Goal: Book appointment/travel/reservation

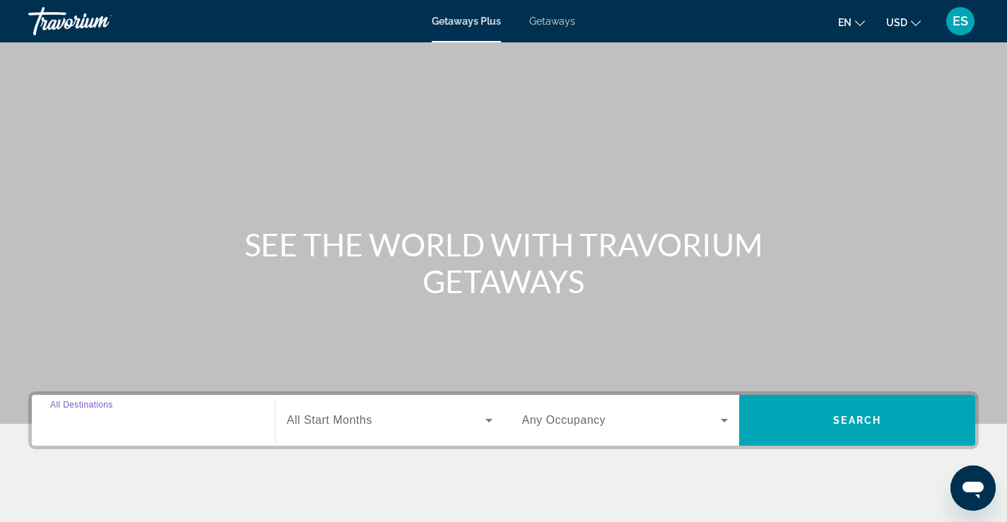
click at [169, 423] on input "Destination All Destinations" at bounding box center [153, 421] width 206 height 17
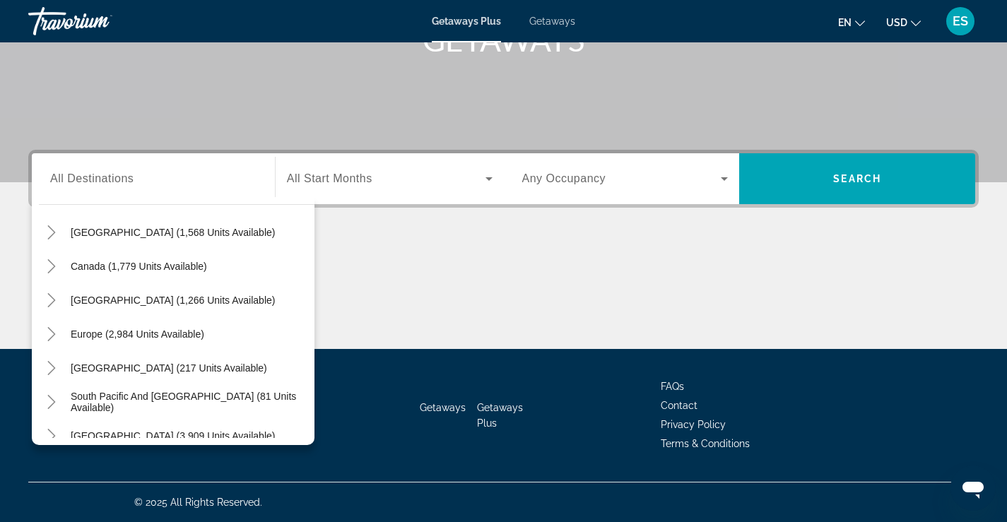
scroll to position [229, 0]
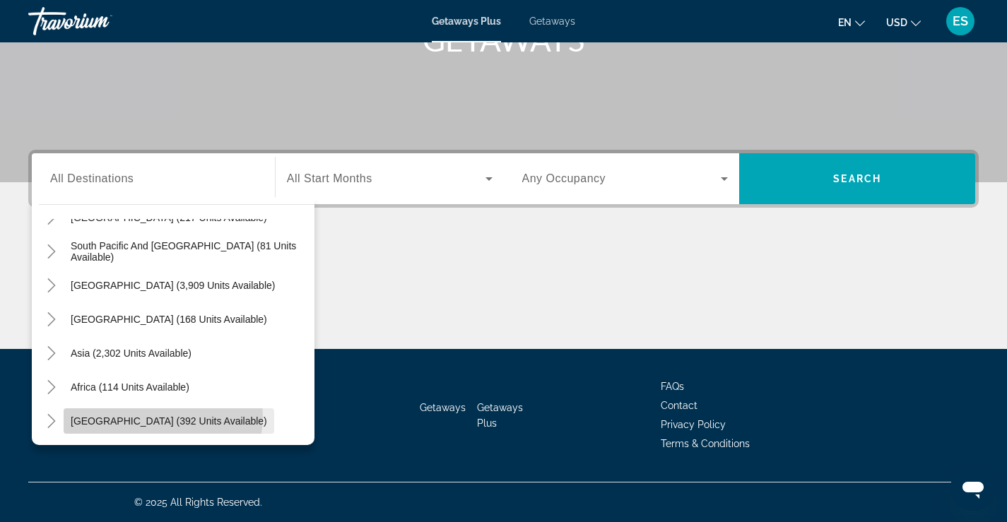
click at [164, 417] on span "[GEOGRAPHIC_DATA] (392 units available)" at bounding box center [169, 421] width 197 height 11
type input "**********"
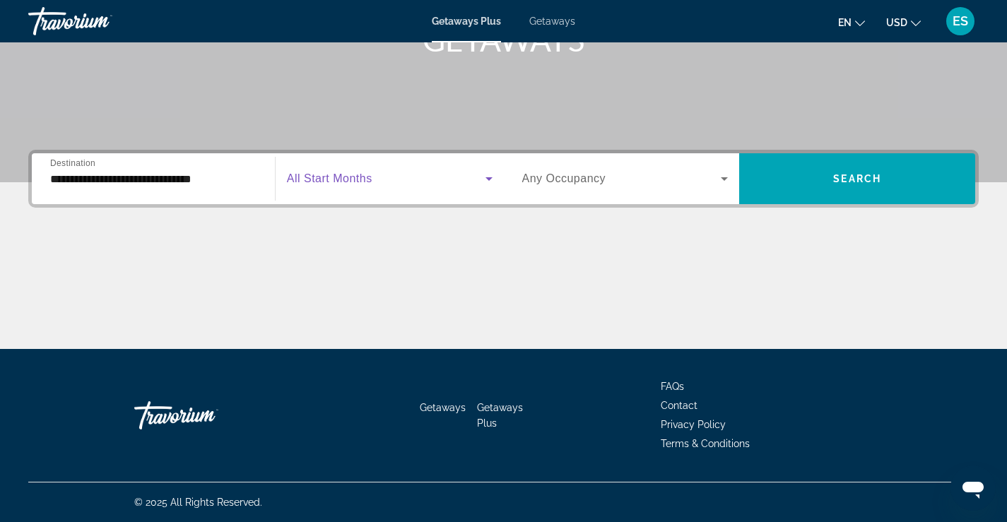
click at [388, 180] on span "Search widget" at bounding box center [386, 178] width 199 height 17
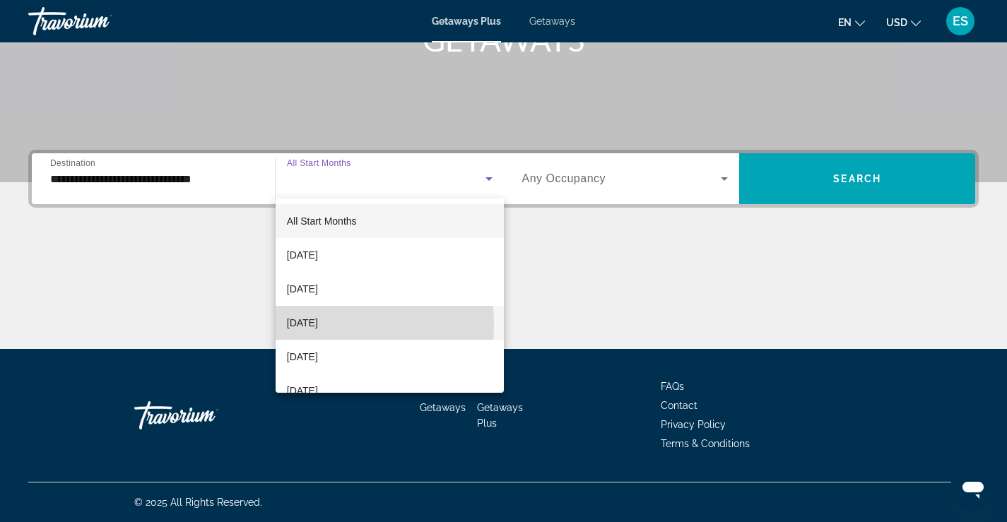
click at [318, 324] on span "[DATE]" at bounding box center [302, 323] width 31 height 17
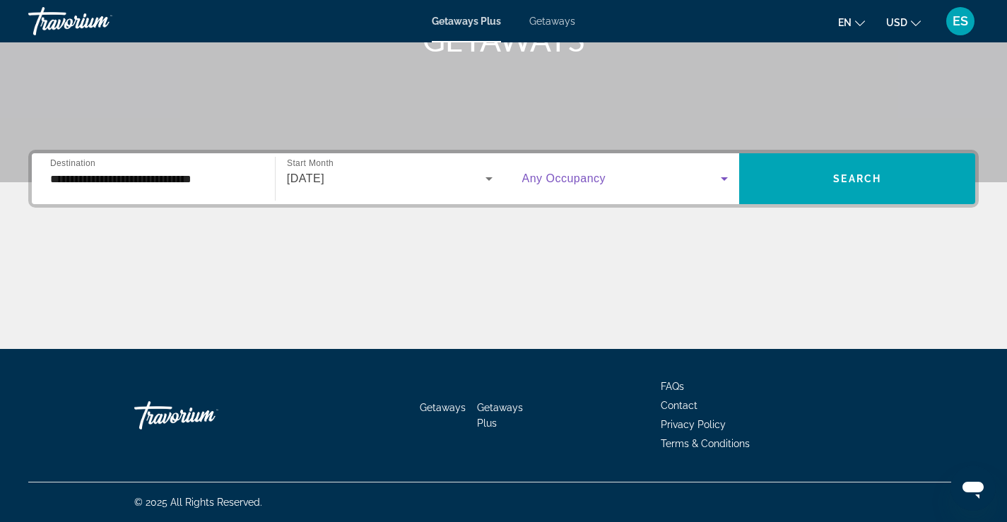
click at [660, 172] on span "Search widget" at bounding box center [621, 178] width 199 height 17
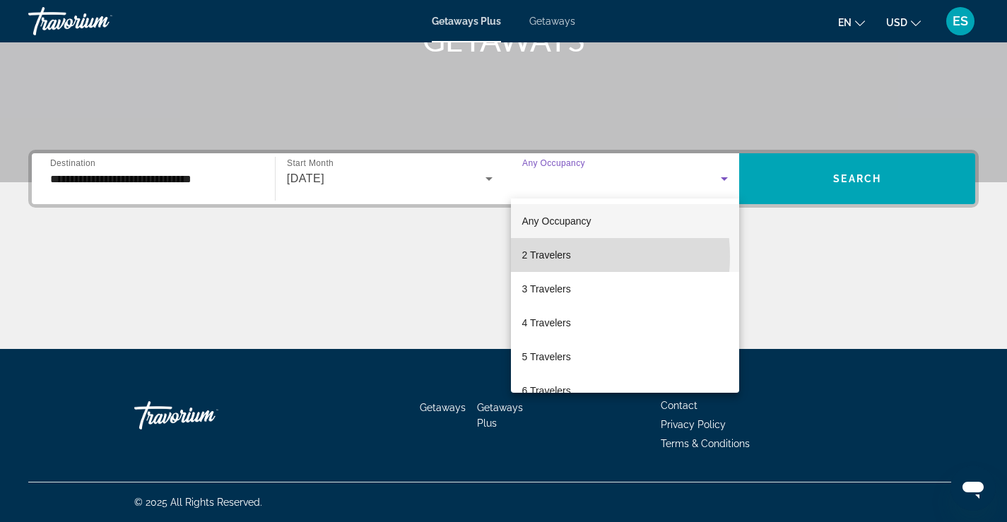
drag, startPoint x: 558, startPoint y: 256, endPoint x: 613, endPoint y: 240, distance: 56.6
click at [558, 255] on span "2 Travelers" at bounding box center [546, 255] width 49 height 17
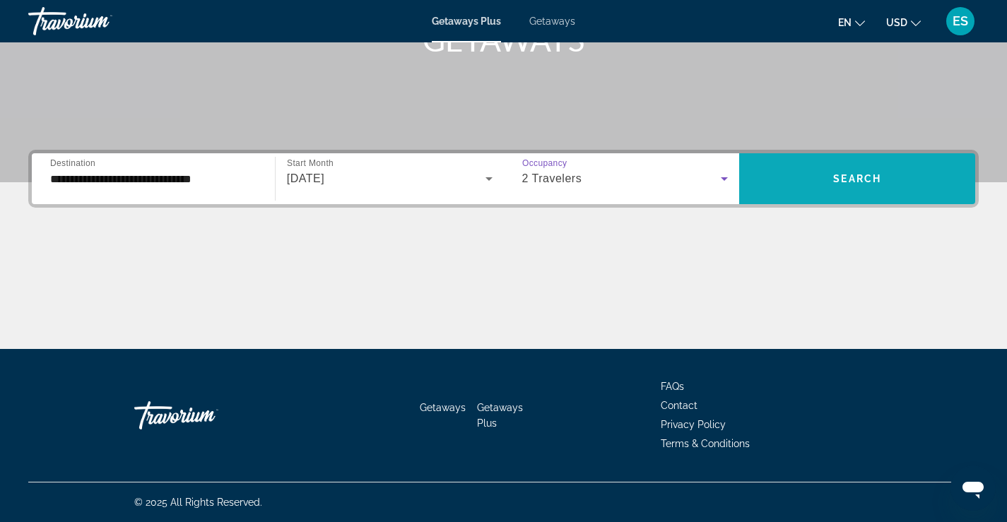
click at [790, 168] on span "Search widget" at bounding box center [857, 179] width 236 height 34
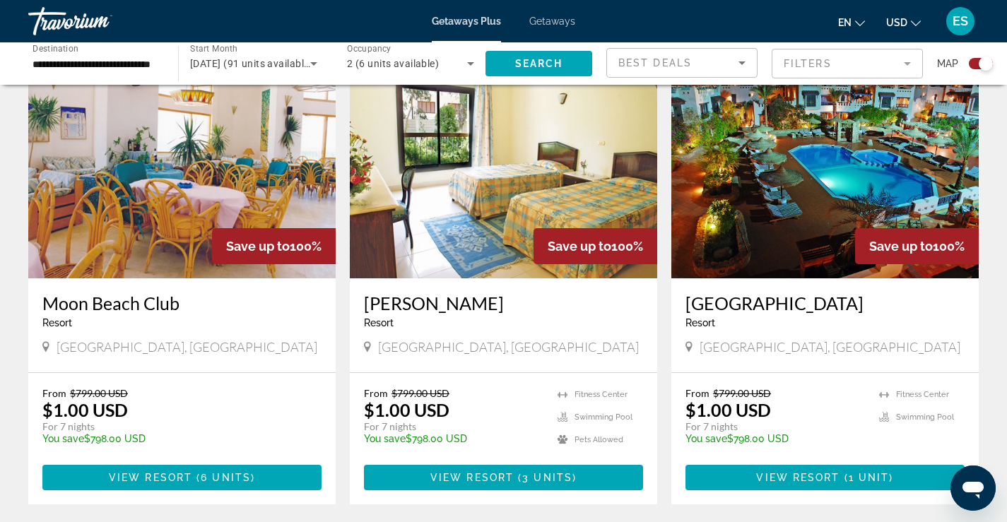
scroll to position [495, 0]
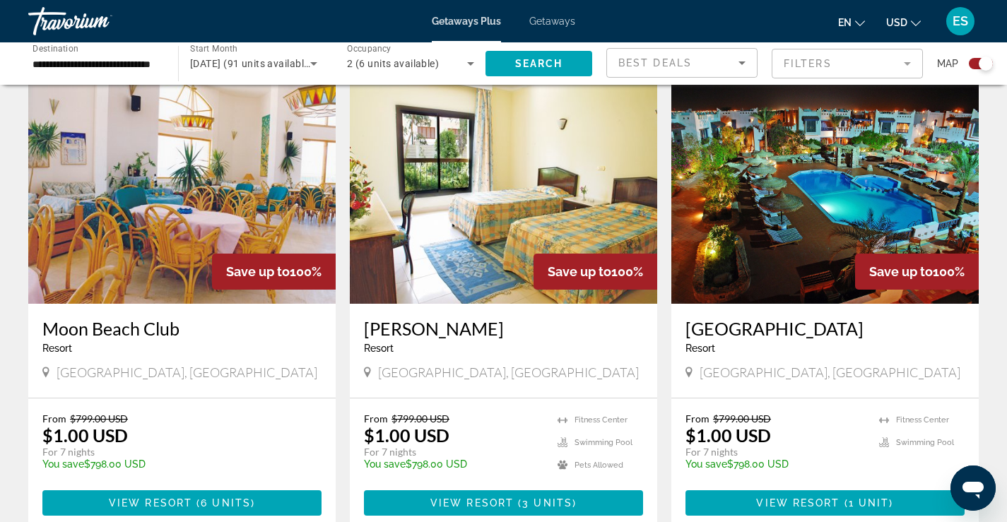
click at [221, 274] on div "Save up to 100%" at bounding box center [274, 272] width 124 height 36
click at [212, 273] on div "Save up to 100%" at bounding box center [274, 272] width 124 height 36
click at [150, 258] on img "Main content" at bounding box center [182, 191] width 308 height 226
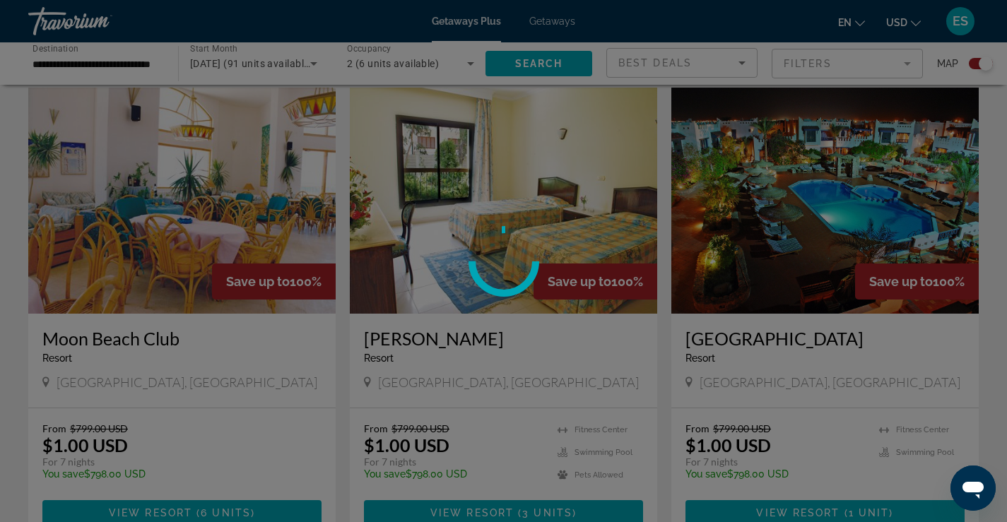
scroll to position [481, 0]
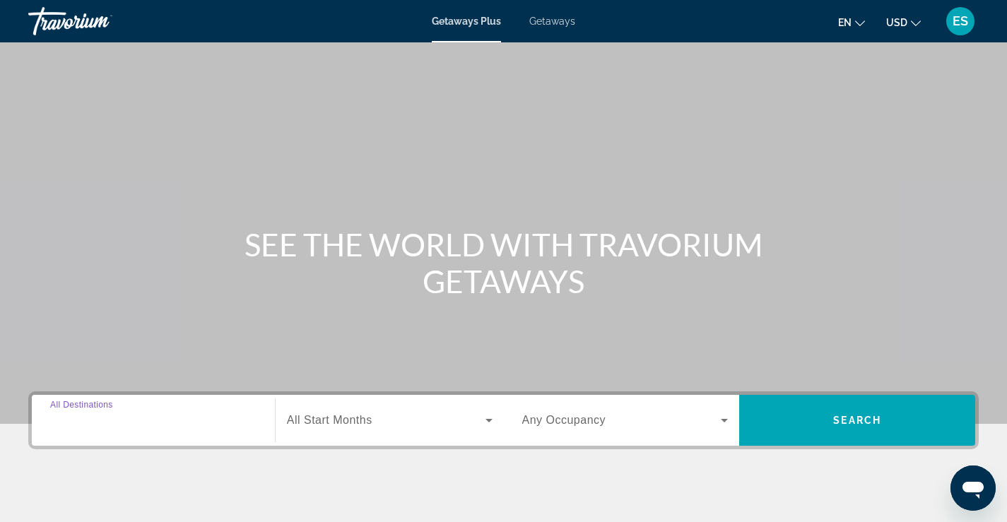
click at [142, 419] on input "Destination All Destinations" at bounding box center [153, 421] width 206 height 17
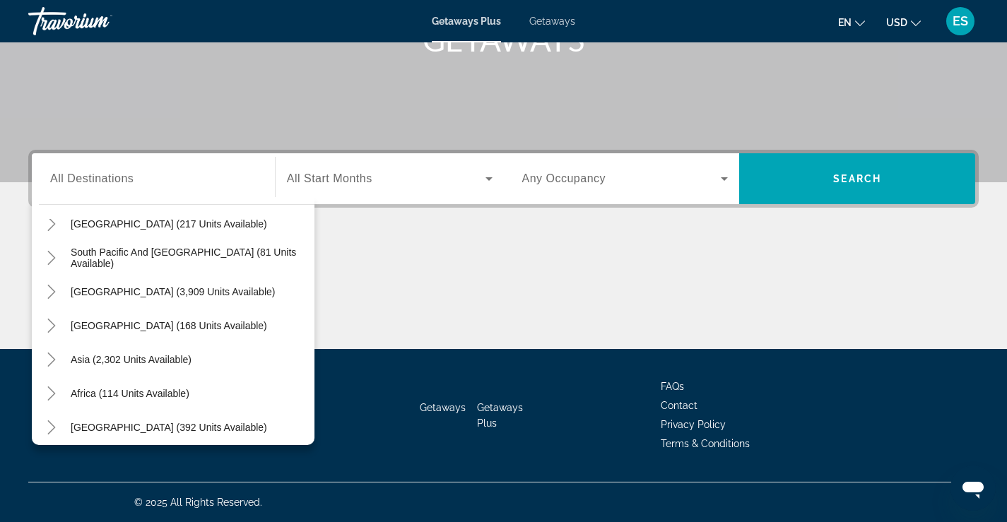
scroll to position [229, 0]
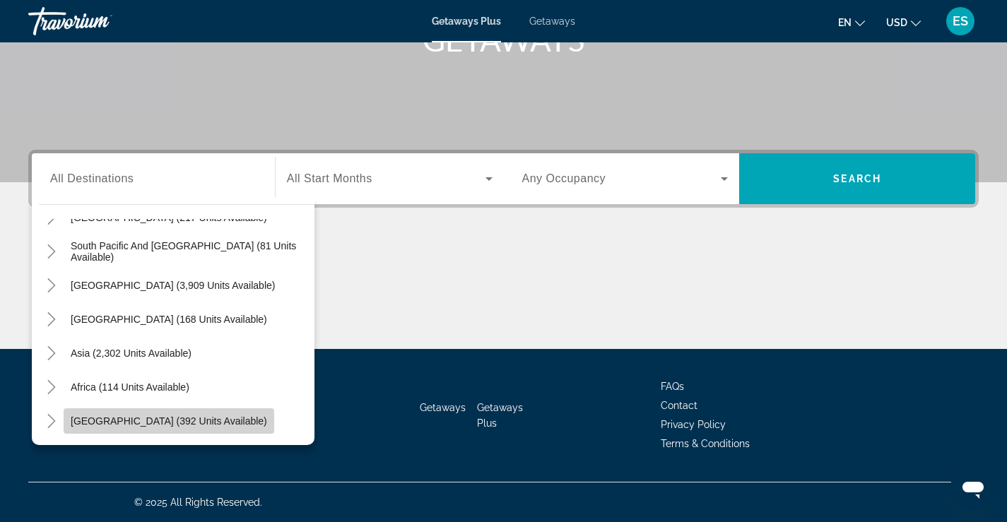
click at [179, 417] on span "[GEOGRAPHIC_DATA] (392 units available)" at bounding box center [169, 421] width 197 height 11
type input "**********"
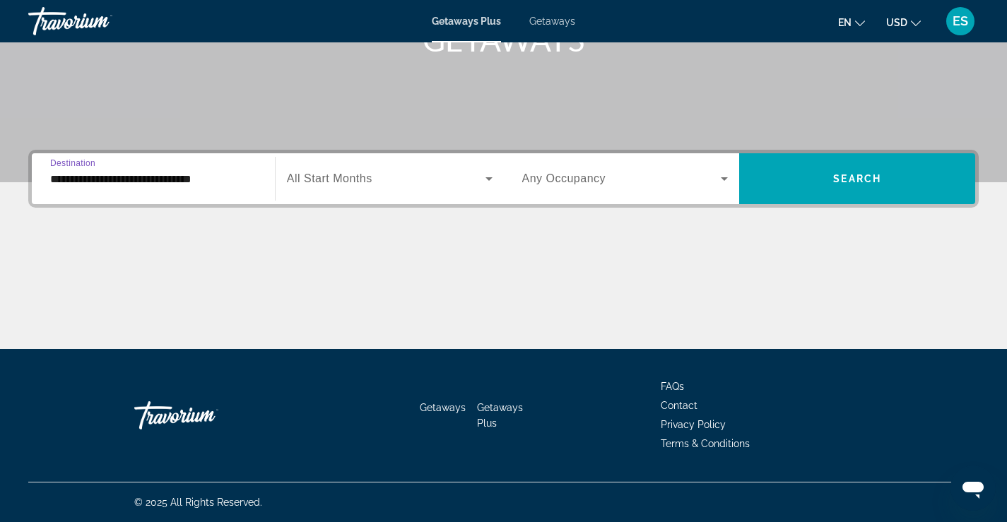
click at [352, 180] on span "All Start Months" at bounding box center [330, 178] width 86 height 12
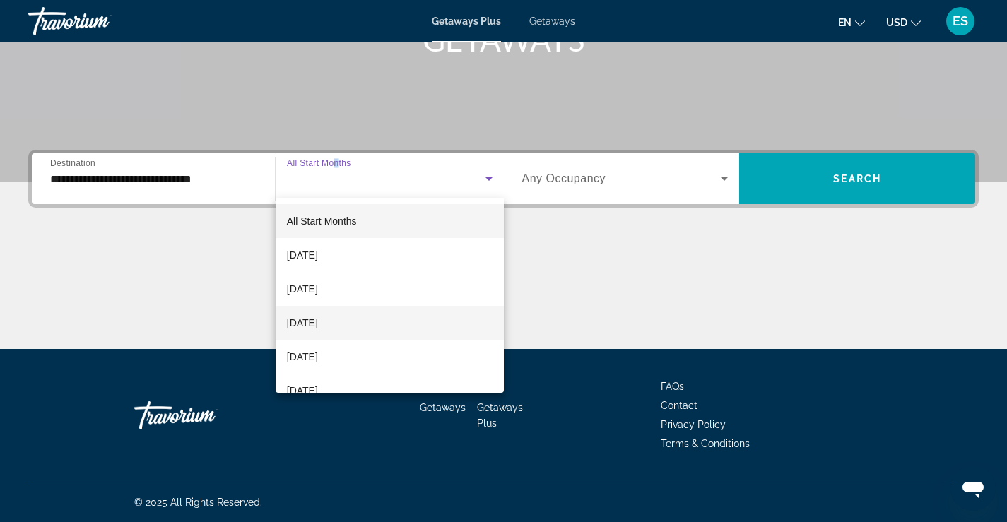
click at [318, 320] on span "[DATE]" at bounding box center [302, 323] width 31 height 17
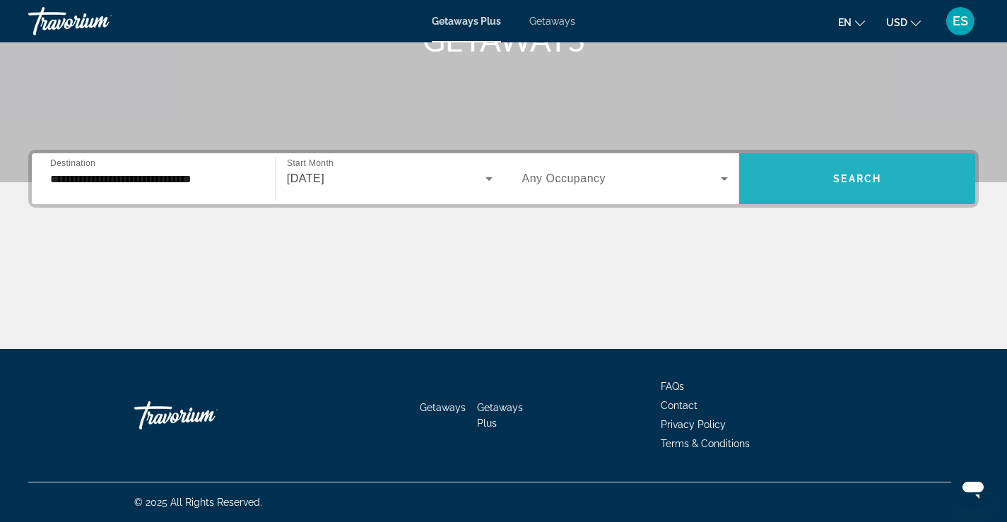
click at [839, 180] on span "Search" at bounding box center [857, 178] width 48 height 11
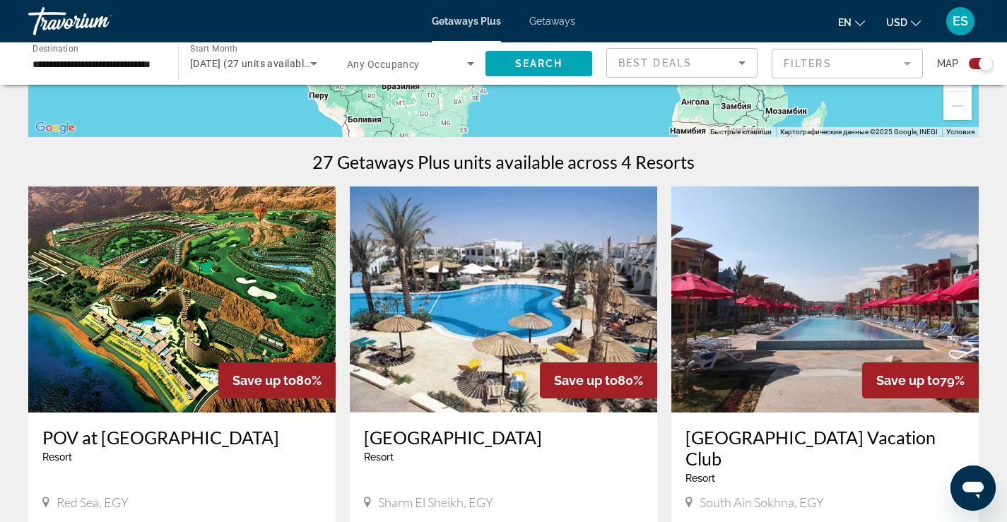
scroll to position [409, 0]
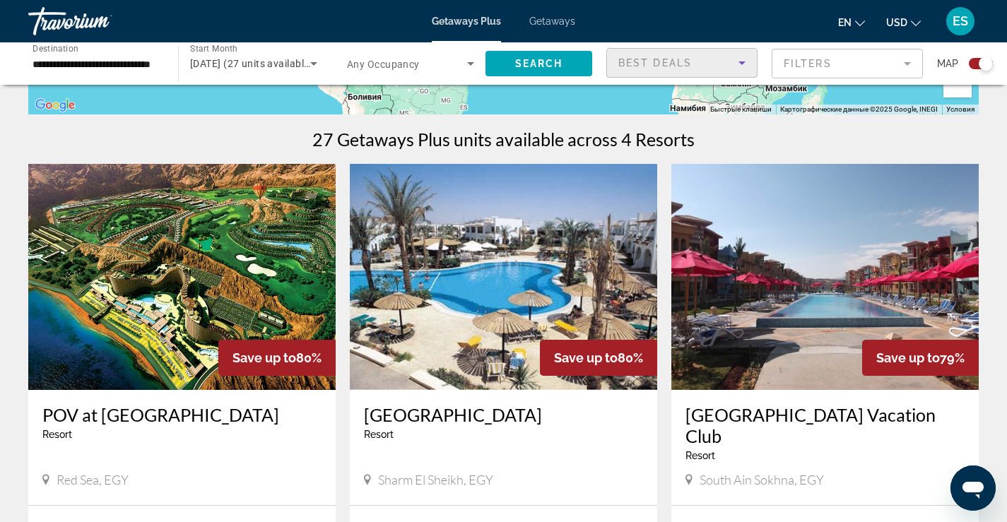
click at [744, 61] on icon "Sort by" at bounding box center [742, 62] width 17 height 17
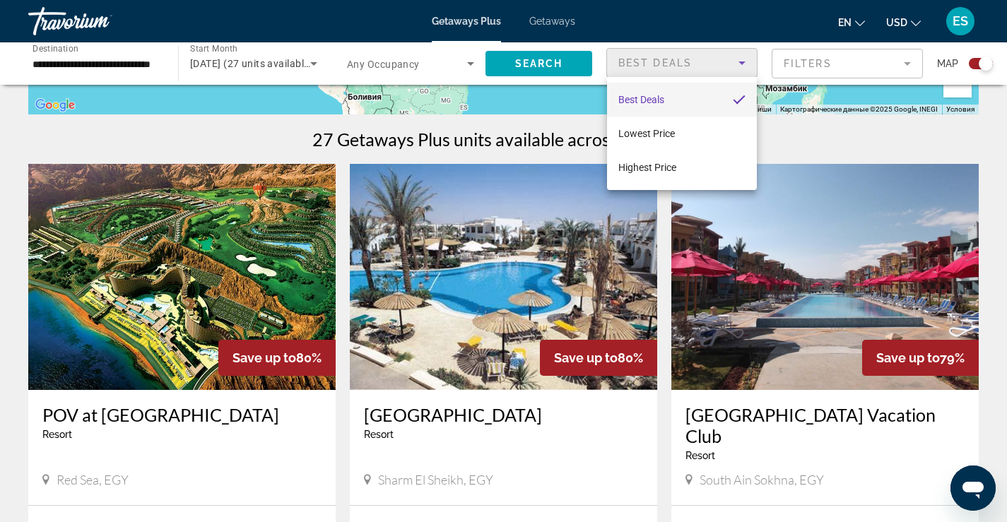
click at [414, 64] on div at bounding box center [503, 261] width 1007 height 522
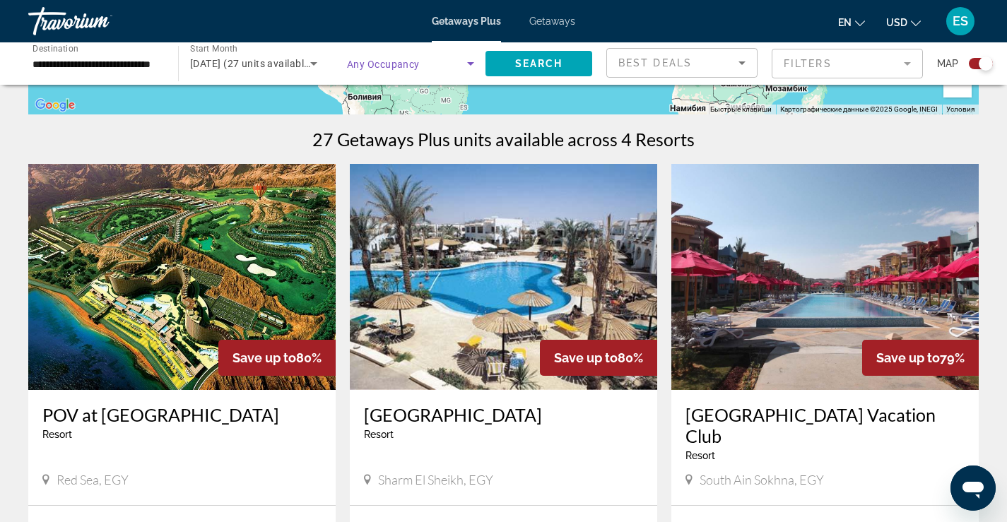
click at [414, 71] on span "Search widget" at bounding box center [407, 63] width 120 height 17
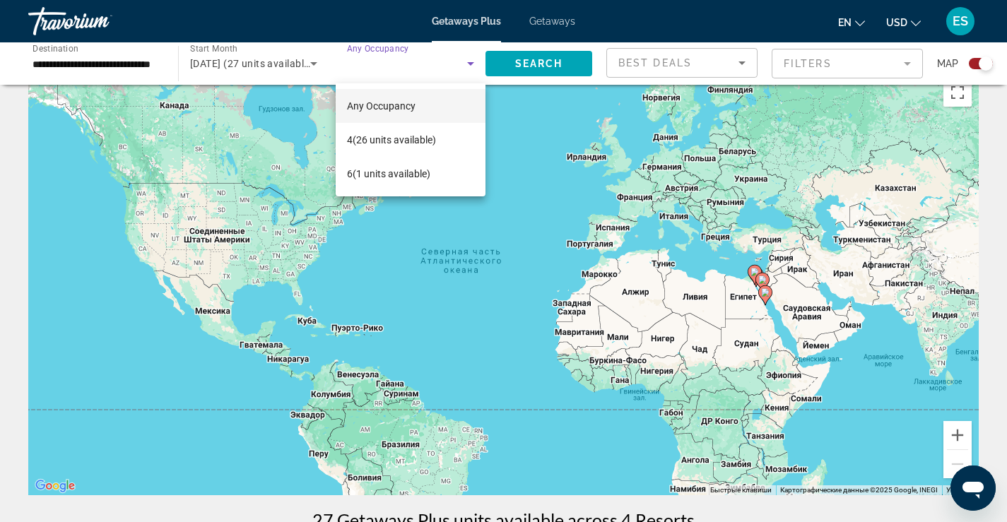
scroll to position [0, 0]
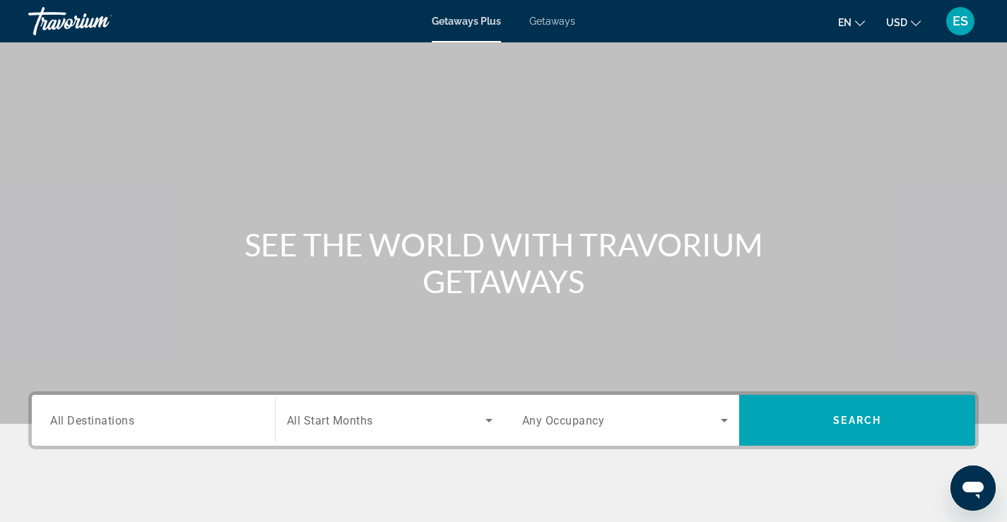
click at [180, 424] on input "Destination All Destinations" at bounding box center [153, 421] width 206 height 17
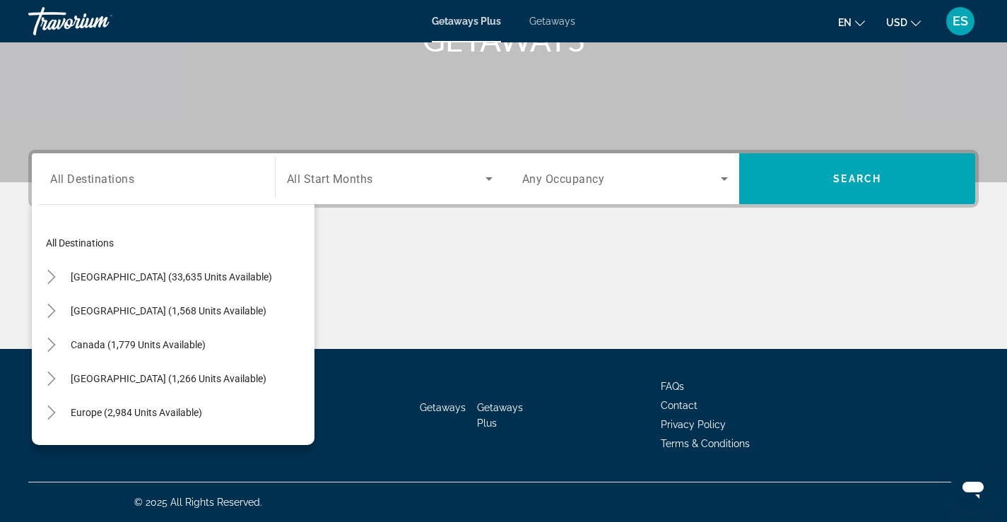
scroll to position [229, 0]
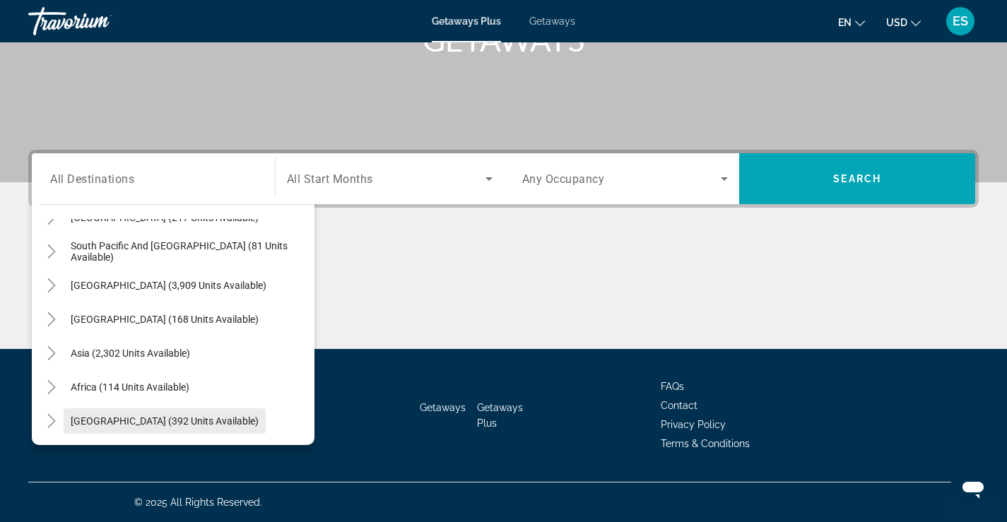
click at [184, 416] on span "[GEOGRAPHIC_DATA] (392 units available)" at bounding box center [165, 421] width 188 height 11
type input "**********"
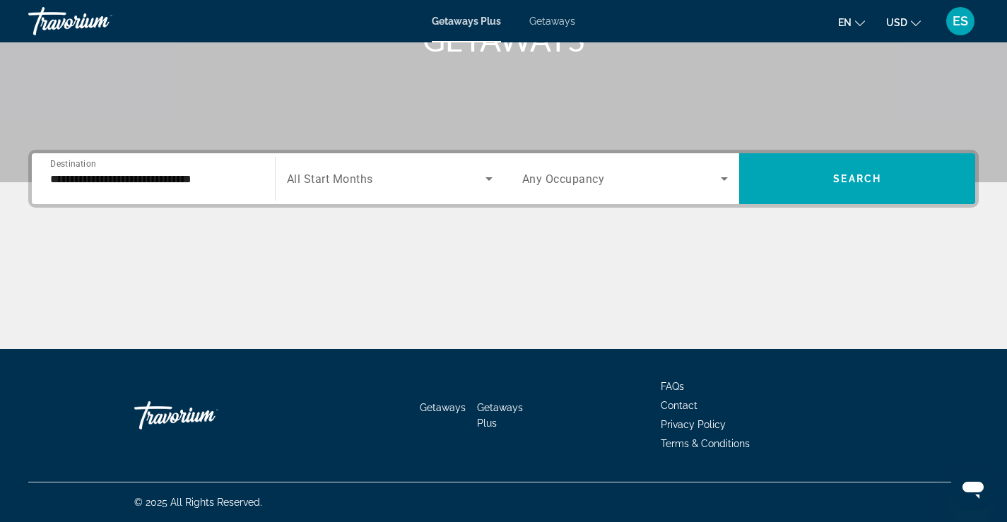
click at [380, 187] on div "Search widget" at bounding box center [390, 179] width 206 height 40
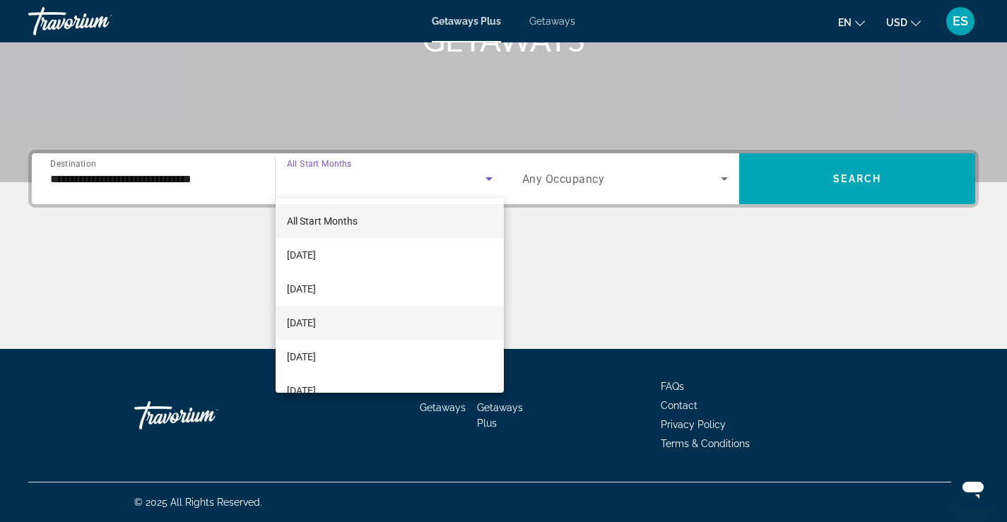
drag, startPoint x: 333, startPoint y: 318, endPoint x: 361, endPoint y: 308, distance: 30.0
click at [316, 317] on span "[DATE]" at bounding box center [301, 323] width 29 height 17
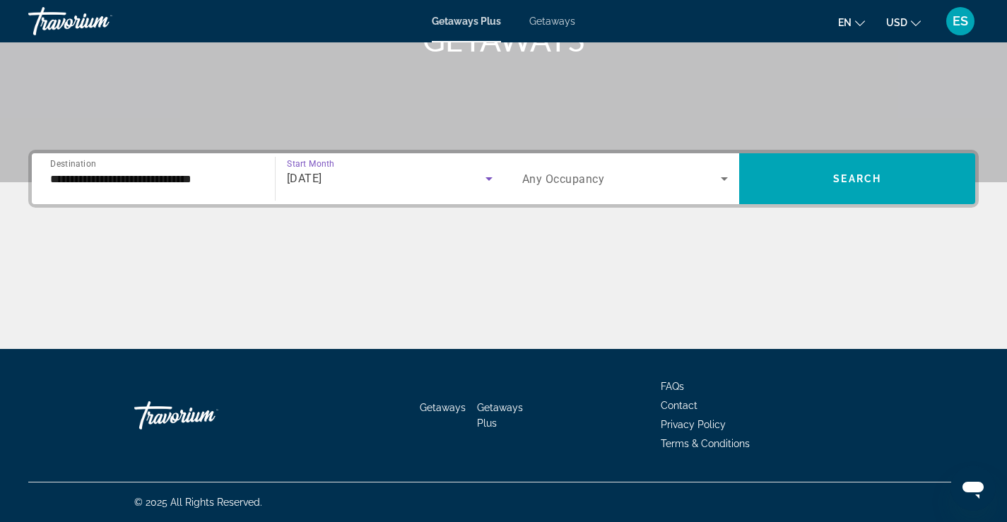
click at [616, 182] on span "Search widget" at bounding box center [621, 178] width 199 height 17
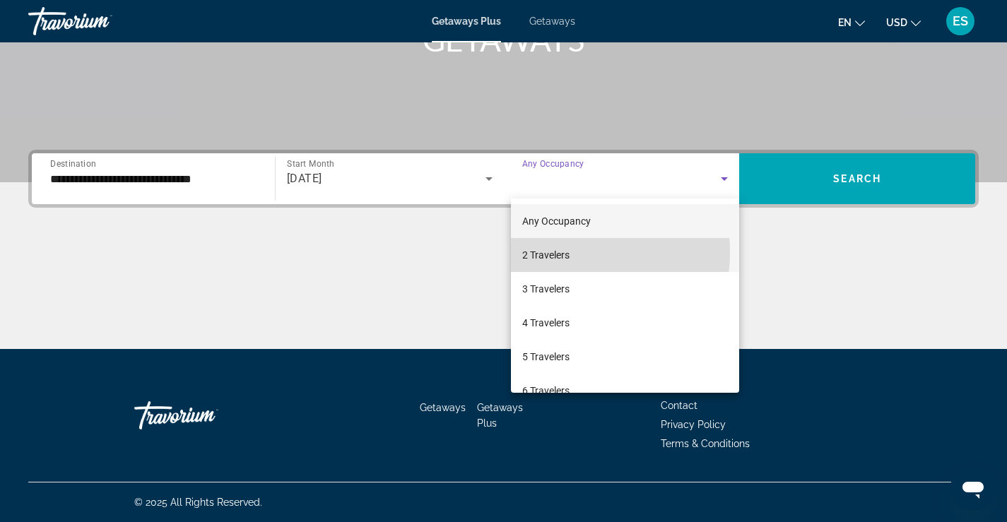
click at [564, 252] on span "2 Travelers" at bounding box center [545, 255] width 47 height 17
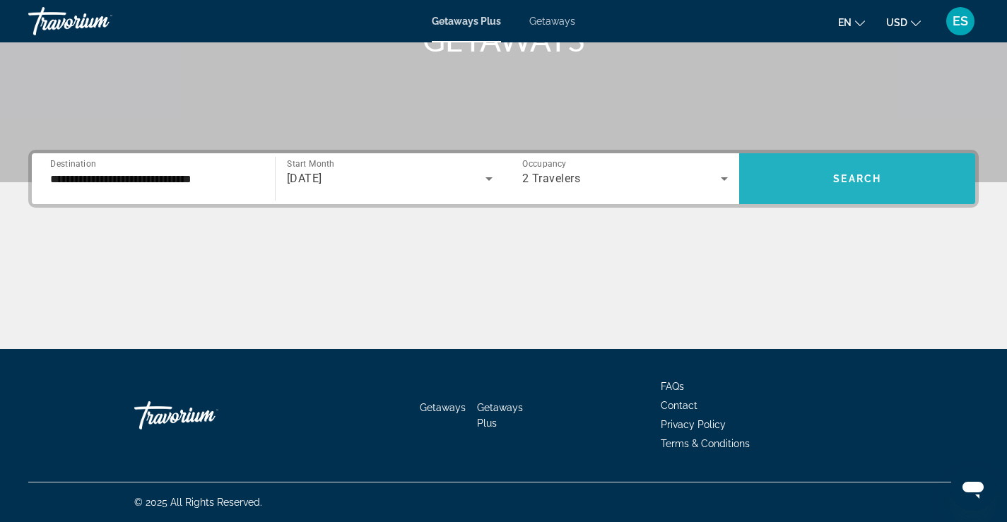
click at [819, 173] on span "Search widget" at bounding box center [857, 179] width 236 height 34
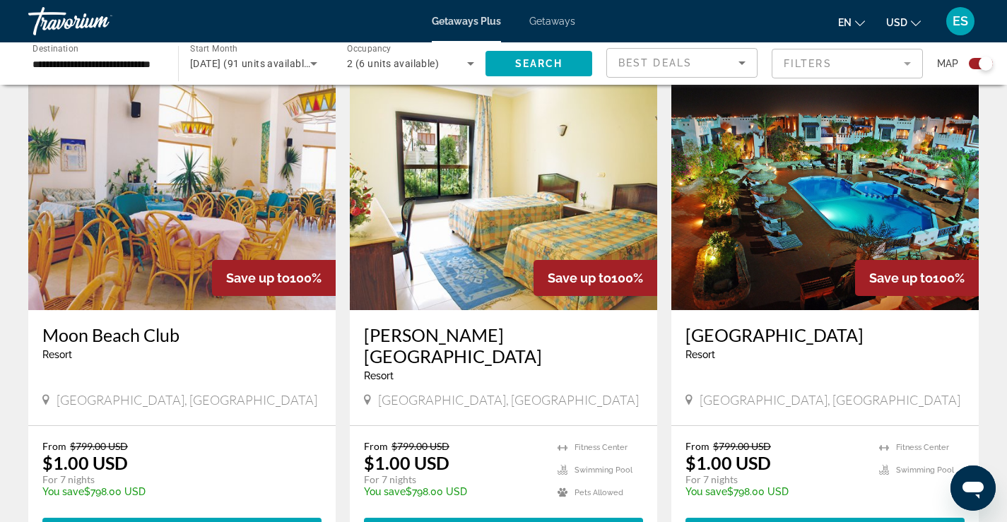
scroll to position [508, 0]
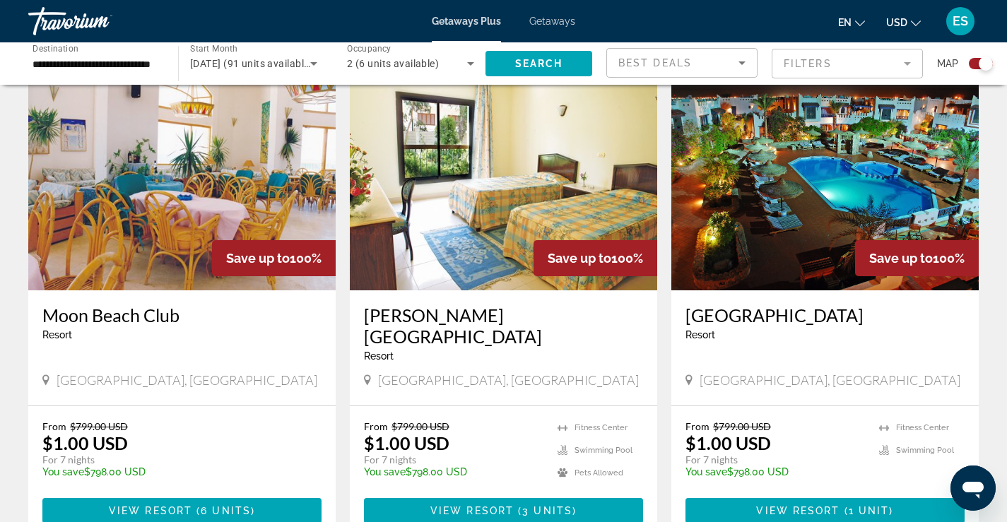
click at [160, 218] on img "Main content" at bounding box center [182, 177] width 308 height 226
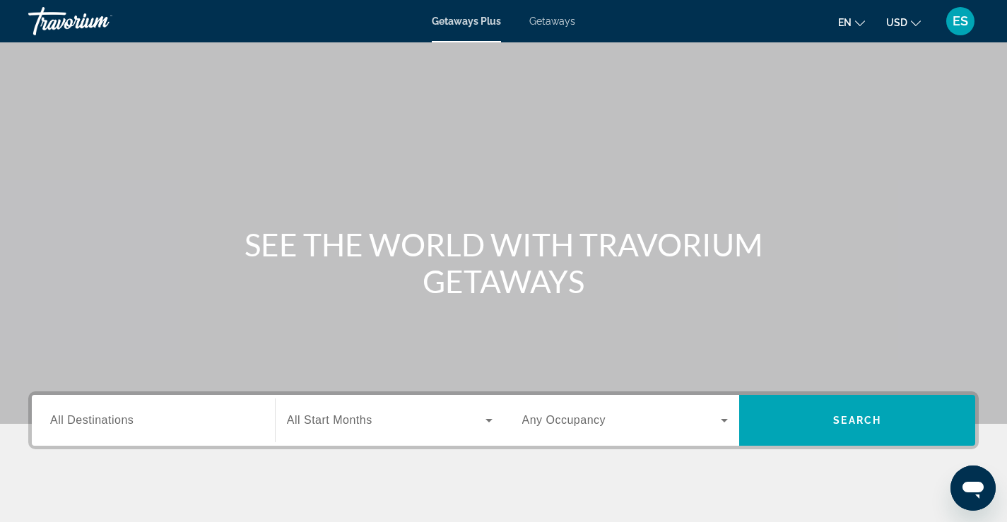
click at [144, 423] on input "Destination All Destinations" at bounding box center [153, 421] width 206 height 17
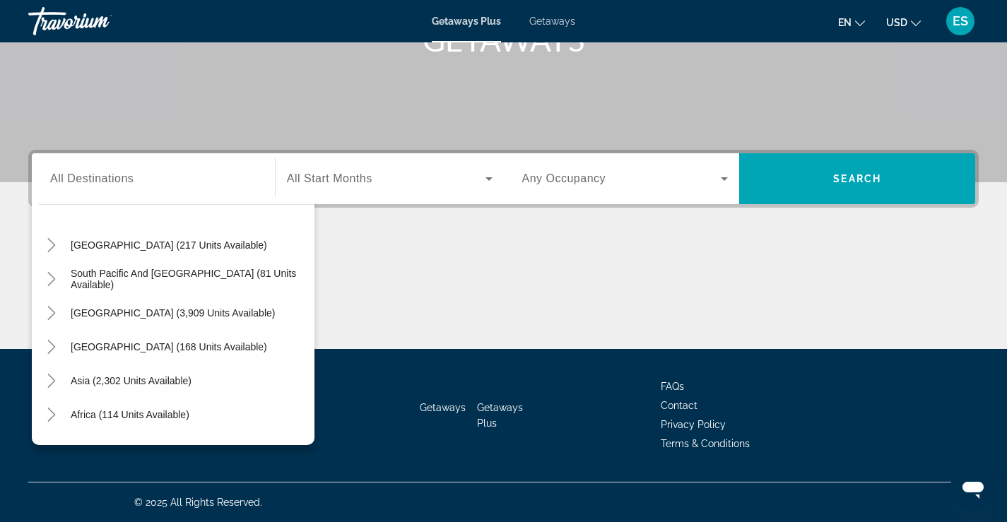
scroll to position [229, 0]
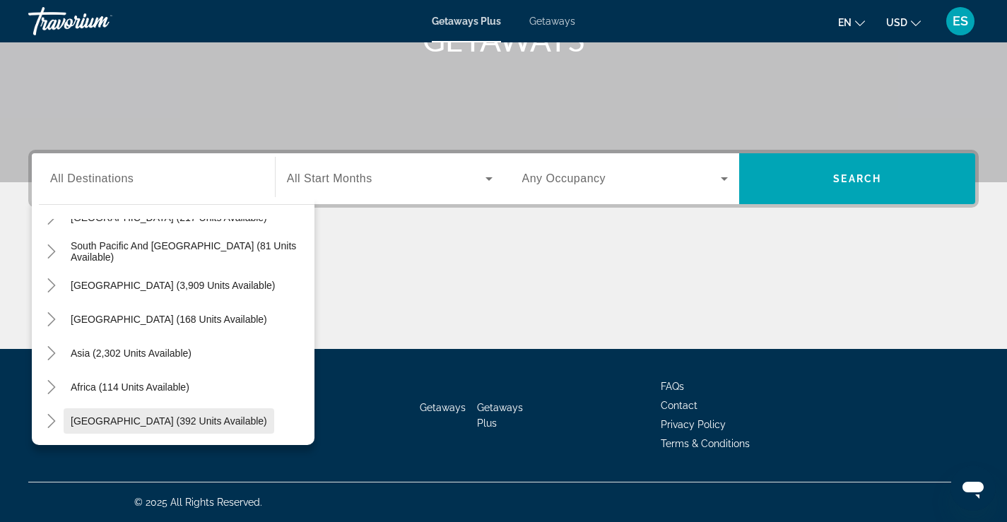
click at [197, 421] on span "[GEOGRAPHIC_DATA] (392 units available)" at bounding box center [169, 421] width 197 height 11
type input "**********"
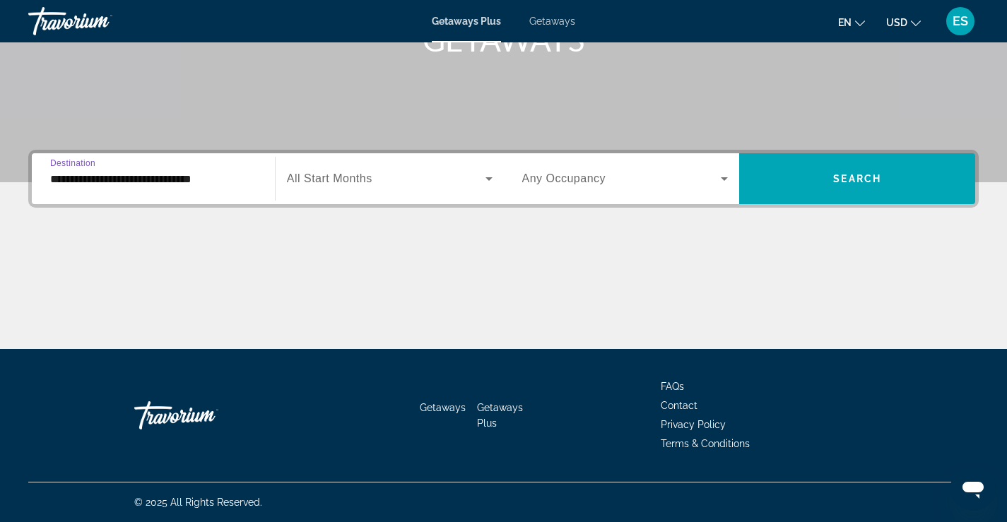
click at [356, 173] on div "Start Month All Start Months" at bounding box center [390, 179] width 206 height 40
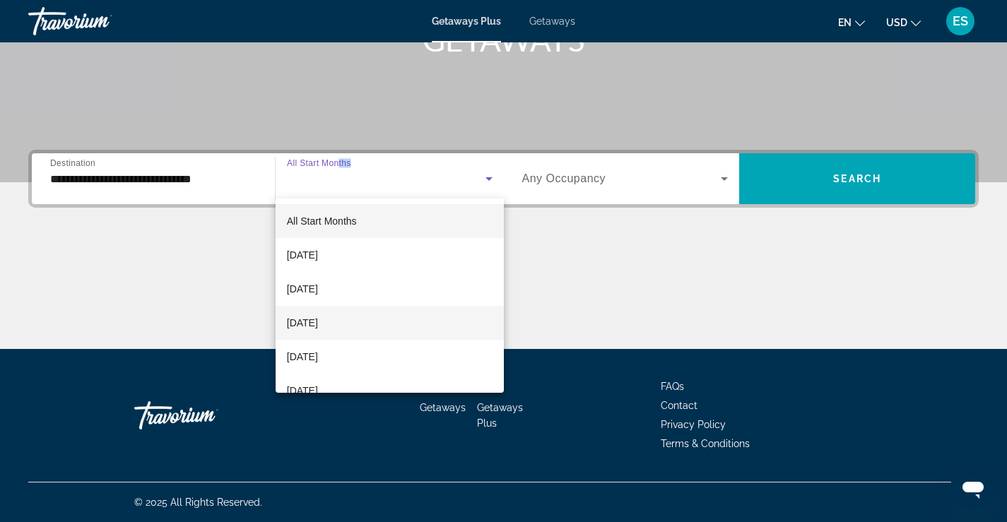
click at [318, 316] on span "[DATE]" at bounding box center [302, 323] width 31 height 17
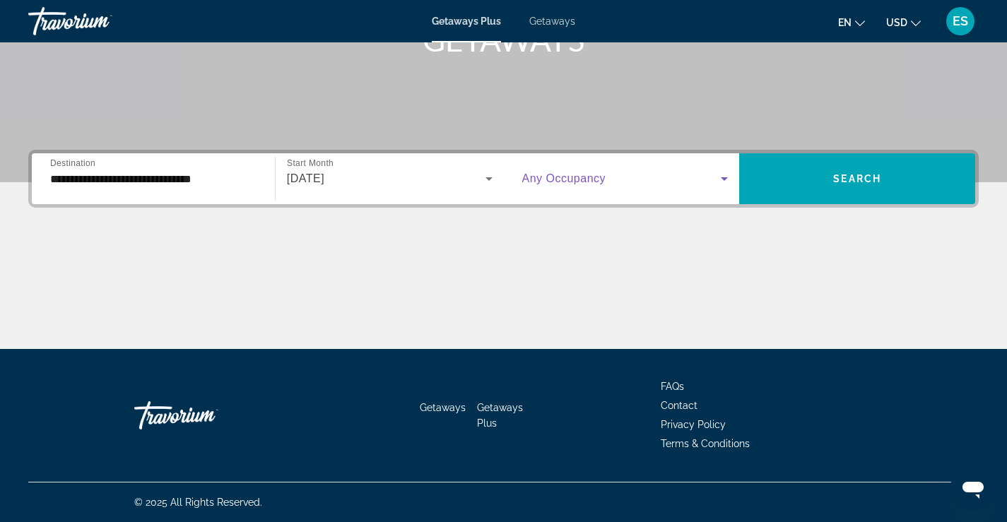
click at [660, 182] on span "Search widget" at bounding box center [621, 178] width 199 height 17
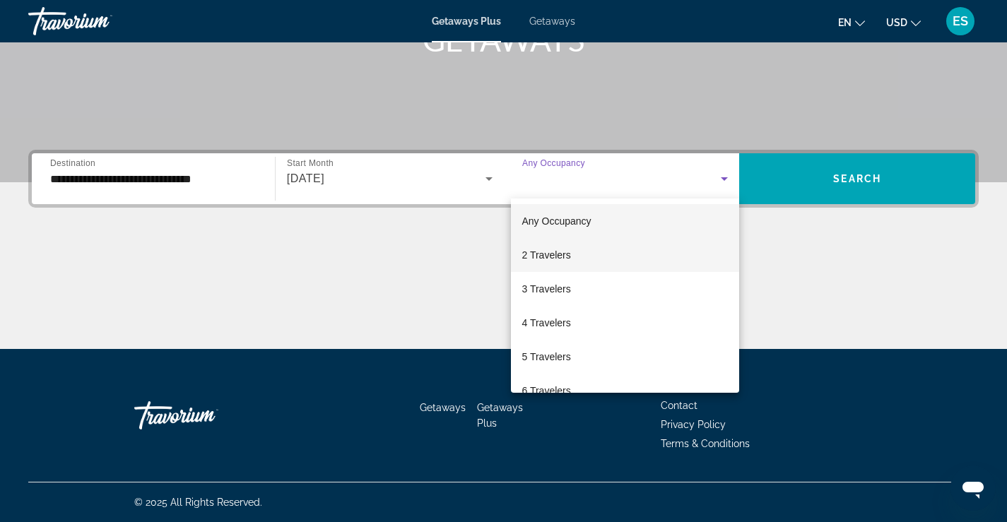
click at [544, 258] on span "2 Travelers" at bounding box center [546, 255] width 49 height 17
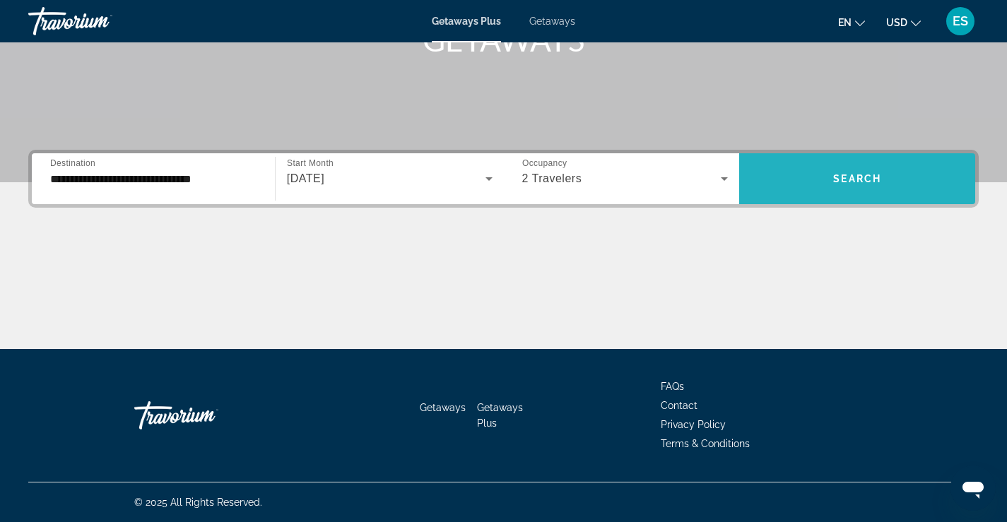
click at [829, 176] on span "Search widget" at bounding box center [857, 179] width 236 height 34
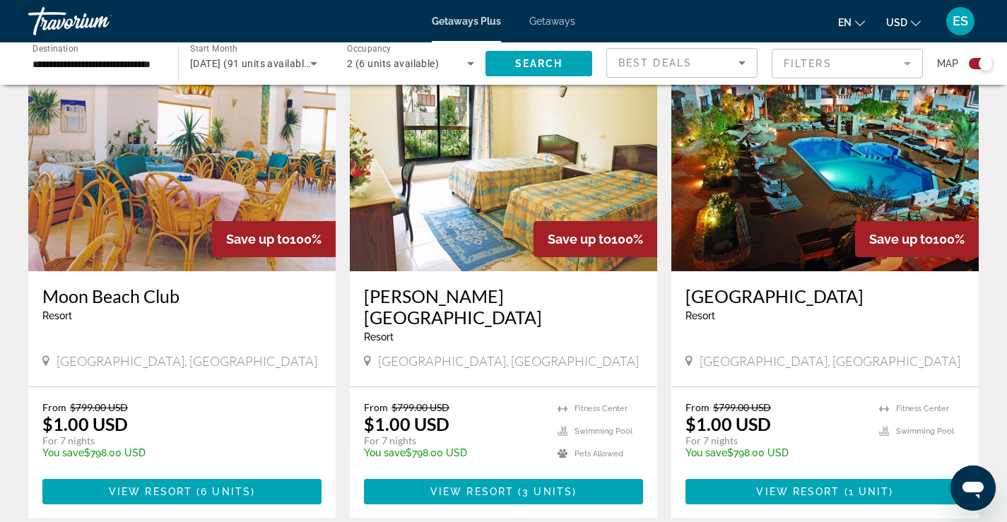
scroll to position [493, 0]
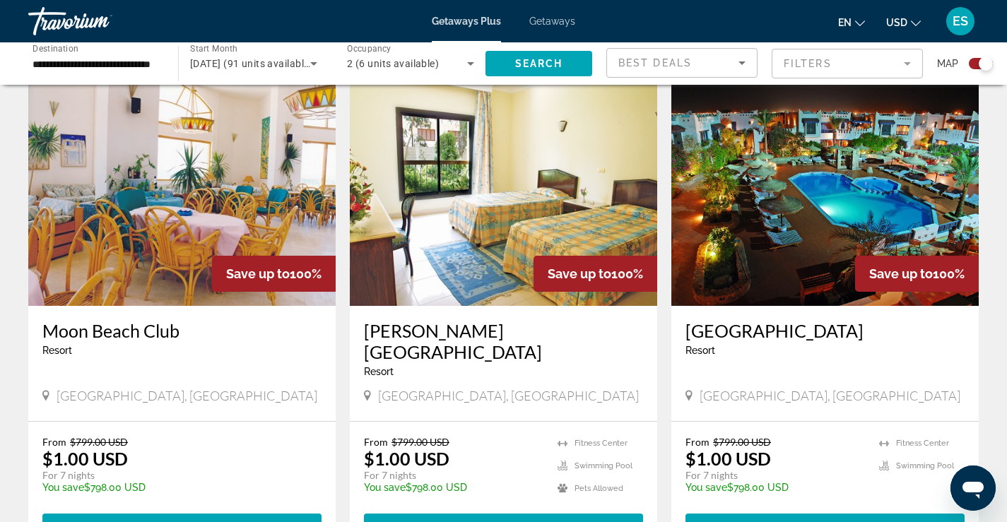
click at [549, 195] on img "Main content" at bounding box center [504, 193] width 308 height 226
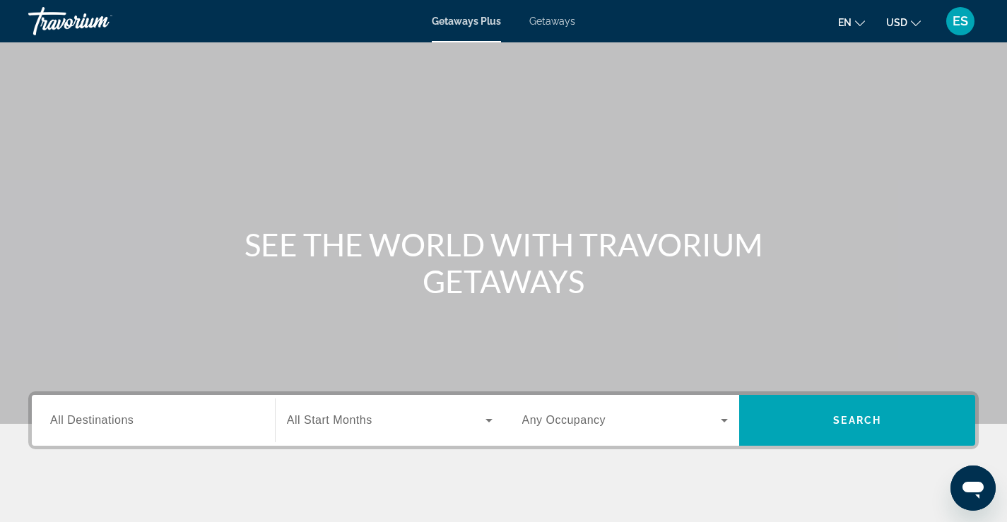
click at [566, 25] on span "Getaways" at bounding box center [552, 21] width 46 height 11
click at [167, 421] on input "Destination All Destinations" at bounding box center [153, 421] width 206 height 17
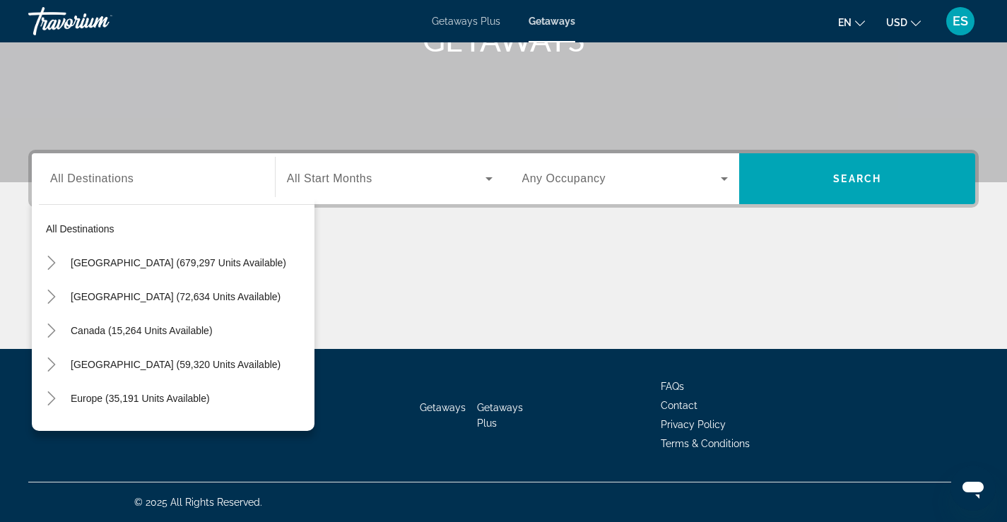
scroll to position [229, 0]
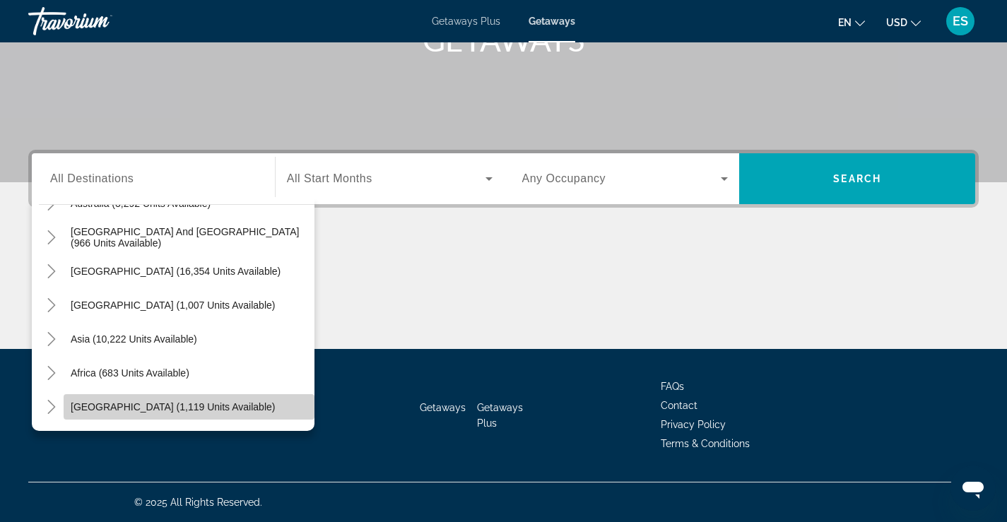
click at [207, 402] on span "[GEOGRAPHIC_DATA] (1,119 units available)" at bounding box center [173, 407] width 204 height 11
type input "**********"
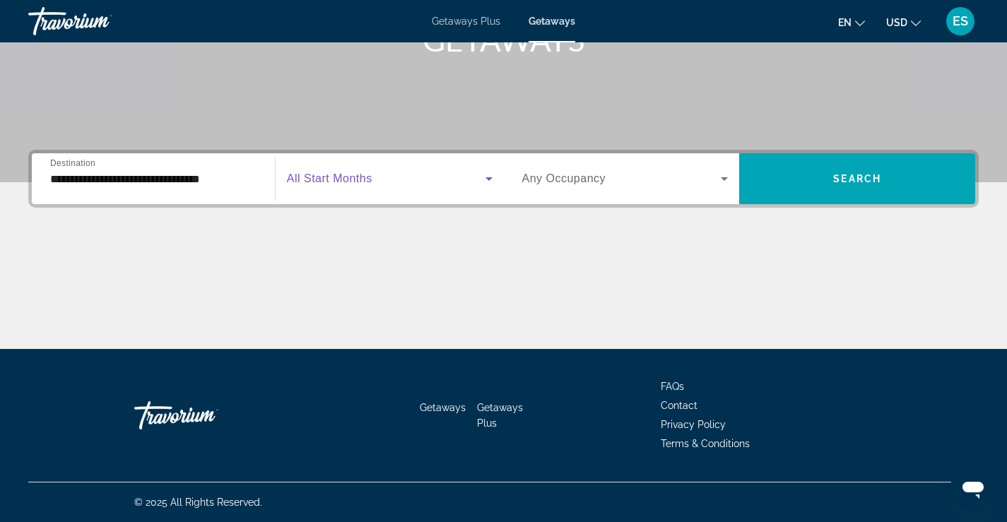
click at [488, 180] on icon "Search widget" at bounding box center [489, 178] width 17 height 17
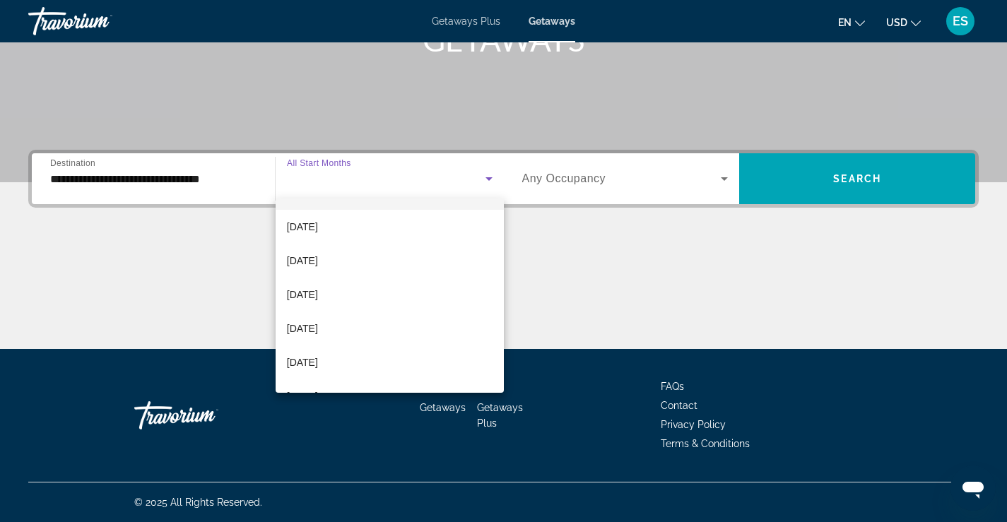
scroll to position [30, 0]
click at [318, 296] on span "[DATE]" at bounding box center [302, 292] width 31 height 17
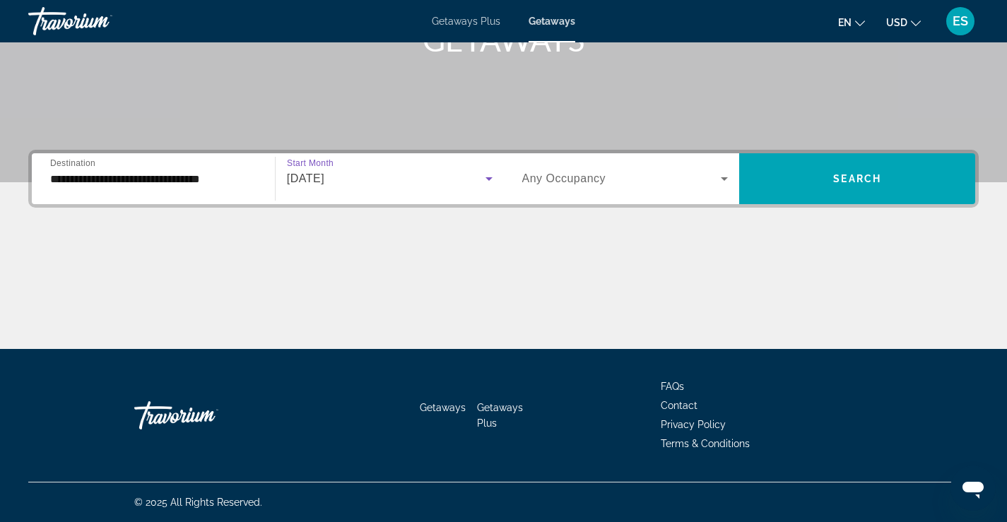
click at [721, 181] on icon "Search widget" at bounding box center [724, 178] width 17 height 17
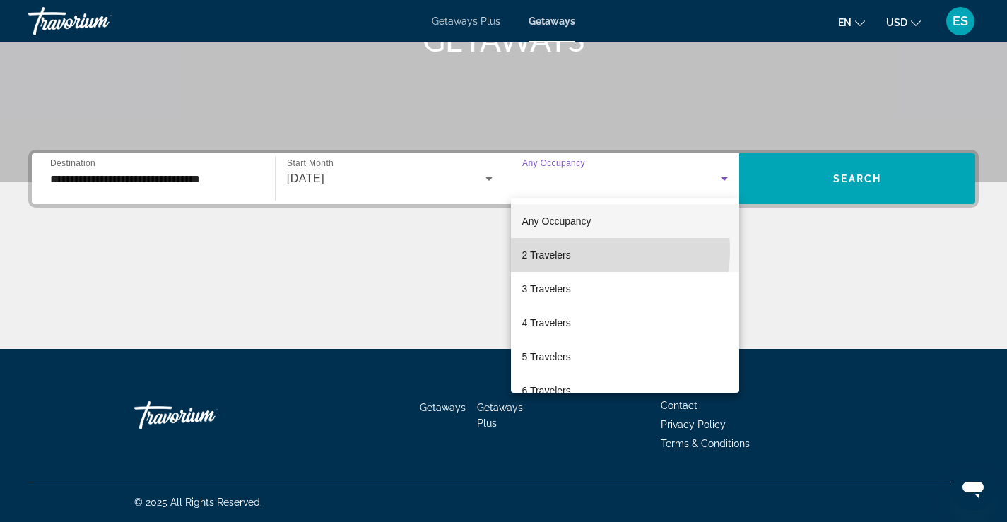
drag, startPoint x: 569, startPoint y: 250, endPoint x: 628, endPoint y: 242, distance: 59.3
click at [571, 252] on mat-option "2 Travelers" at bounding box center [625, 255] width 229 height 34
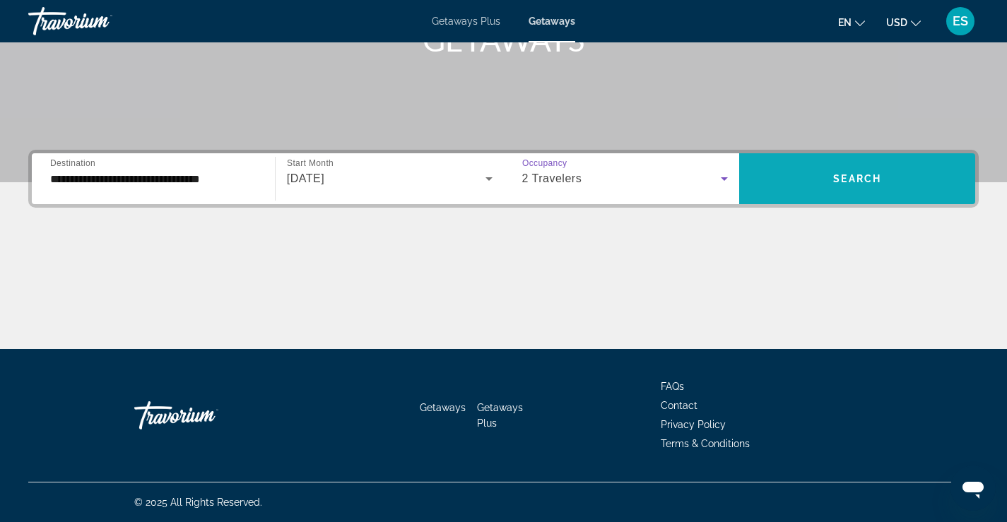
click at [813, 175] on span "Search widget" at bounding box center [857, 179] width 236 height 34
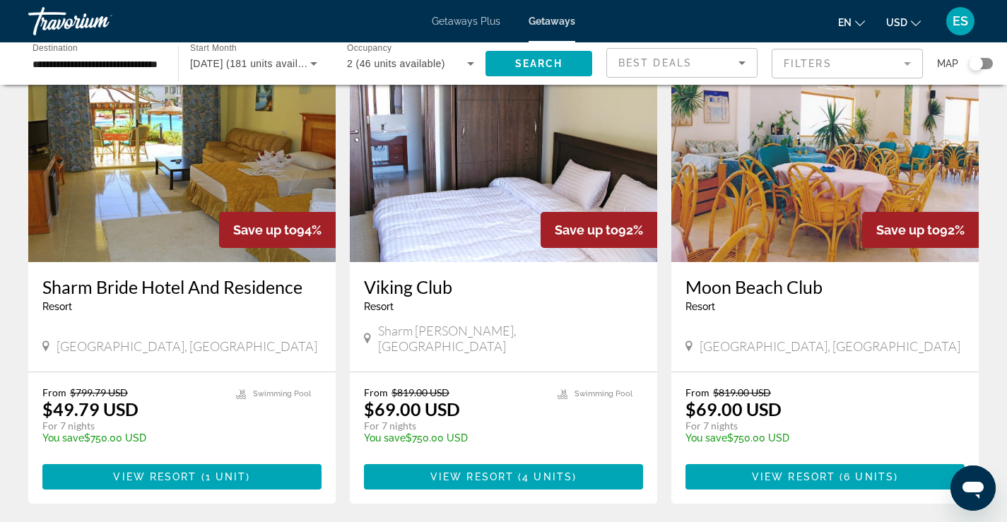
scroll to position [1067, 0]
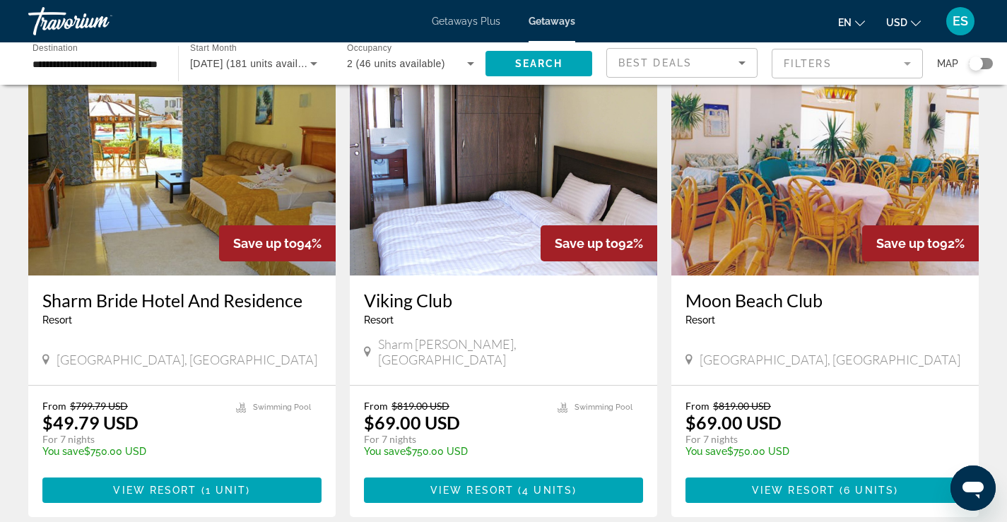
click at [493, 176] on img "Main content" at bounding box center [504, 162] width 308 height 226
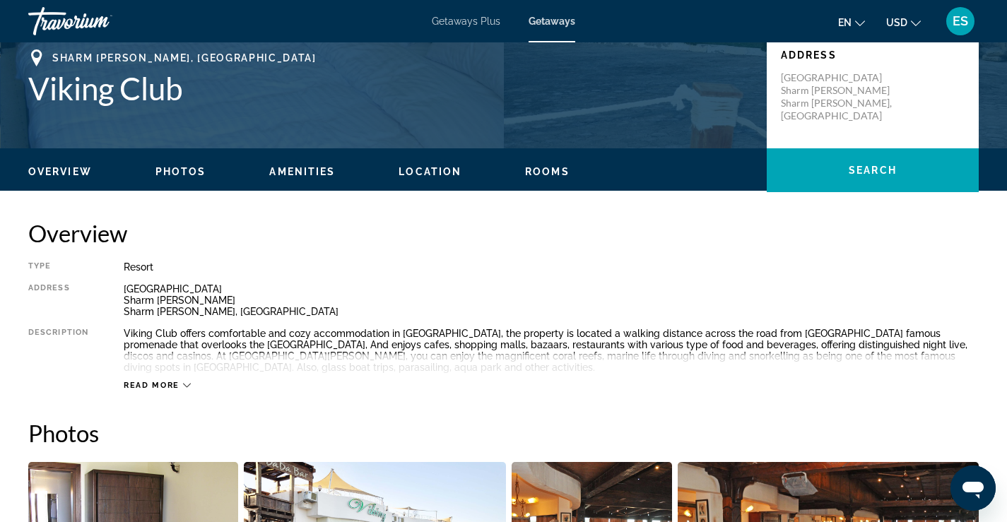
scroll to position [295, 0]
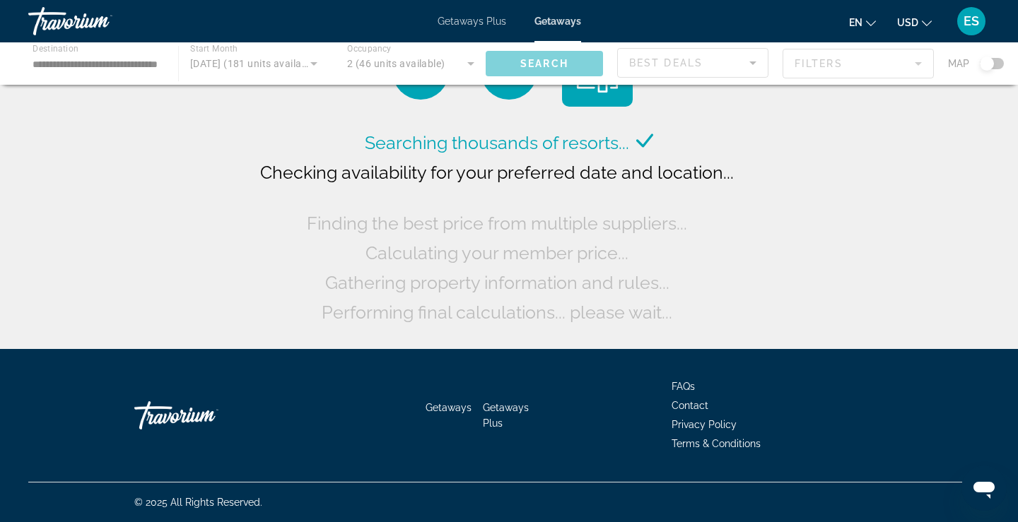
click at [547, 62] on div "Main content" at bounding box center [509, 63] width 1018 height 42
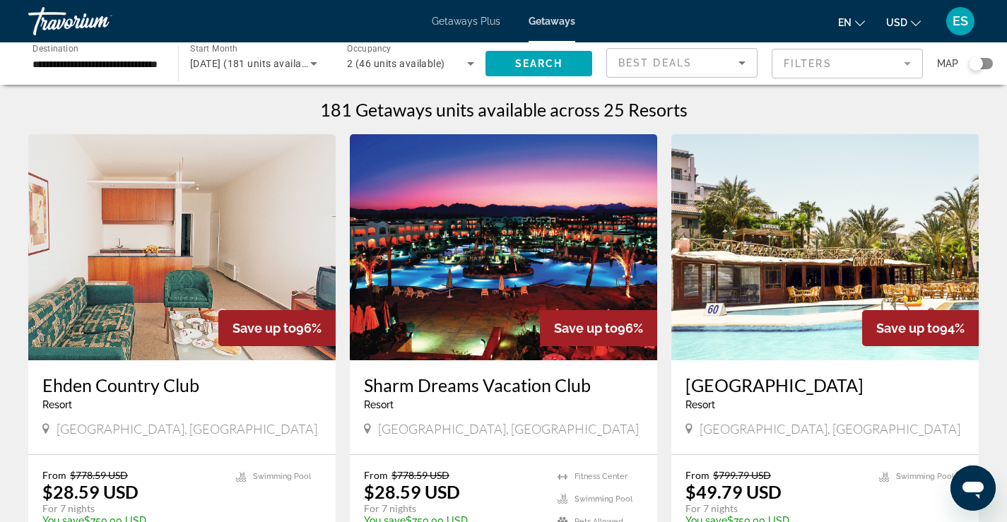
click at [833, 255] on img "Main content" at bounding box center [826, 247] width 308 height 226
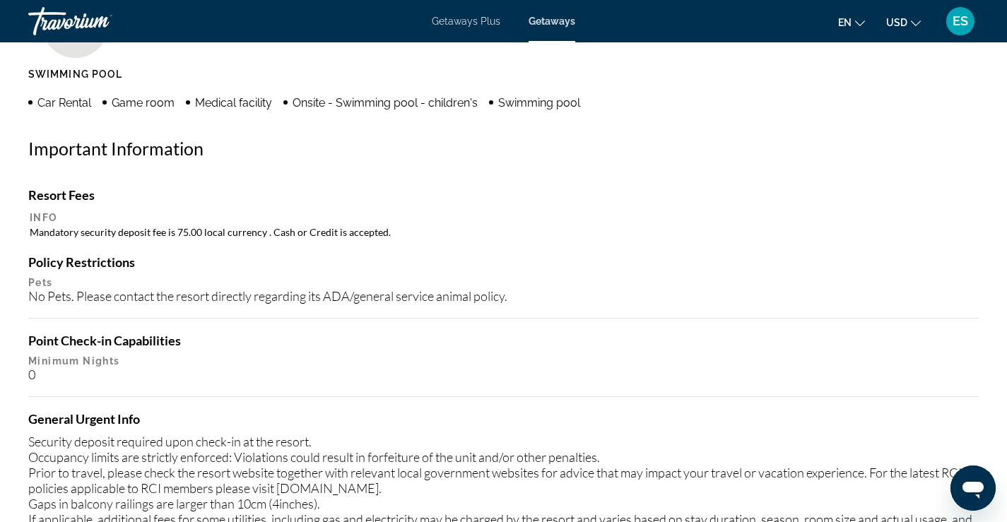
scroll to position [1013, 0]
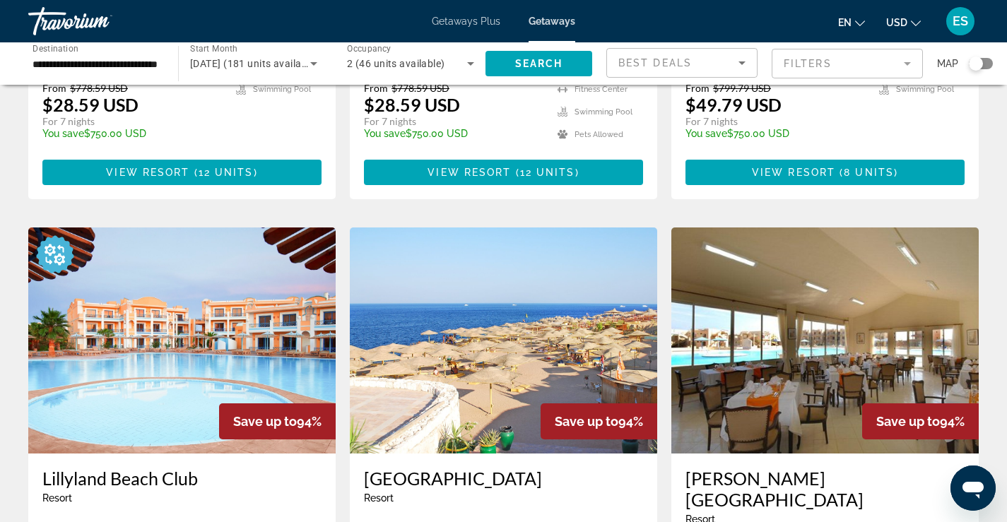
scroll to position [479, 0]
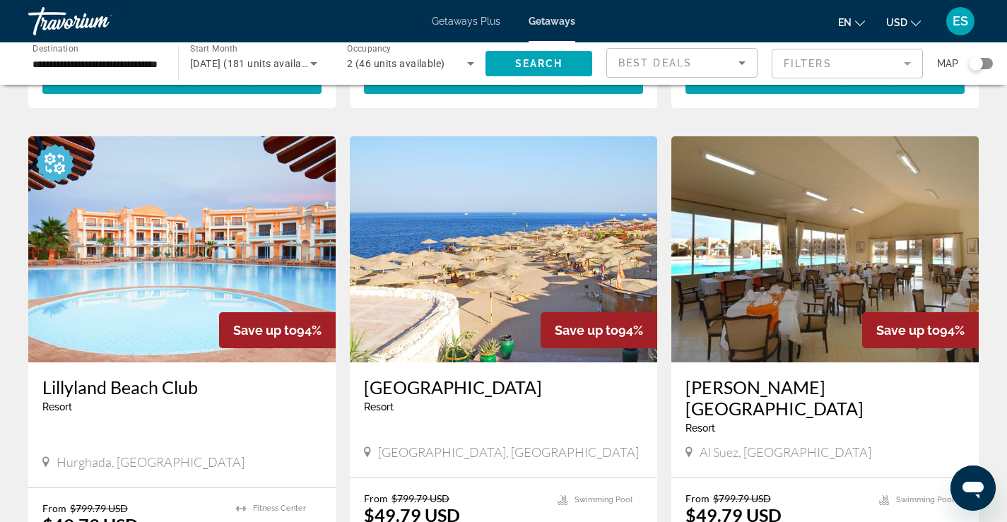
click at [176, 262] on img "Main content" at bounding box center [182, 249] width 308 height 226
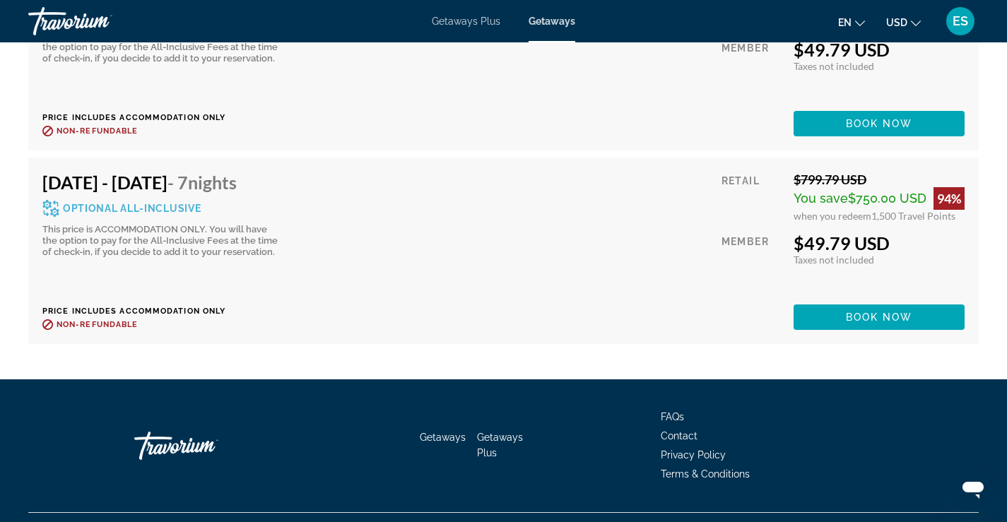
scroll to position [3922, 0]
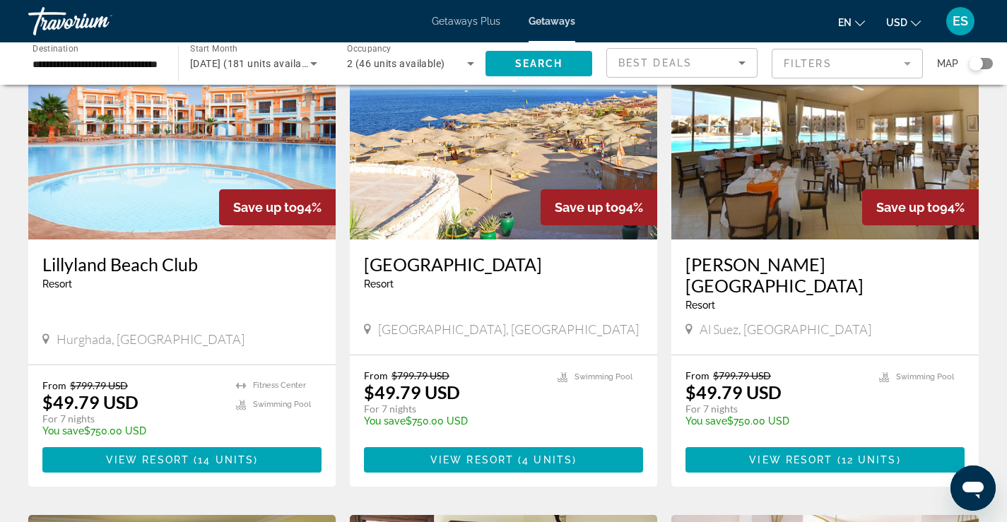
scroll to position [636, 0]
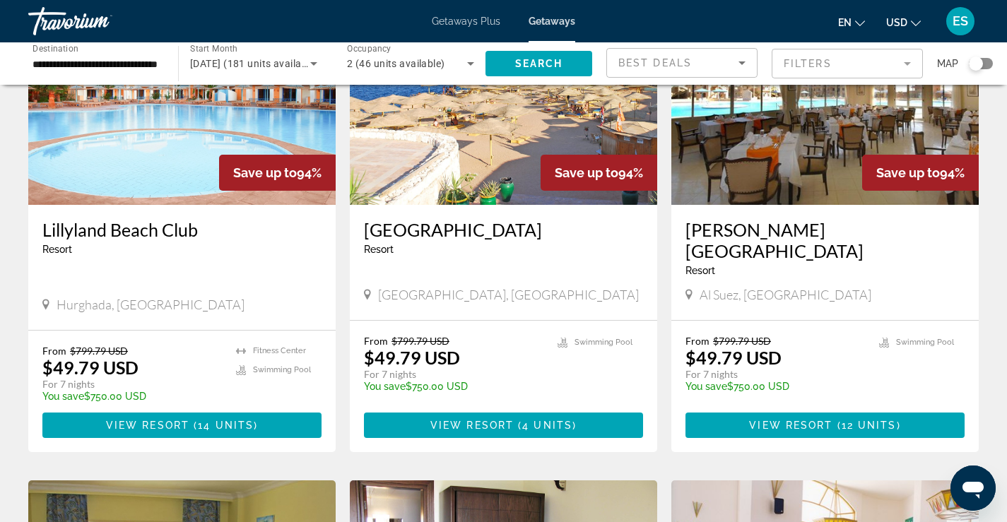
click at [513, 194] on img "Main content" at bounding box center [504, 92] width 308 height 226
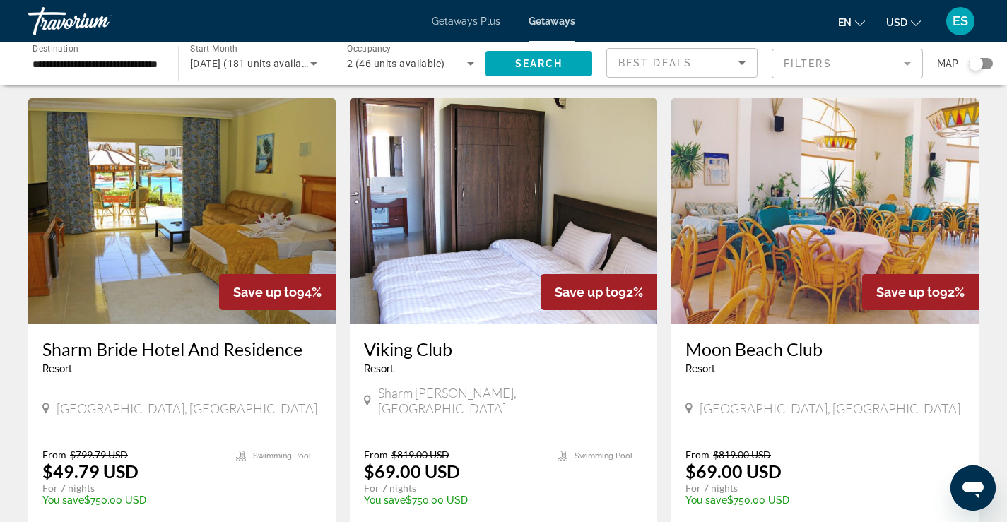
scroll to position [1022, 0]
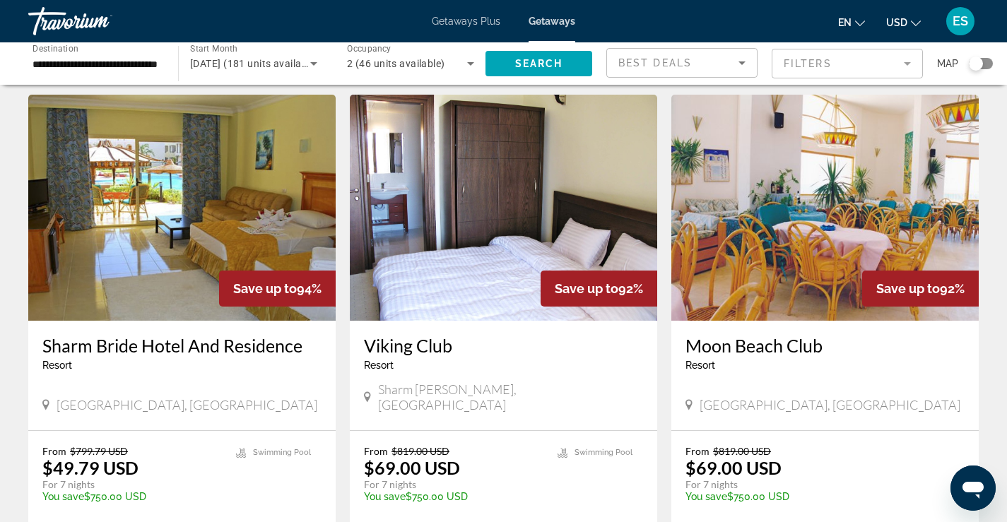
click at [191, 236] on img "Main content" at bounding box center [182, 208] width 308 height 226
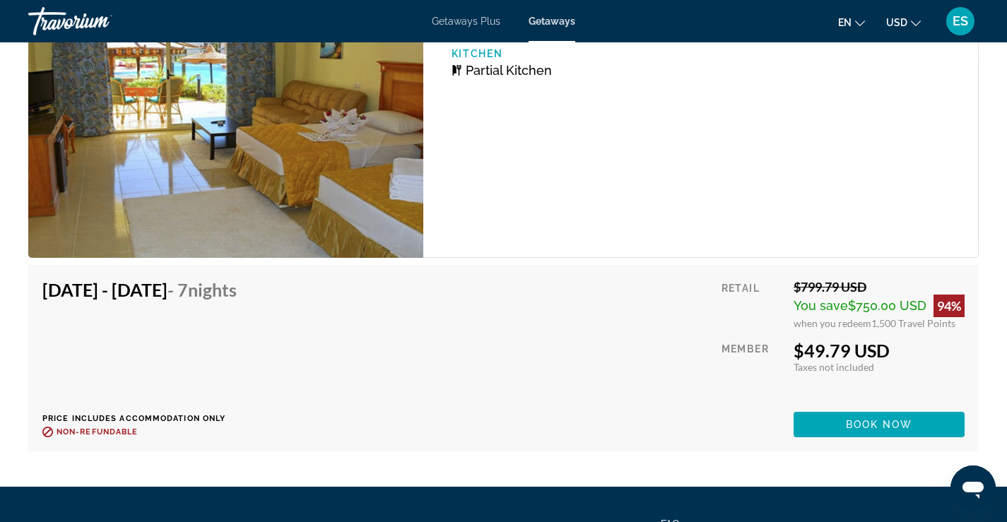
scroll to position [2411, 0]
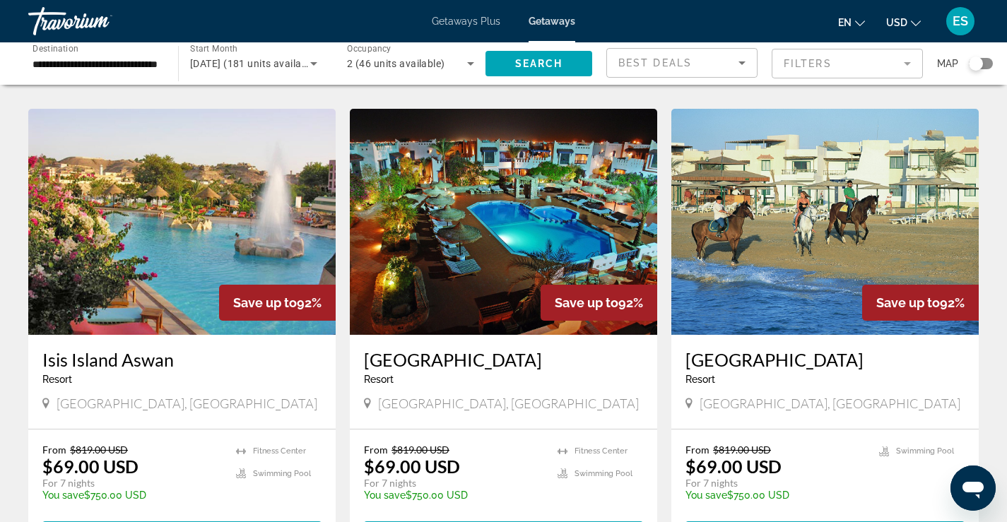
scroll to position [1550, 0]
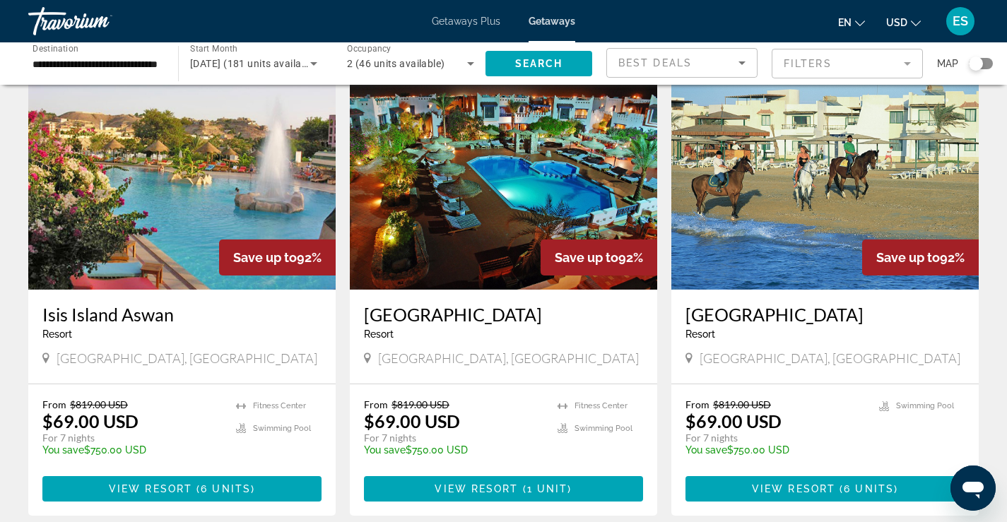
click at [528, 183] on img "Main content" at bounding box center [504, 177] width 308 height 226
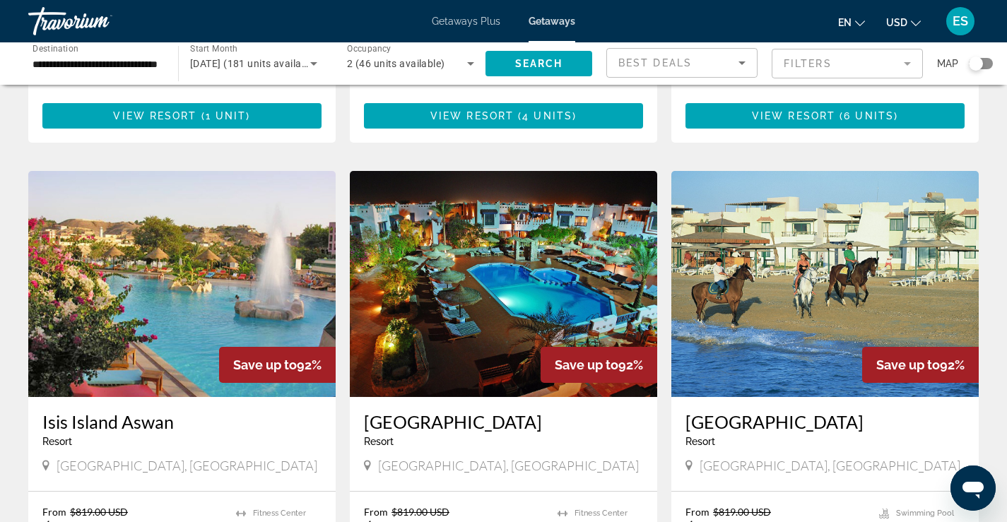
scroll to position [1592, 0]
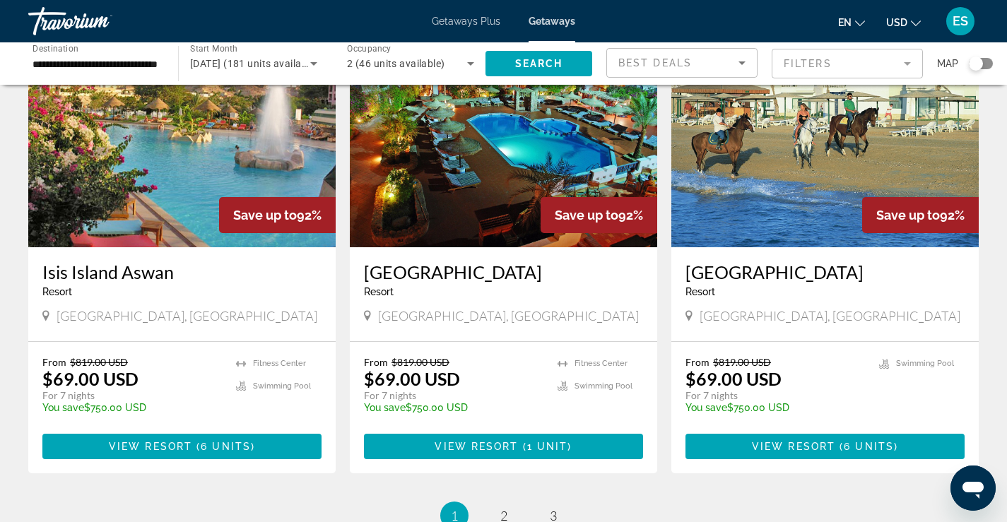
click at [806, 167] on img "Main content" at bounding box center [826, 134] width 308 height 226
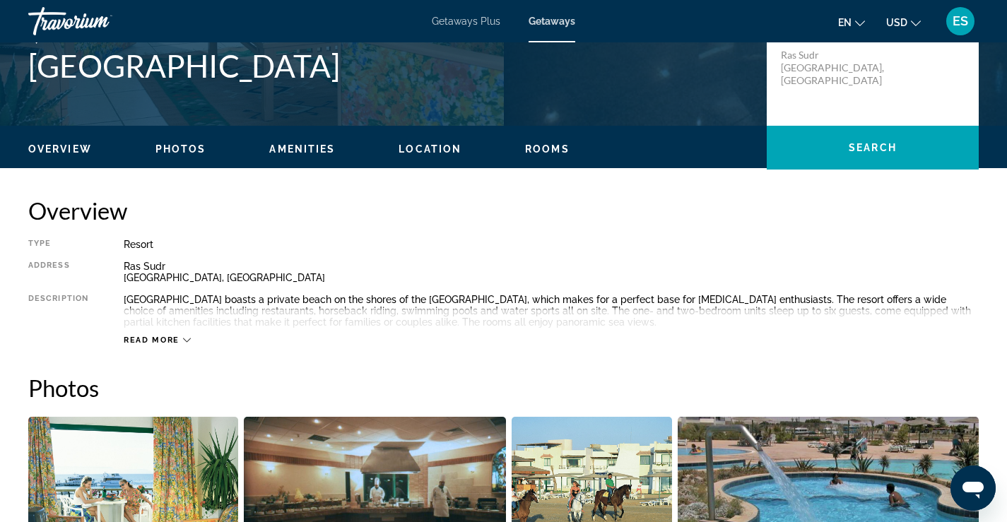
scroll to position [187, 0]
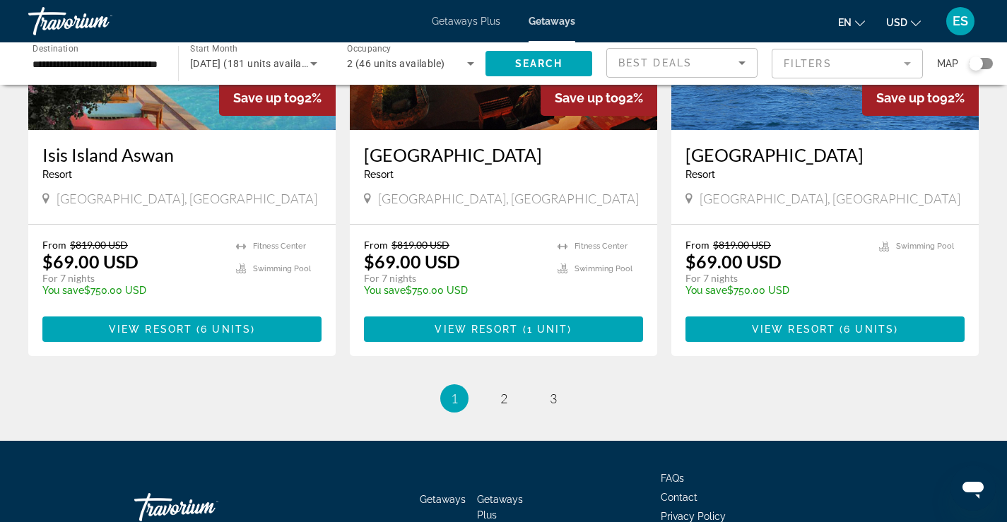
scroll to position [1736, 0]
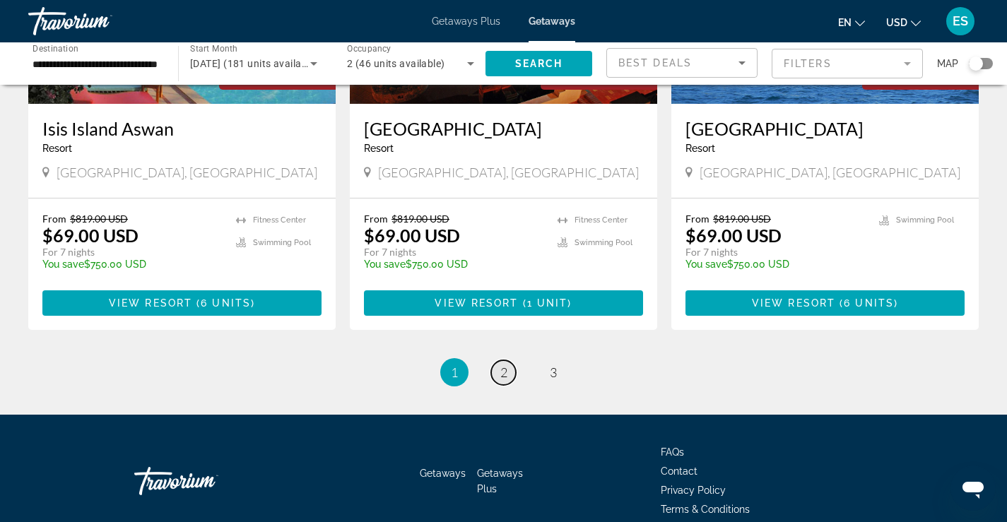
click at [501, 365] on span "2" at bounding box center [504, 373] width 7 height 16
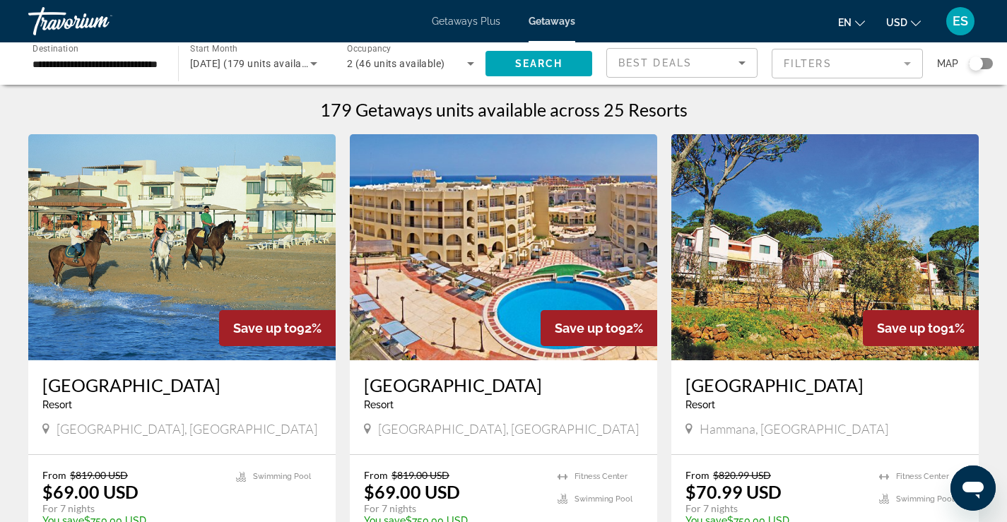
scroll to position [6, 0]
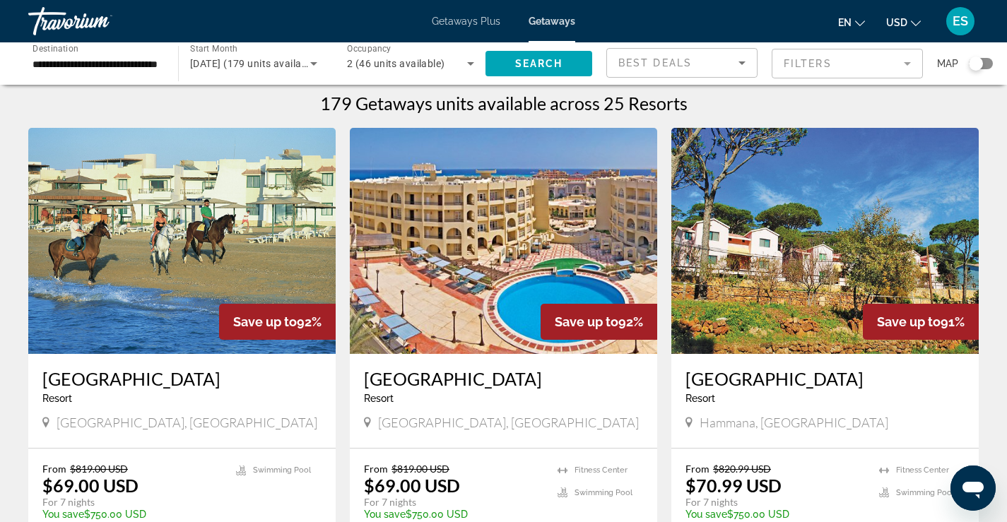
click at [480, 252] on img "Main content" at bounding box center [504, 241] width 308 height 226
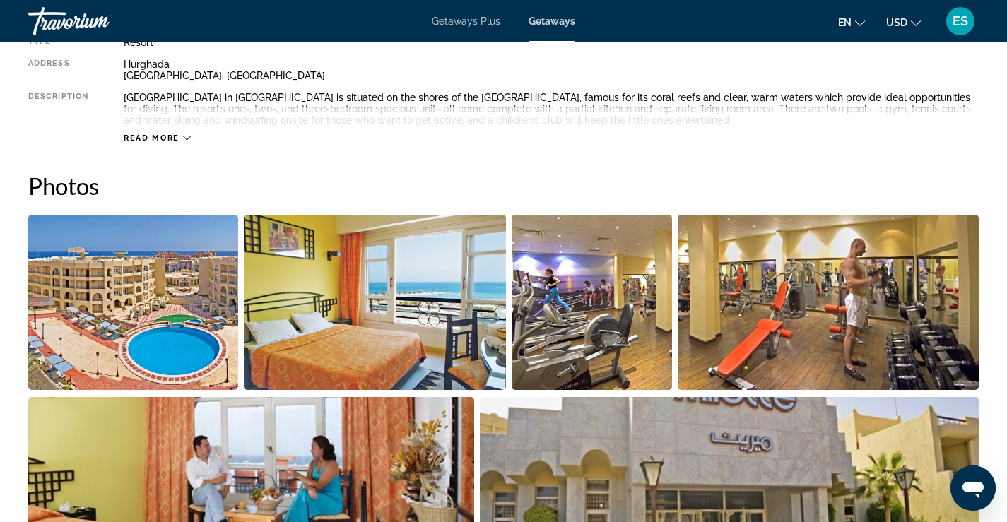
scroll to position [433, 0]
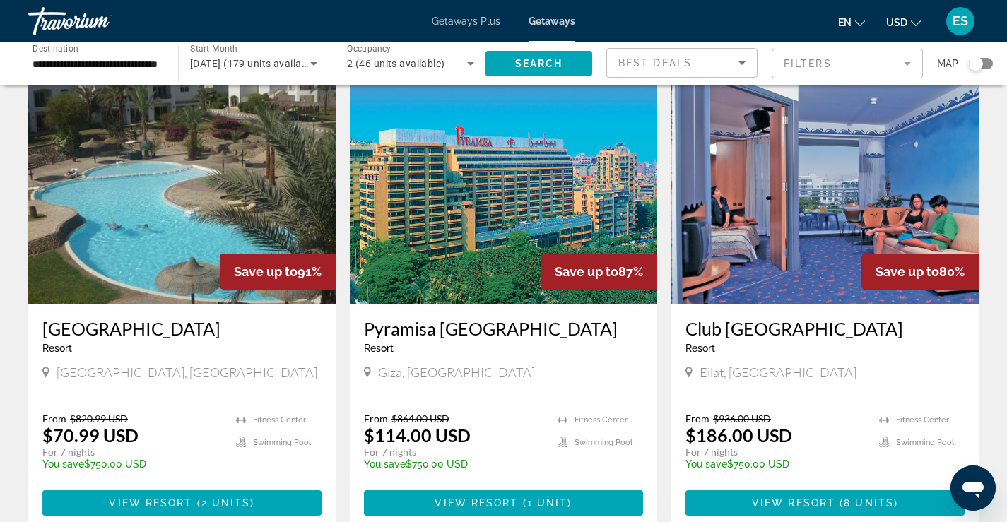
scroll to position [527, 0]
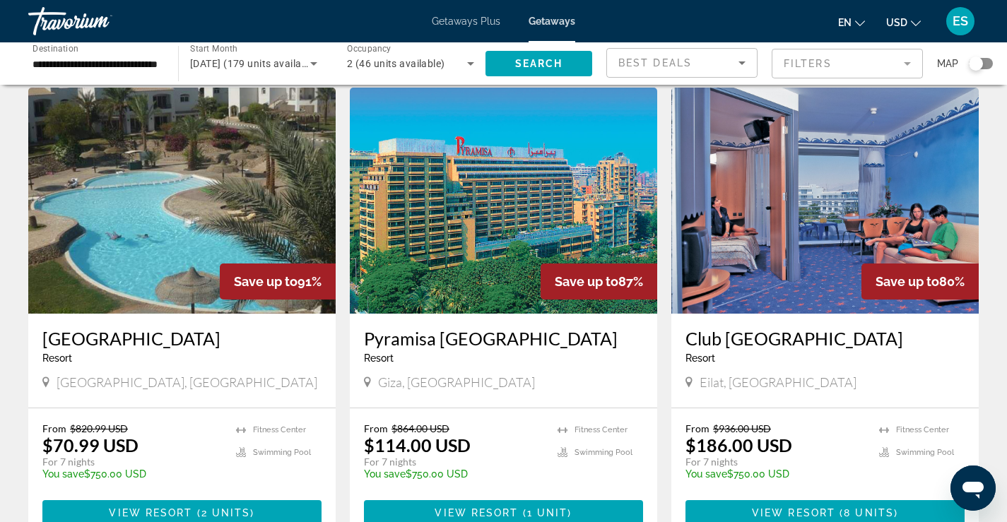
click at [153, 182] on img "Main content" at bounding box center [182, 201] width 308 height 226
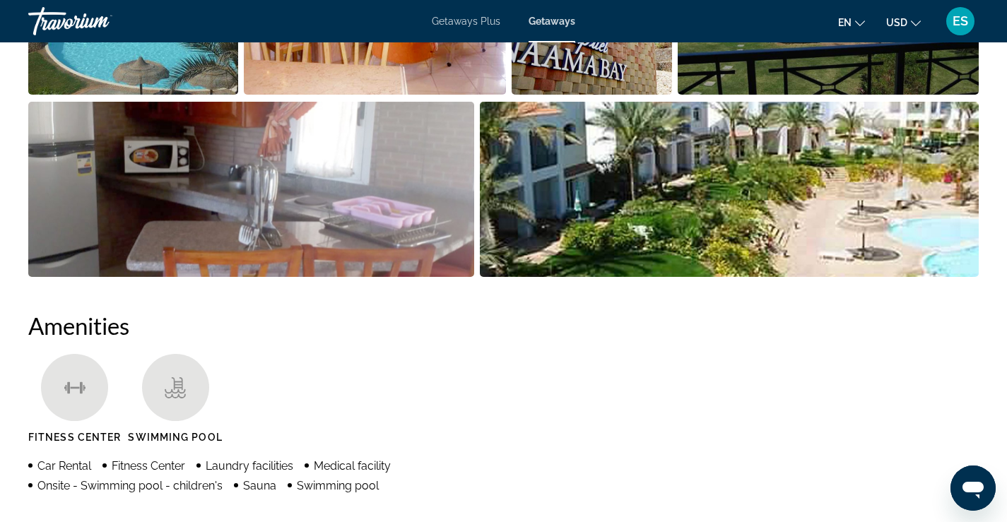
scroll to position [691, 0]
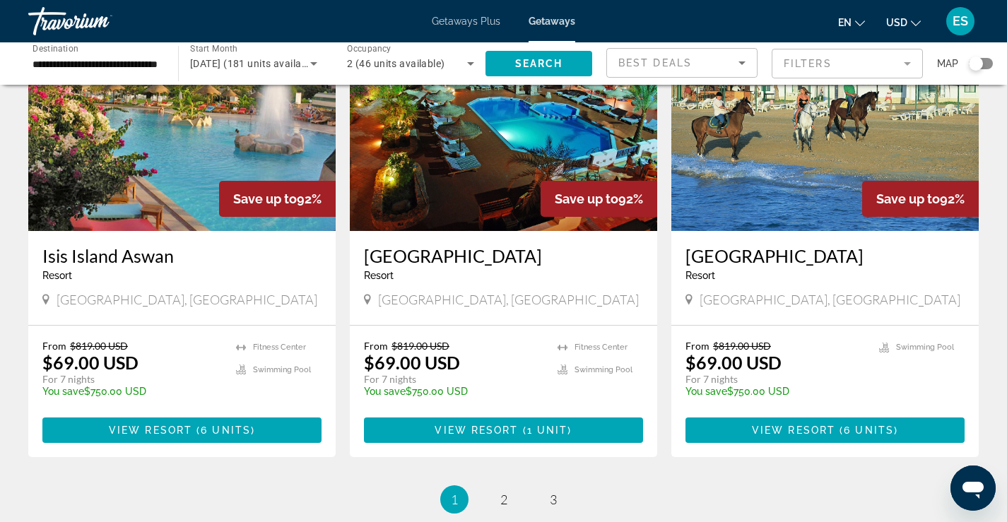
scroll to position [1634, 0]
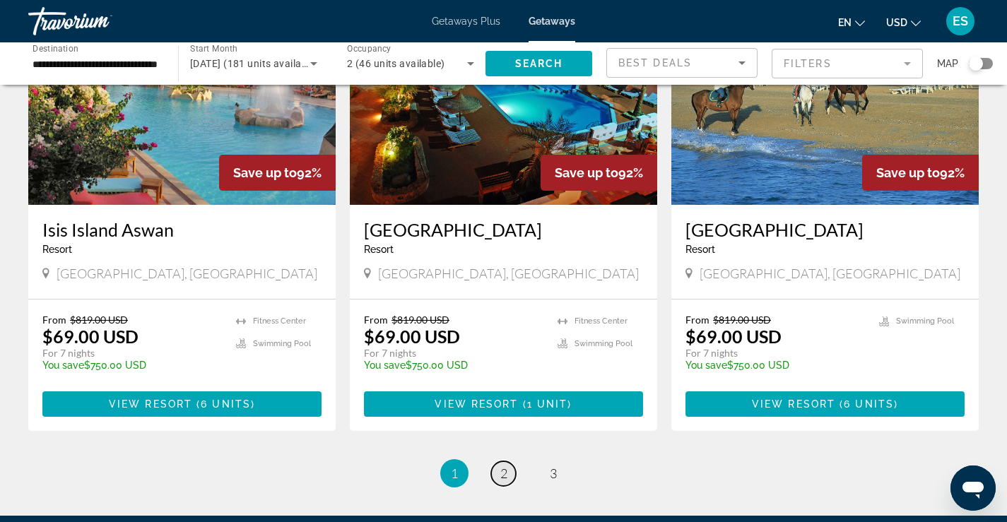
click at [498, 462] on link "page 2" at bounding box center [503, 474] width 25 height 25
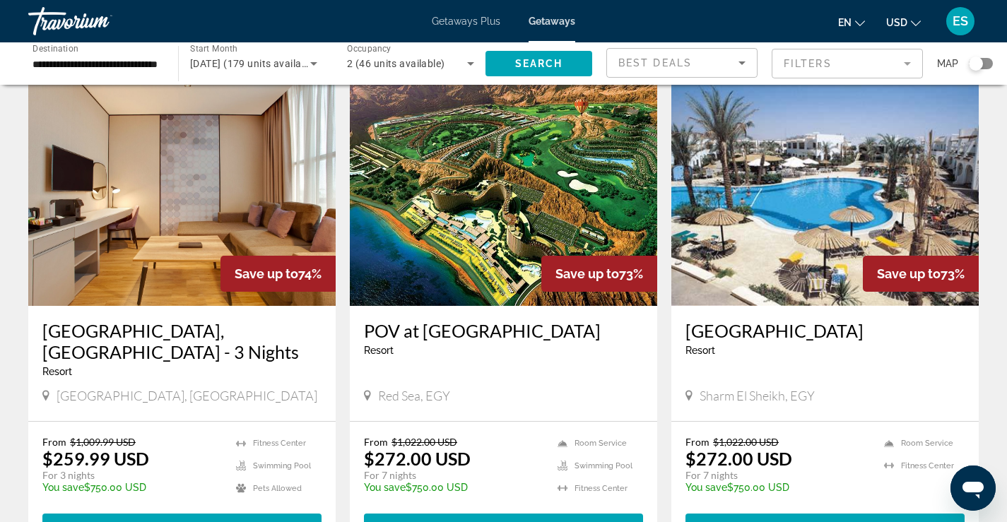
scroll to position [1553, 0]
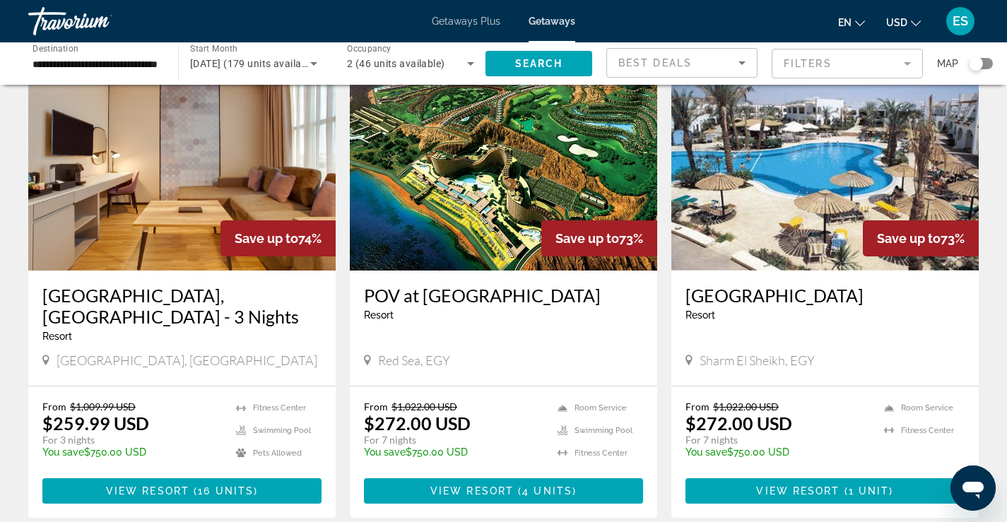
click at [802, 185] on img "Main content" at bounding box center [826, 158] width 308 height 226
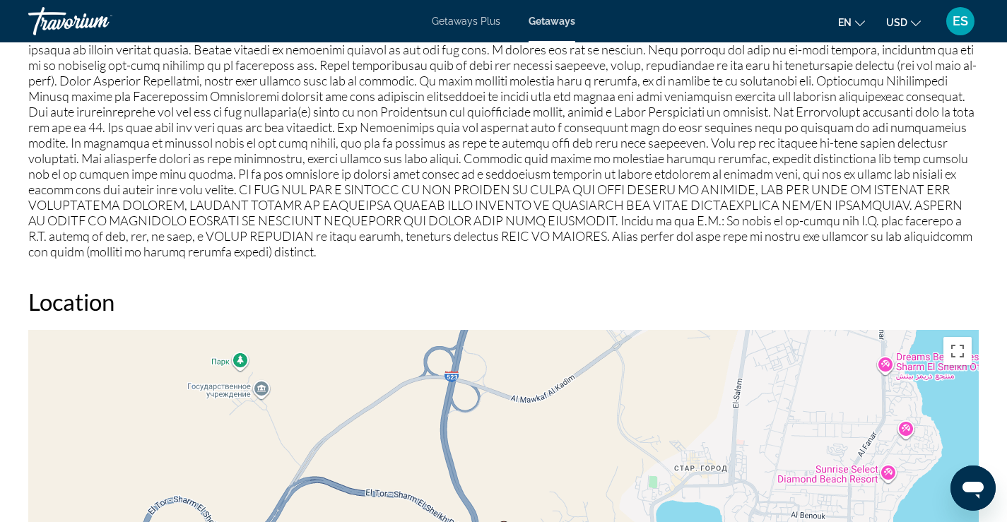
scroll to position [924, 0]
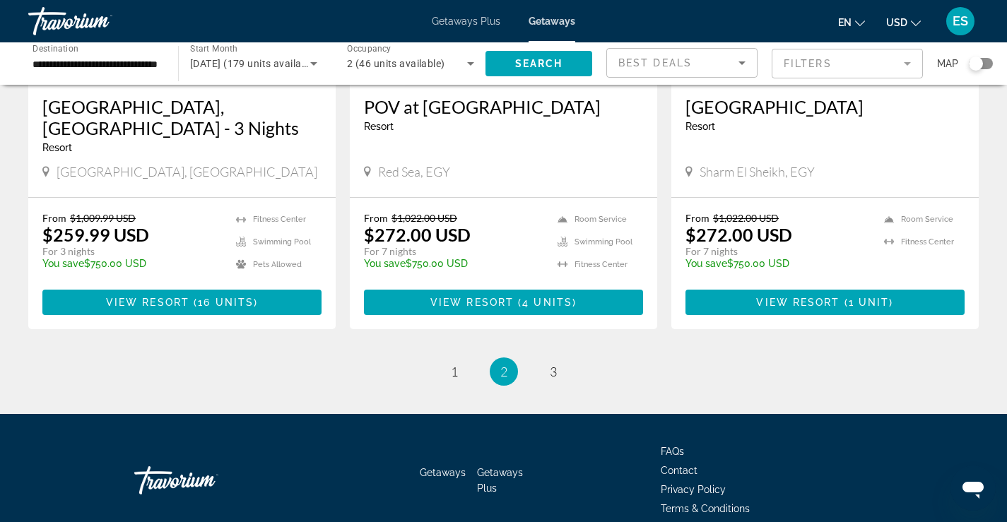
scroll to position [1764, 0]
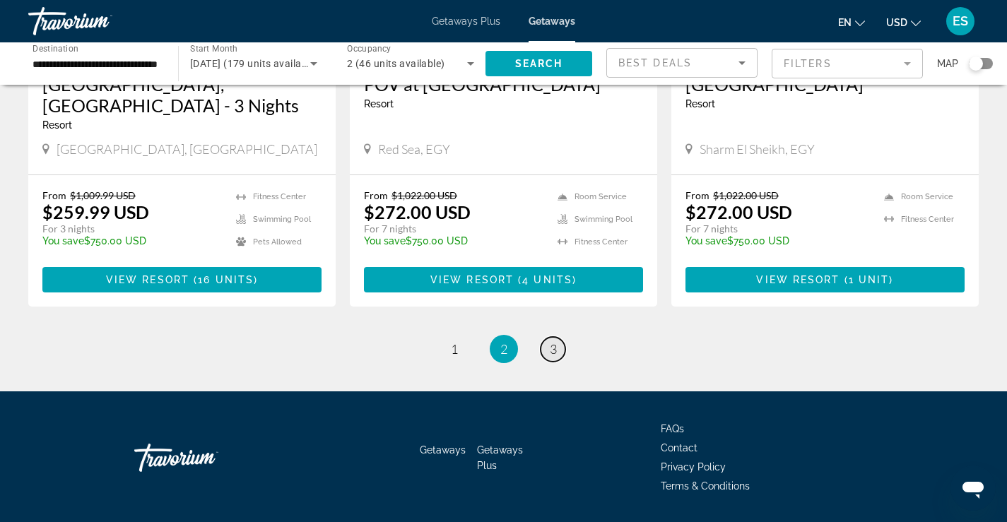
click at [551, 341] on span "3" at bounding box center [553, 349] width 7 height 16
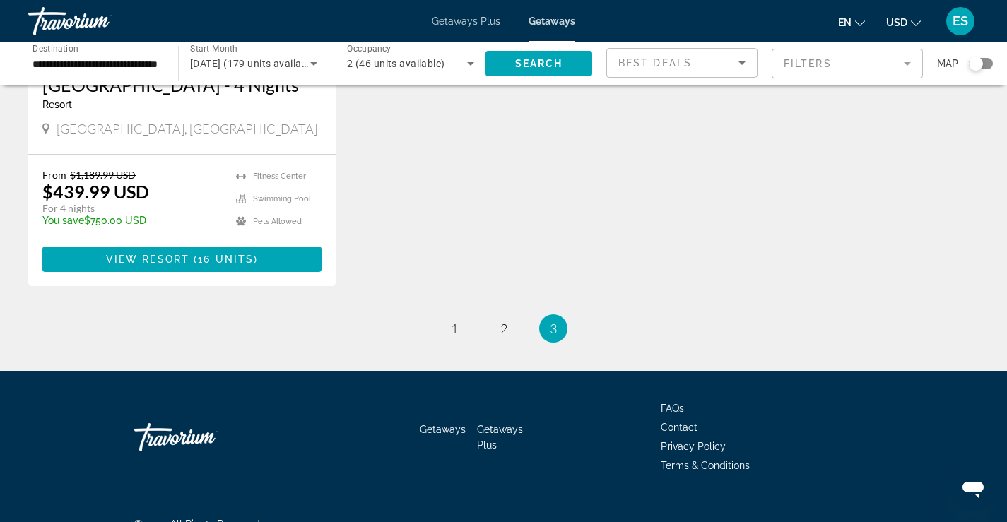
scroll to position [322, 0]
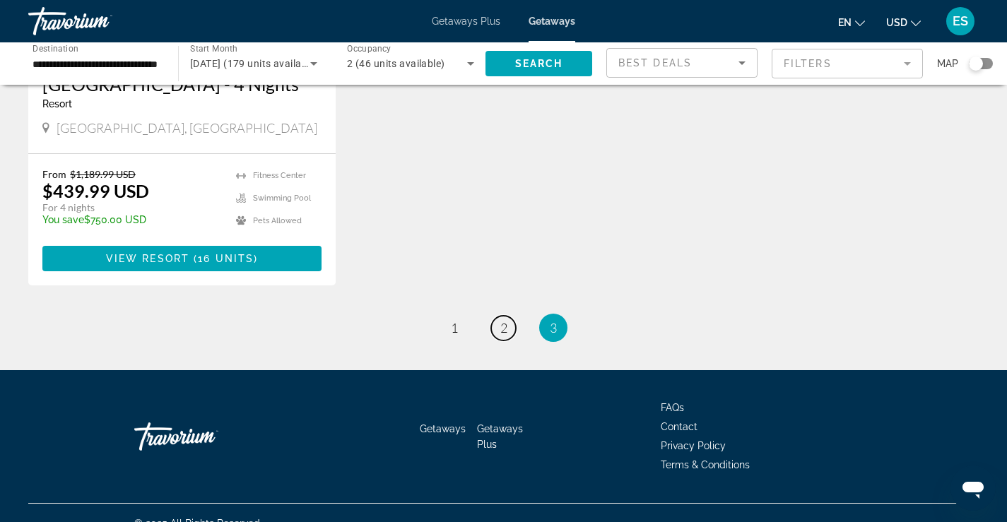
drag, startPoint x: 503, startPoint y: 306, endPoint x: 533, endPoint y: 298, distance: 30.7
click at [504, 320] on span "2" at bounding box center [504, 328] width 7 height 16
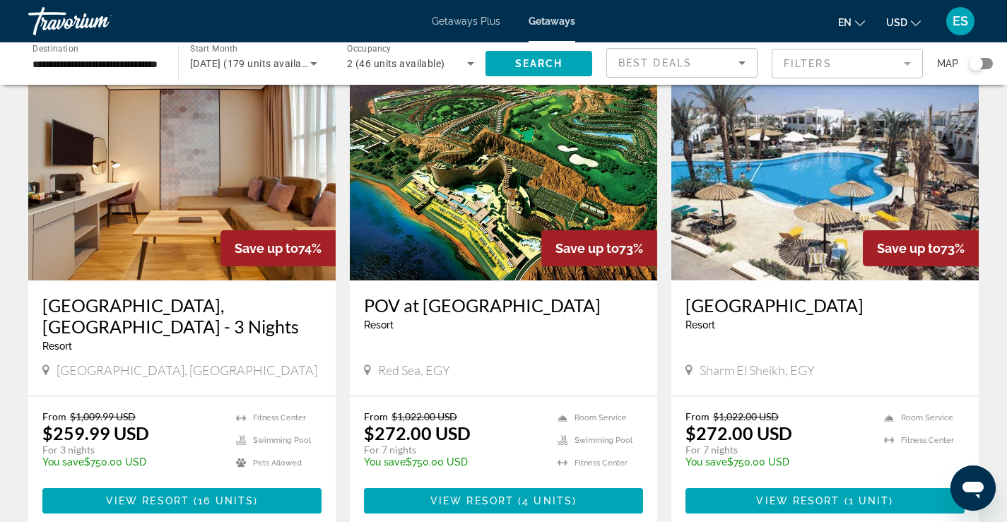
scroll to position [1556, 0]
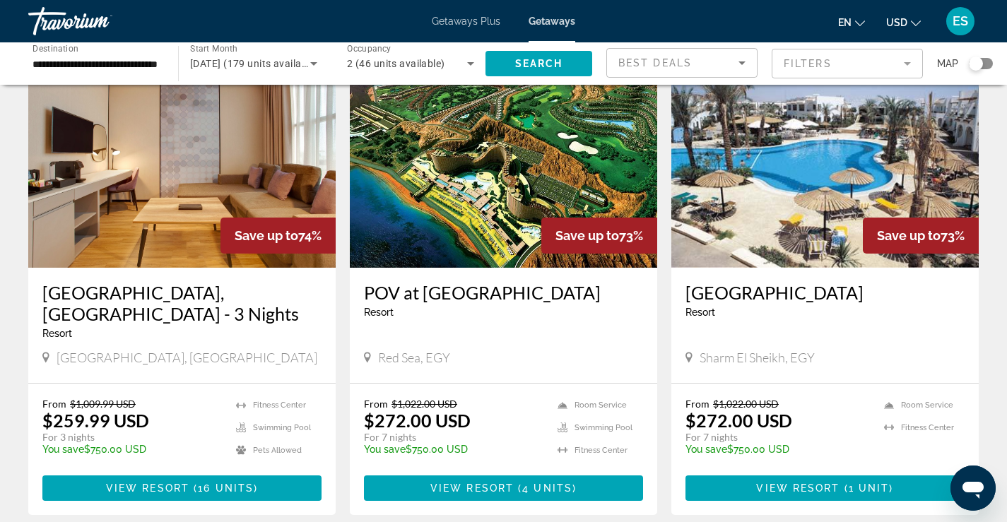
click at [462, 181] on img "Main content" at bounding box center [504, 155] width 308 height 226
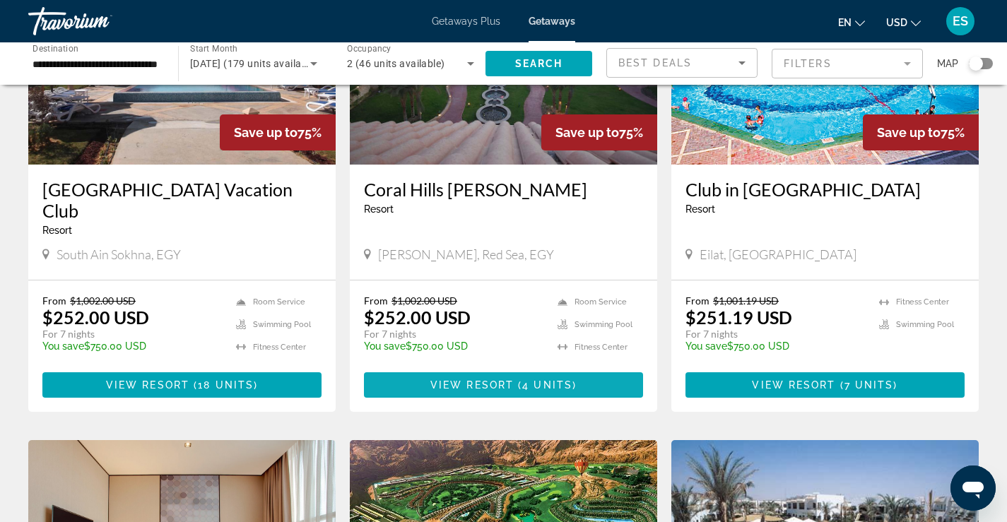
scroll to position [1067, 0]
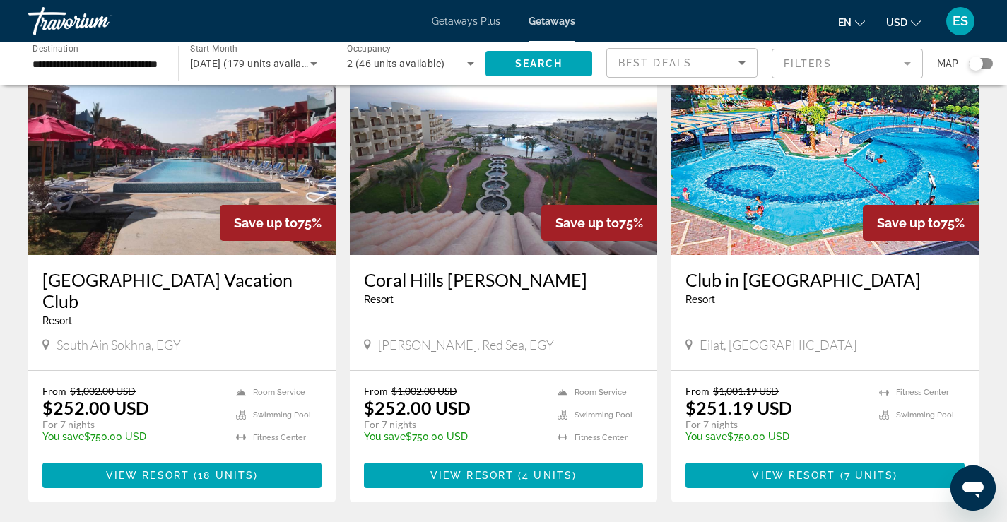
click at [464, 226] on img "Main content" at bounding box center [504, 142] width 308 height 226
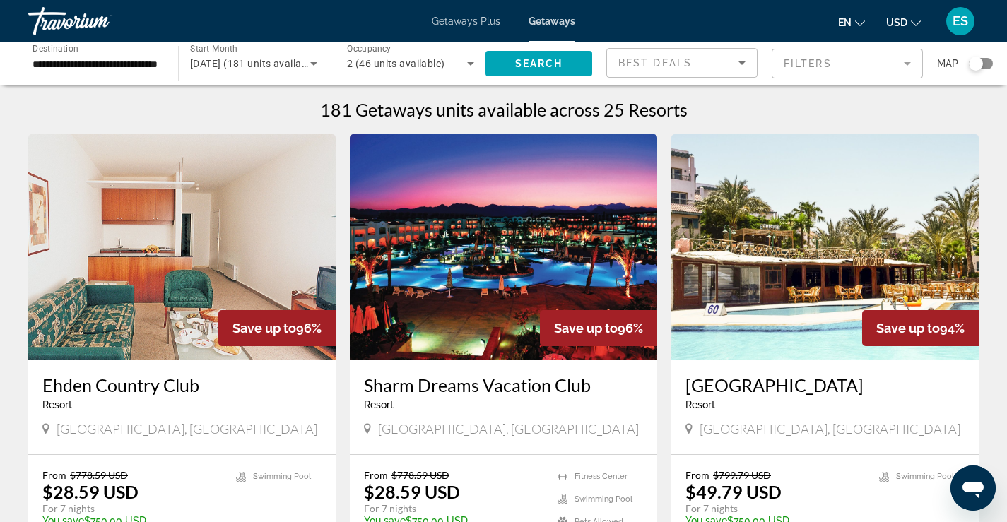
click at [450, 23] on span "Getaways Plus" at bounding box center [466, 21] width 69 height 11
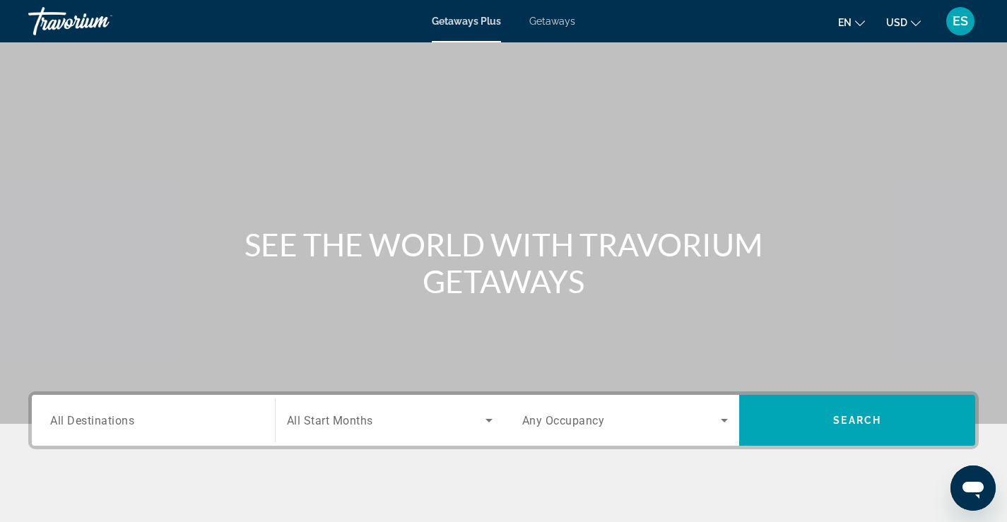
click at [191, 414] on input "Destination All Destinations" at bounding box center [153, 421] width 206 height 17
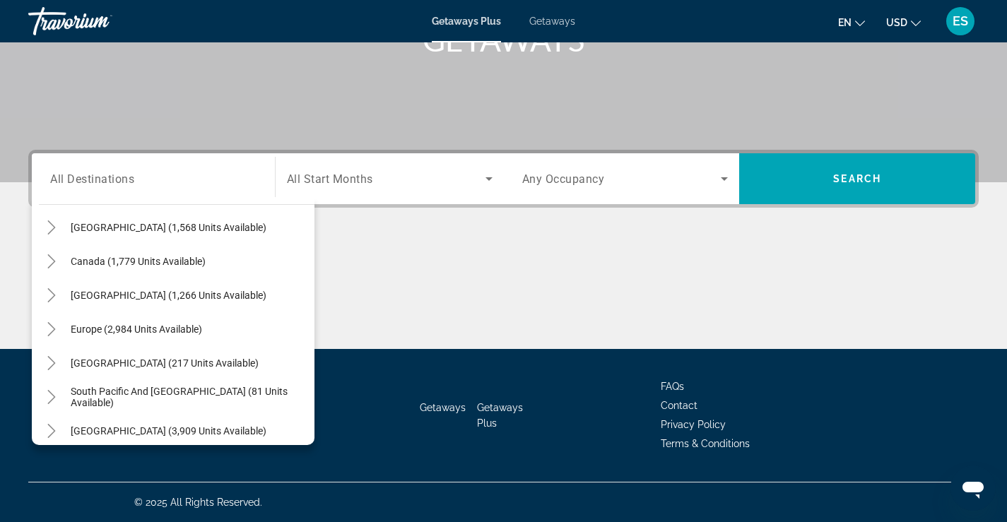
scroll to position [229, 0]
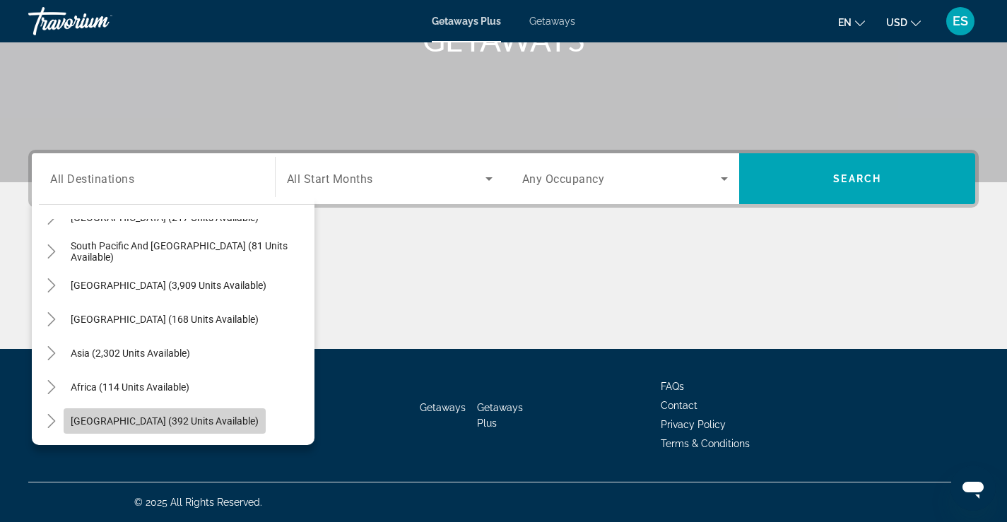
click at [182, 413] on span "Search widget" at bounding box center [165, 421] width 202 height 34
type input "**********"
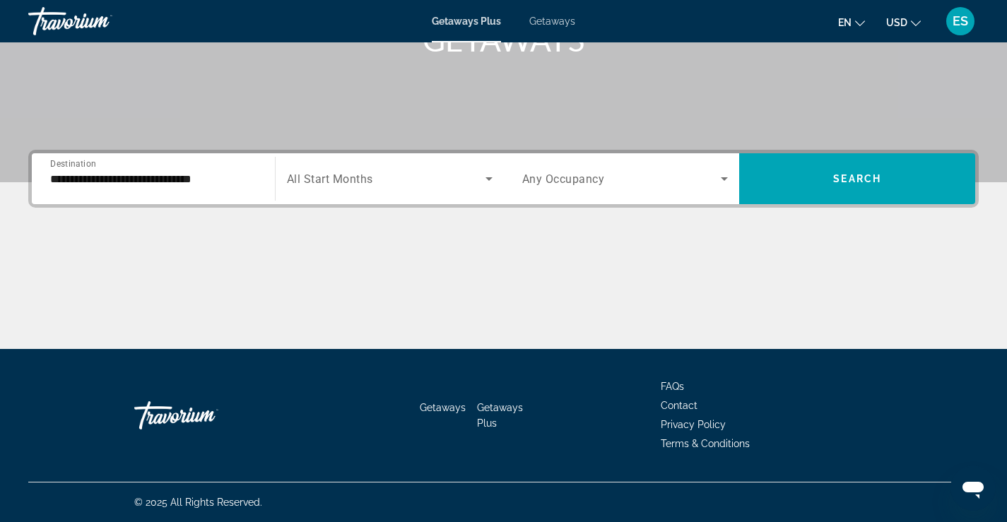
click at [415, 166] on div "Search widget" at bounding box center [390, 179] width 206 height 40
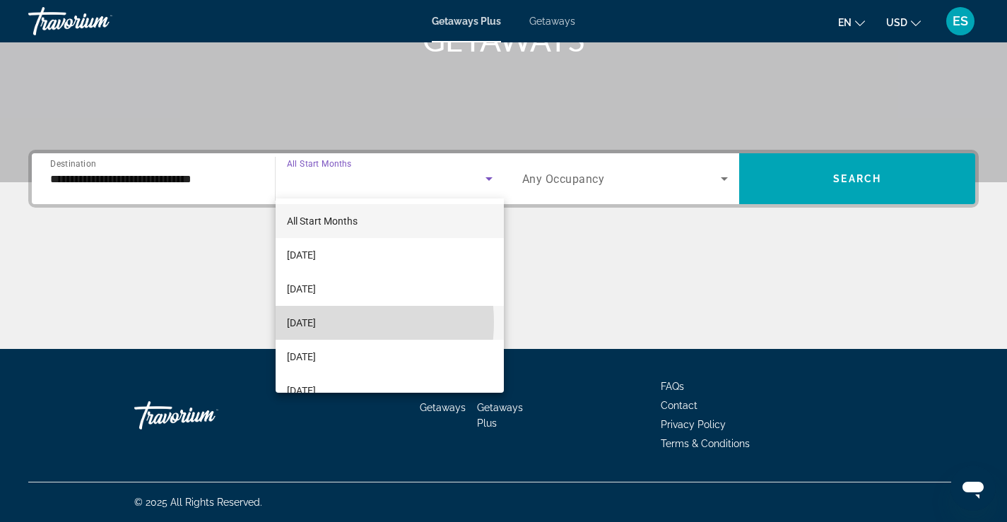
click at [316, 322] on span "[DATE]" at bounding box center [301, 323] width 29 height 17
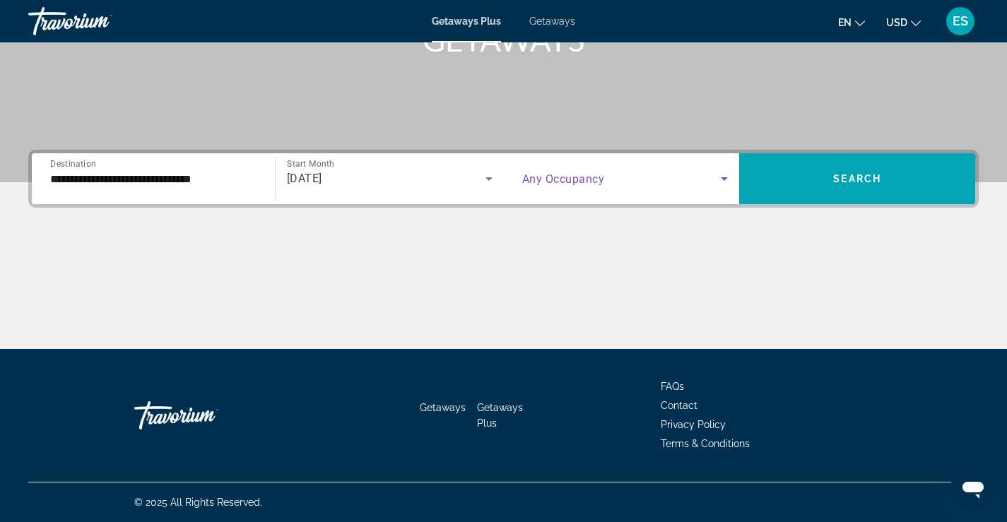
click at [721, 179] on icon "Search widget" at bounding box center [724, 178] width 17 height 17
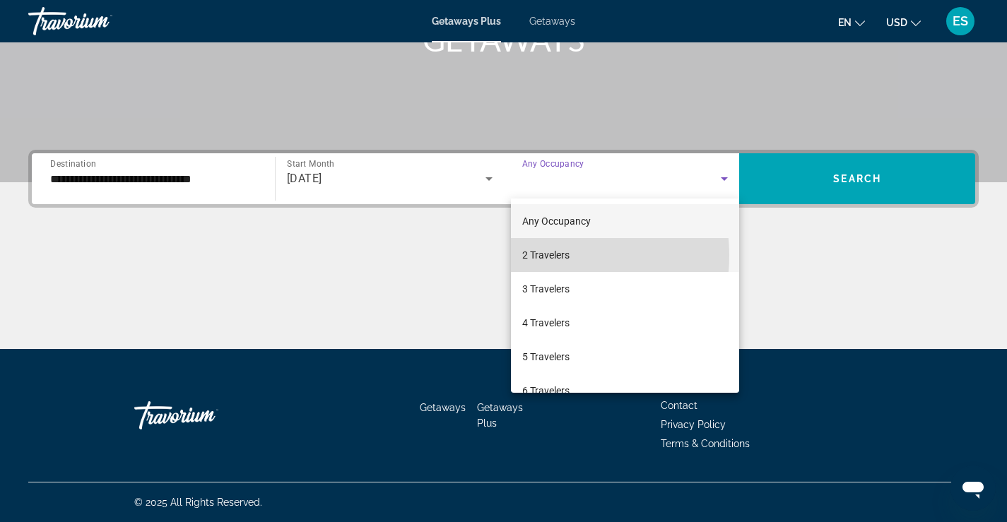
click at [543, 256] on span "2 Travelers" at bounding box center [545, 255] width 47 height 17
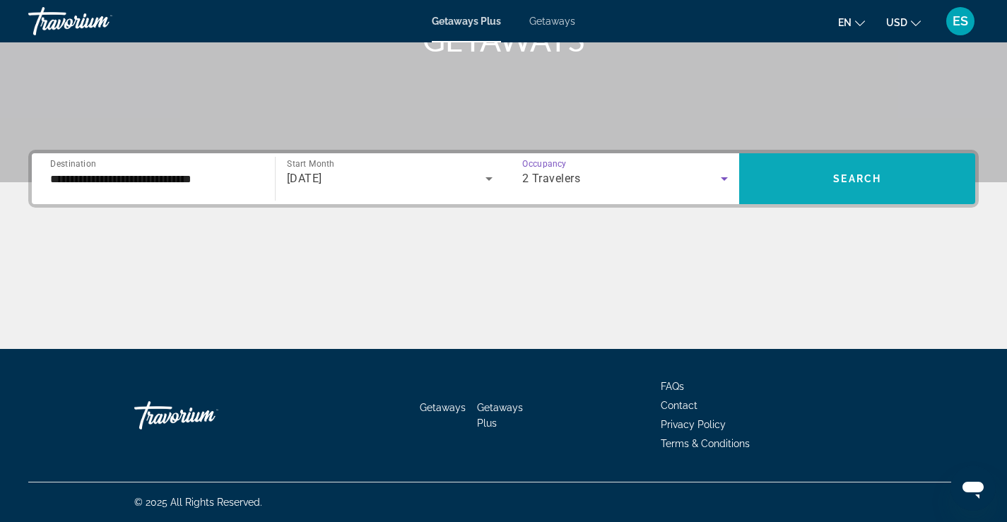
click at [833, 177] on span "Search" at bounding box center [857, 178] width 48 height 11
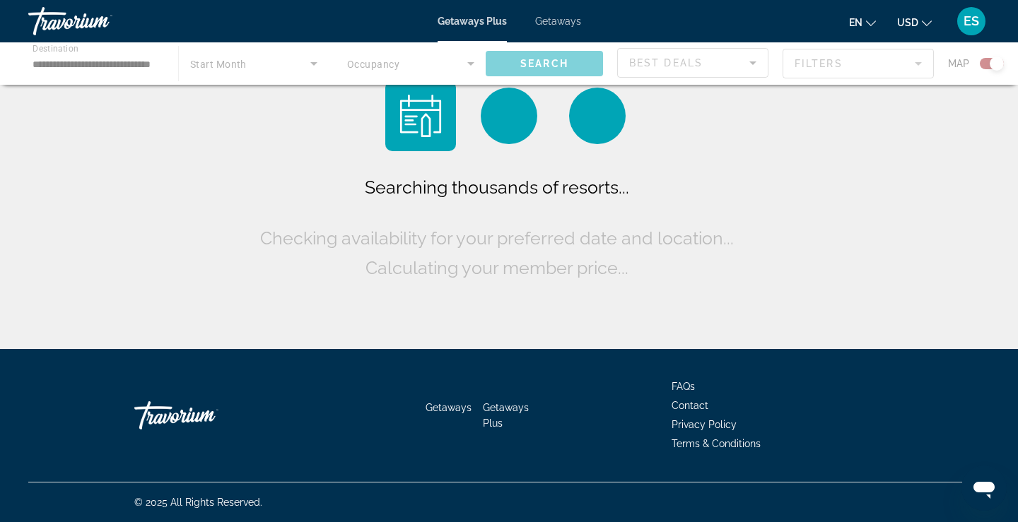
click at [833, 177] on div "Searching thousands of resorts... Checking availability for your preferred date…" at bounding box center [509, 178] width 1018 height 356
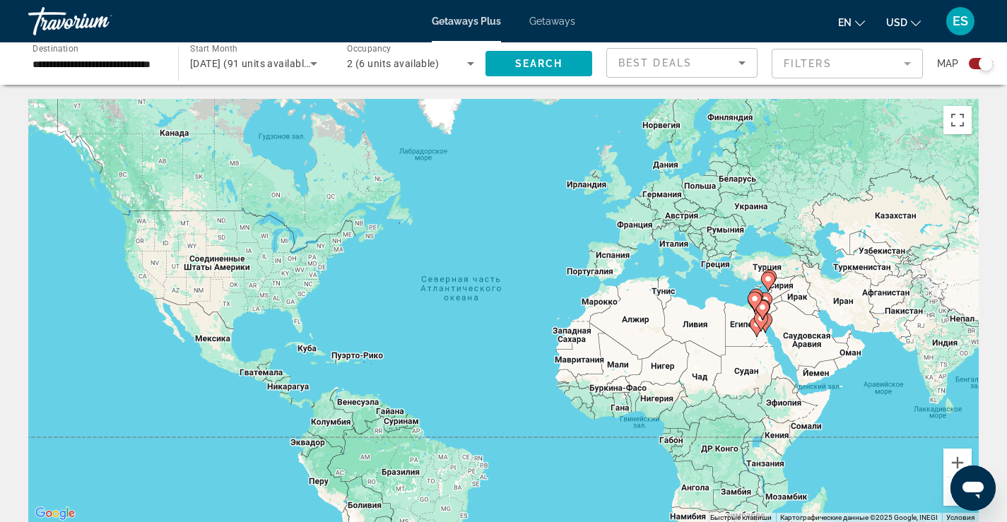
click at [972, 69] on div "Search widget" at bounding box center [981, 63] width 24 height 11
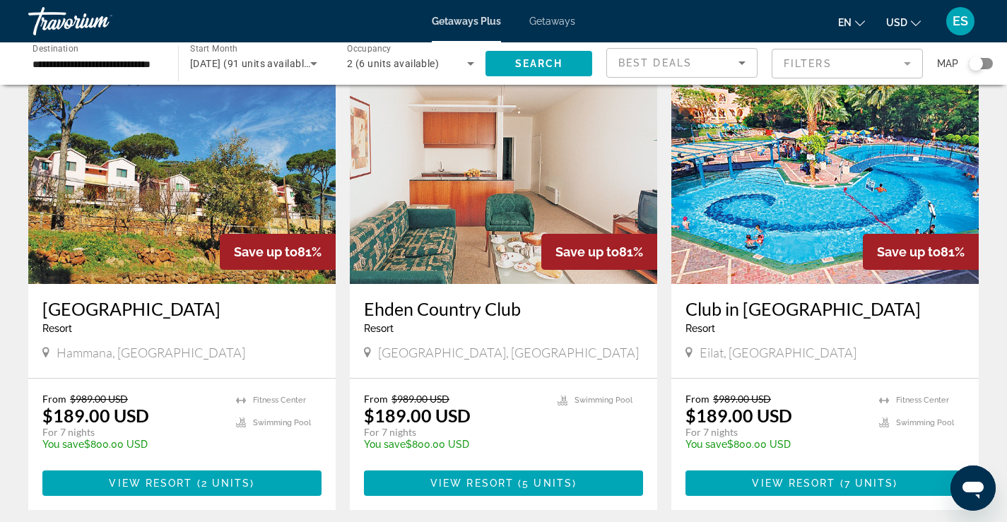
scroll to position [1764, 0]
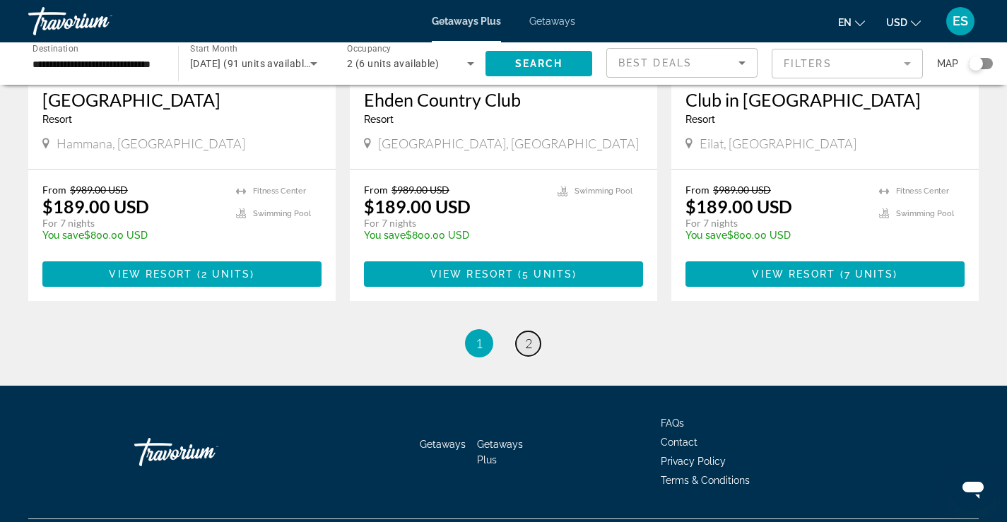
click at [529, 336] on span "2" at bounding box center [528, 344] width 7 height 16
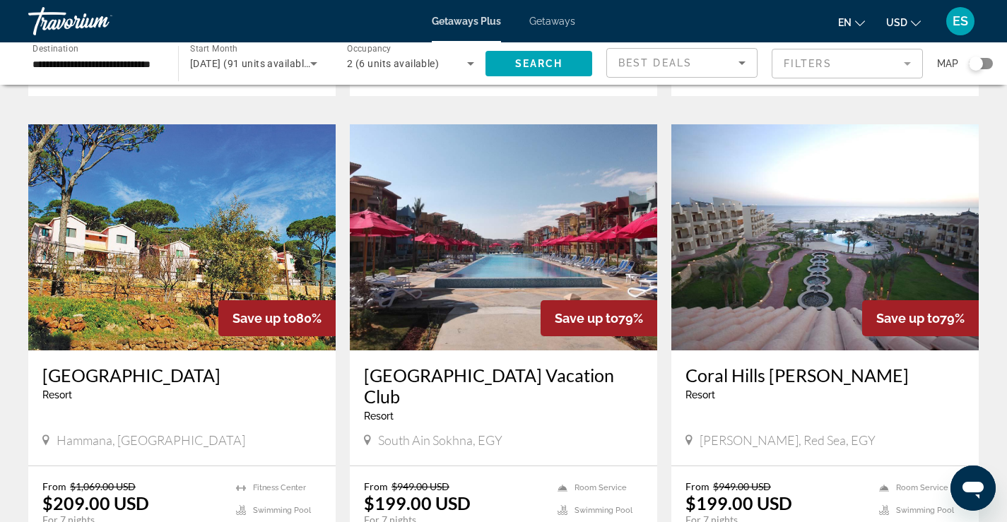
scroll to position [636, 0]
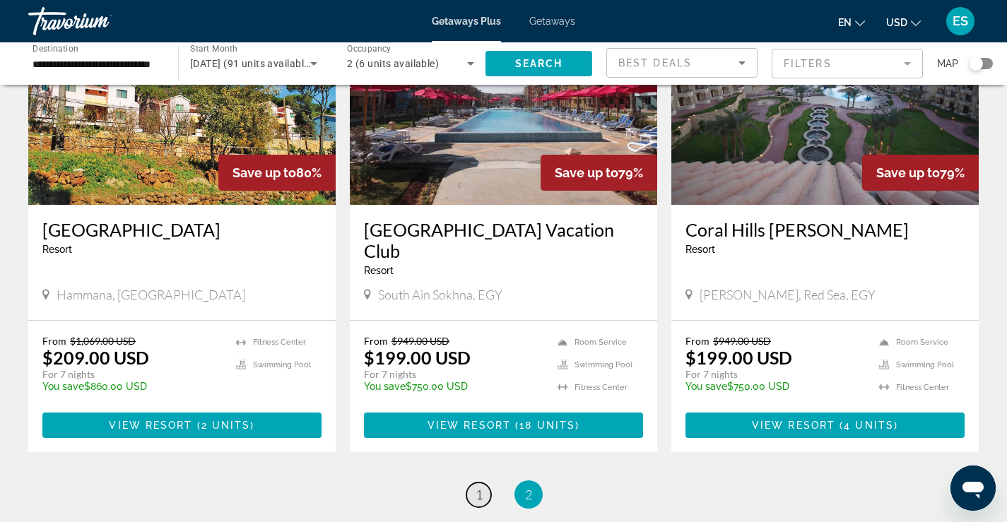
click at [483, 483] on link "page 1" at bounding box center [479, 495] width 25 height 25
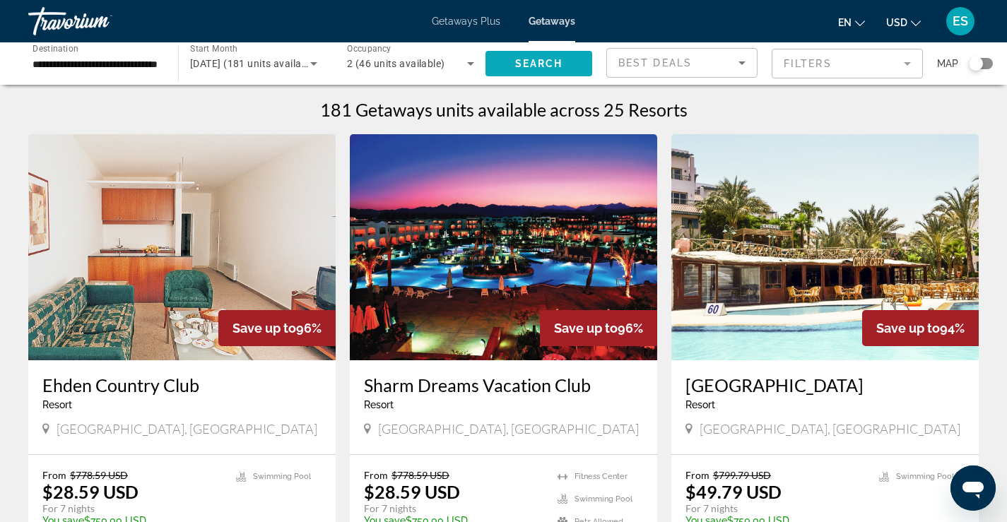
click at [529, 59] on span "Search" at bounding box center [539, 63] width 48 height 11
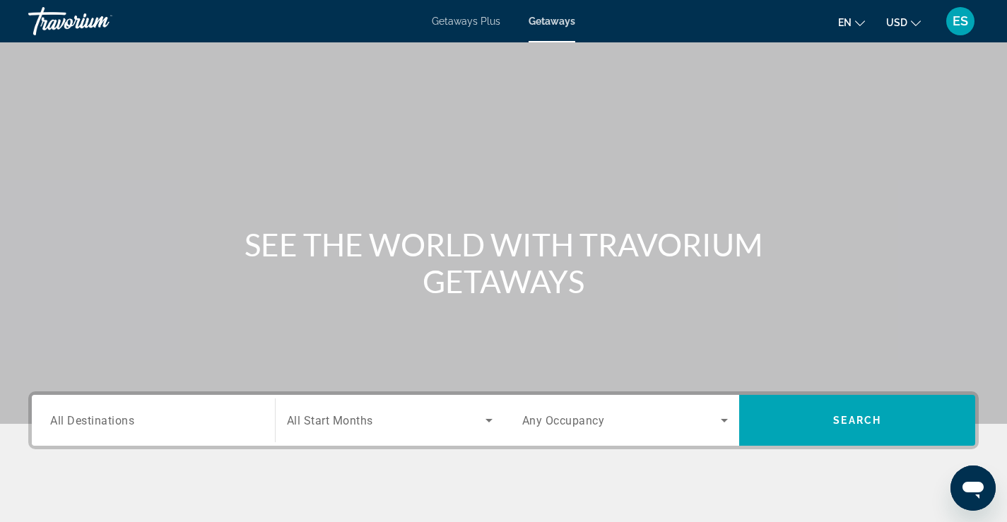
click at [209, 397] on div "Destination All Destinations" at bounding box center [153, 420] width 229 height 51
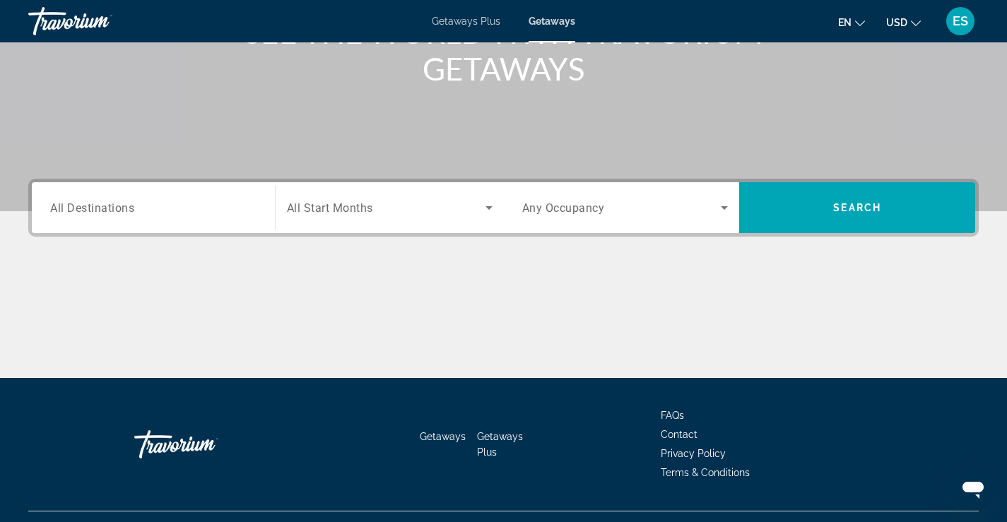
scroll to position [242, 0]
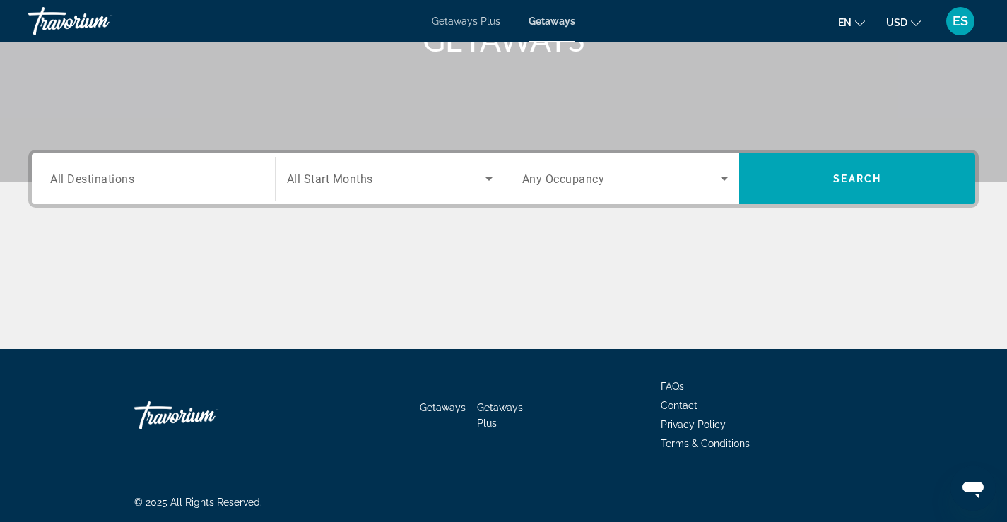
click at [145, 194] on div "Search widget" at bounding box center [153, 179] width 206 height 40
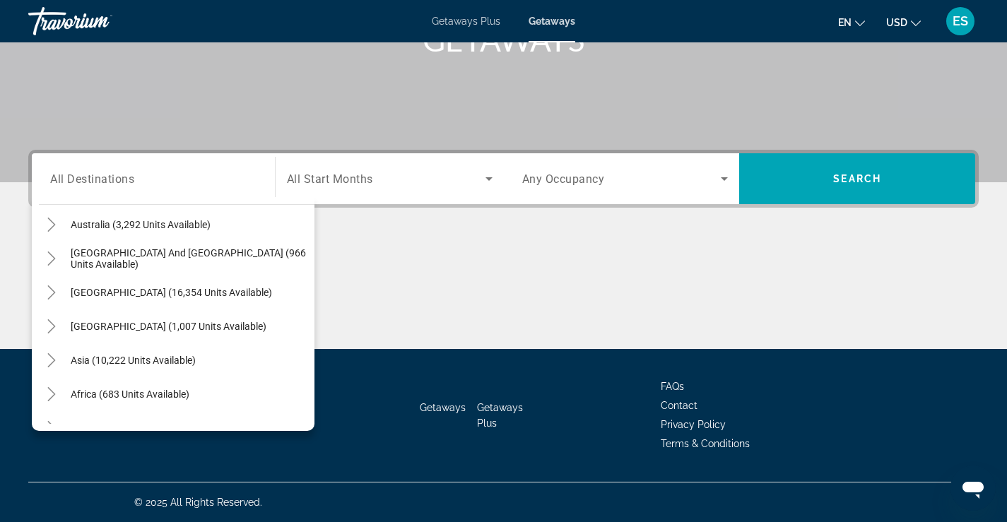
scroll to position [229, 0]
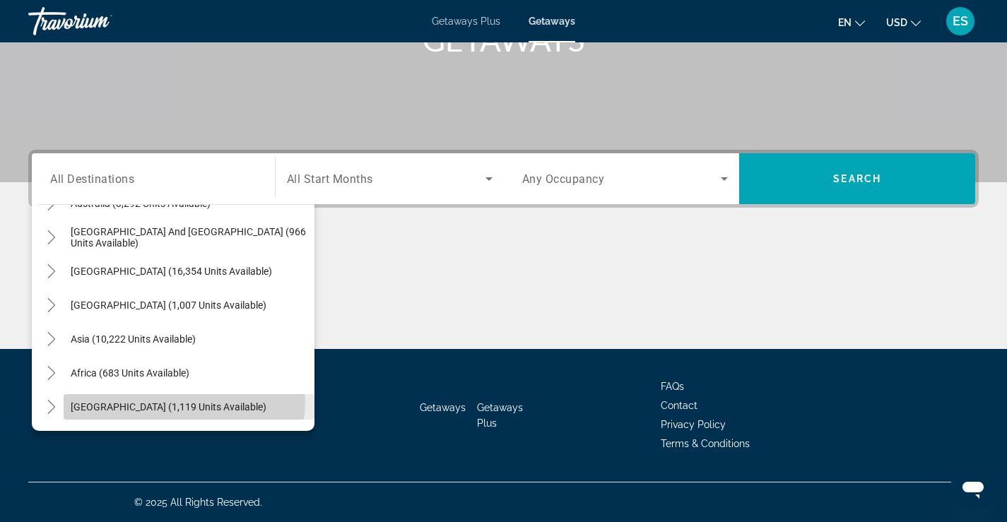
click at [180, 402] on span "Middle East (1,119 units available)" at bounding box center [169, 407] width 196 height 11
type input "**********"
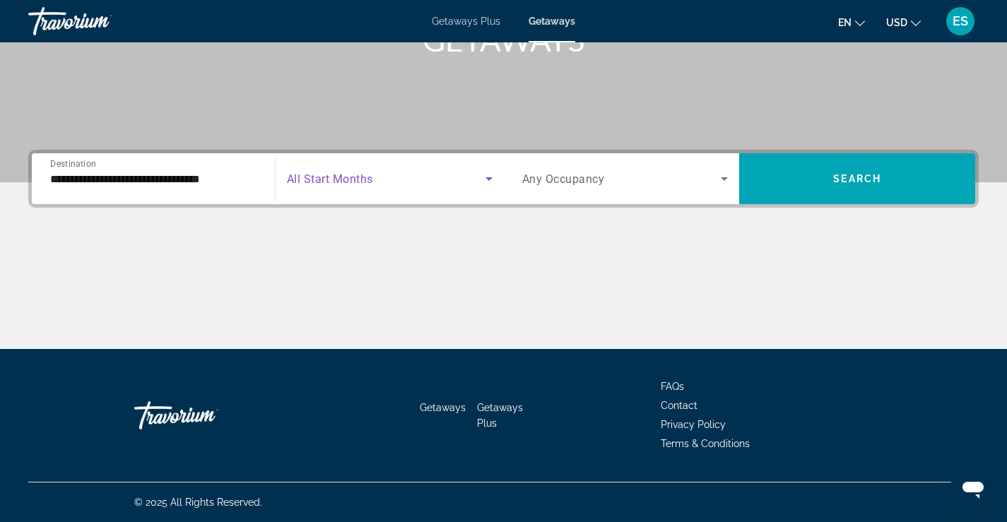
click at [423, 179] on span "Search widget" at bounding box center [386, 178] width 199 height 17
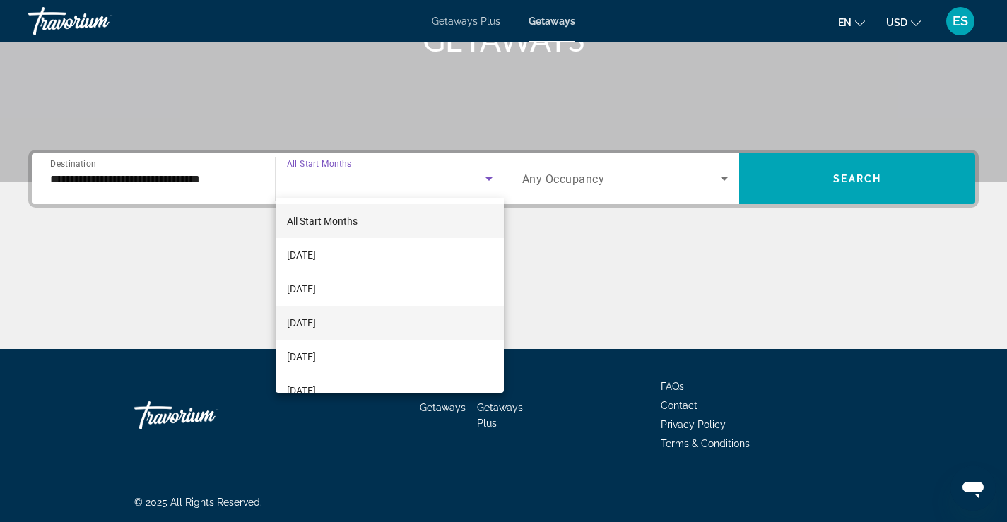
click at [316, 321] on span "[DATE]" at bounding box center [301, 323] width 29 height 17
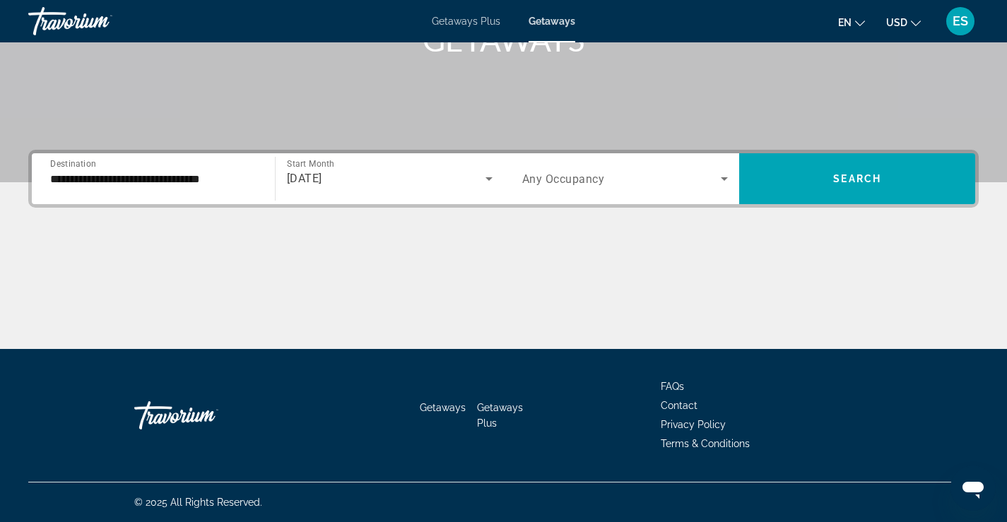
click at [602, 177] on span "Any Occupancy" at bounding box center [563, 178] width 83 height 13
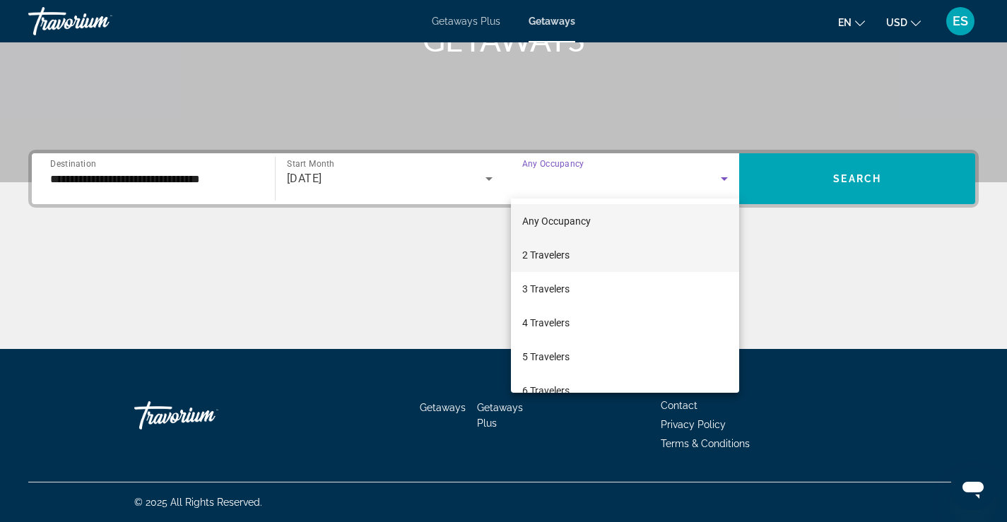
drag, startPoint x: 542, startPoint y: 258, endPoint x: 554, endPoint y: 252, distance: 12.6
click at [544, 257] on span "2 Travelers" at bounding box center [545, 255] width 47 height 17
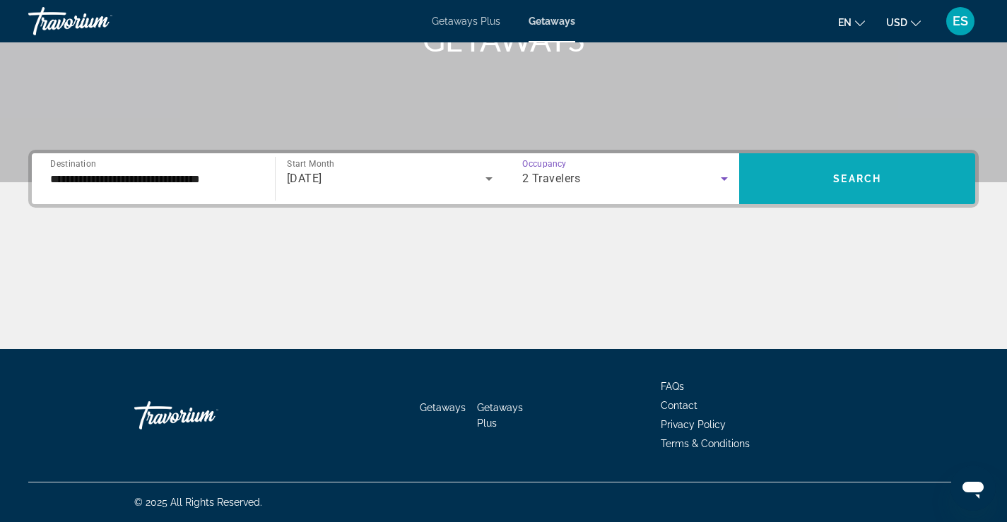
click at [814, 182] on span "Search widget" at bounding box center [857, 179] width 236 height 34
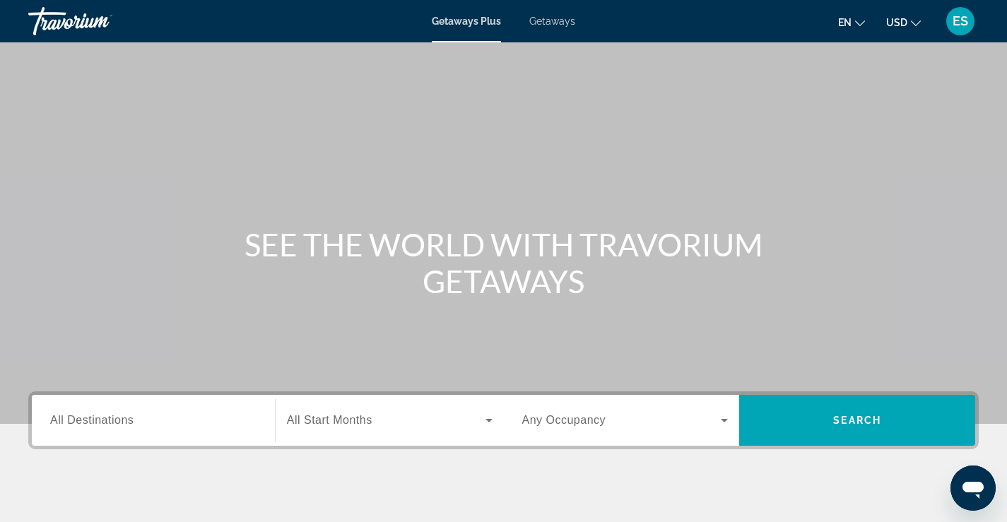
click at [455, 21] on span "Getaways Plus" at bounding box center [466, 21] width 69 height 11
click at [163, 416] on input "Destination All Destinations" at bounding box center [153, 421] width 206 height 17
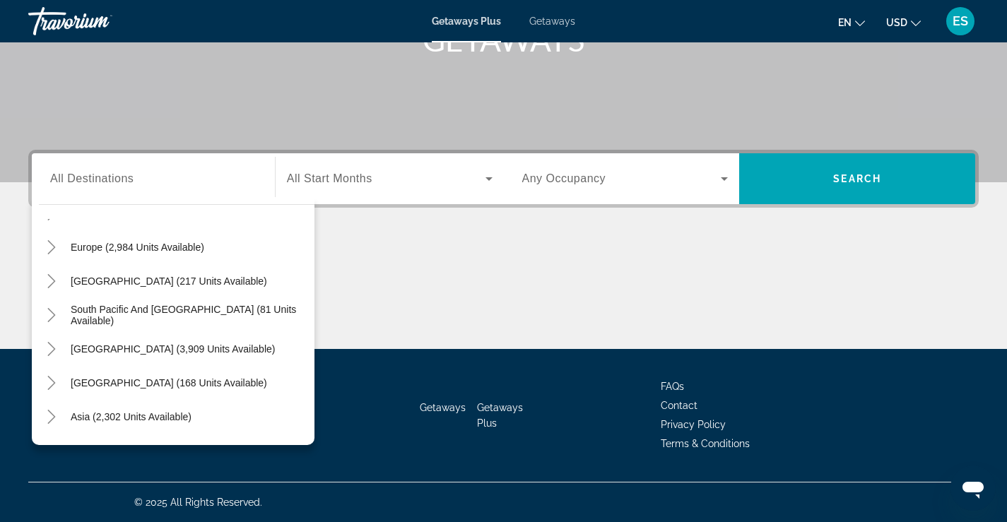
scroll to position [229, 0]
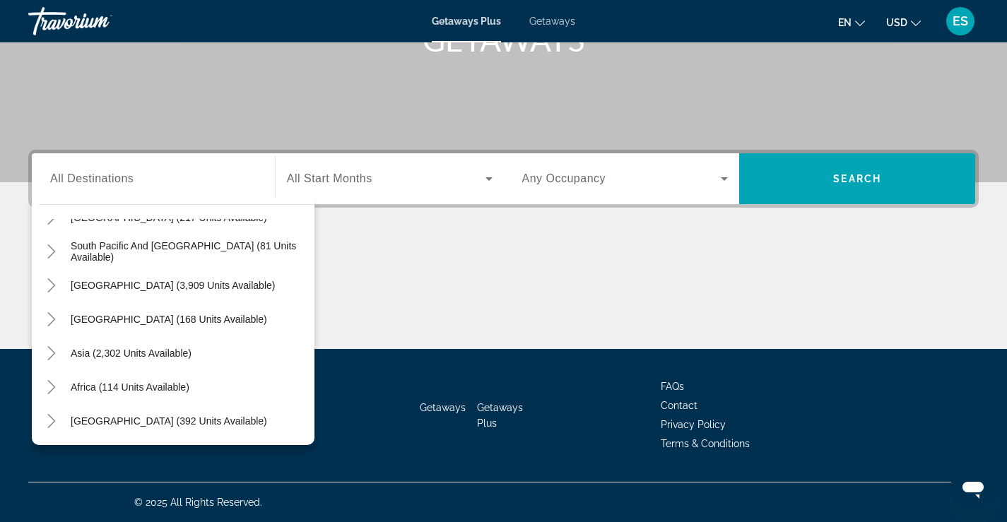
click at [199, 423] on span "[GEOGRAPHIC_DATA] (392 units available)" at bounding box center [169, 421] width 197 height 11
type input "**********"
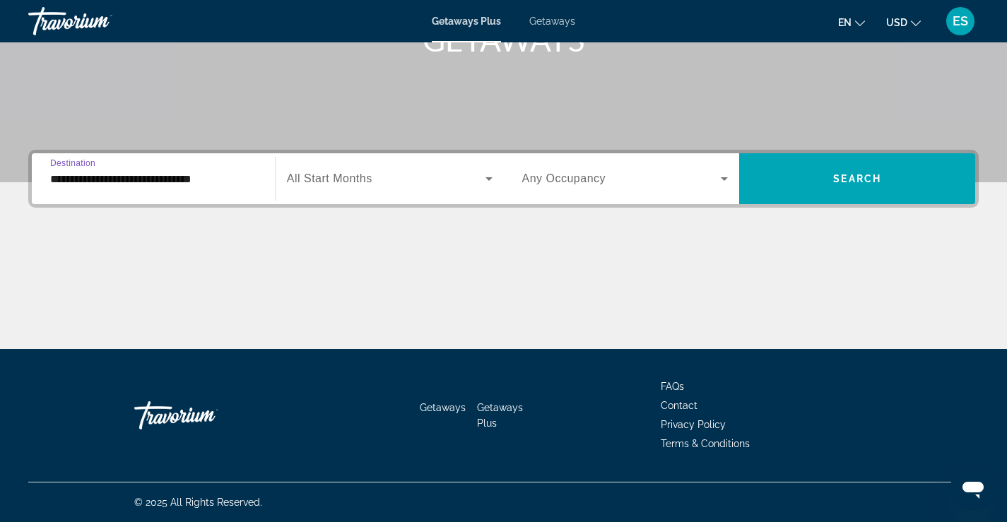
click at [363, 190] on div "Search widget" at bounding box center [390, 179] width 206 height 40
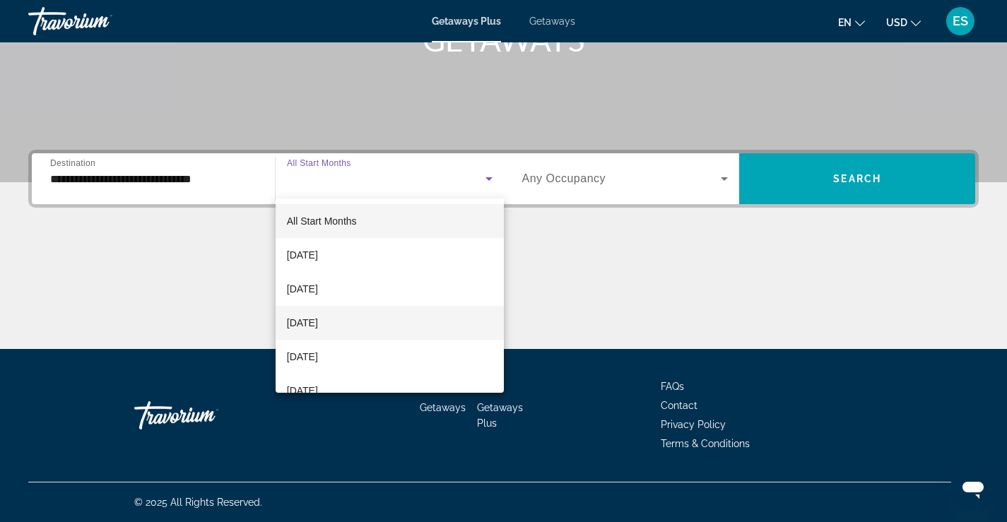
click at [318, 324] on span "[DATE]" at bounding box center [302, 323] width 31 height 17
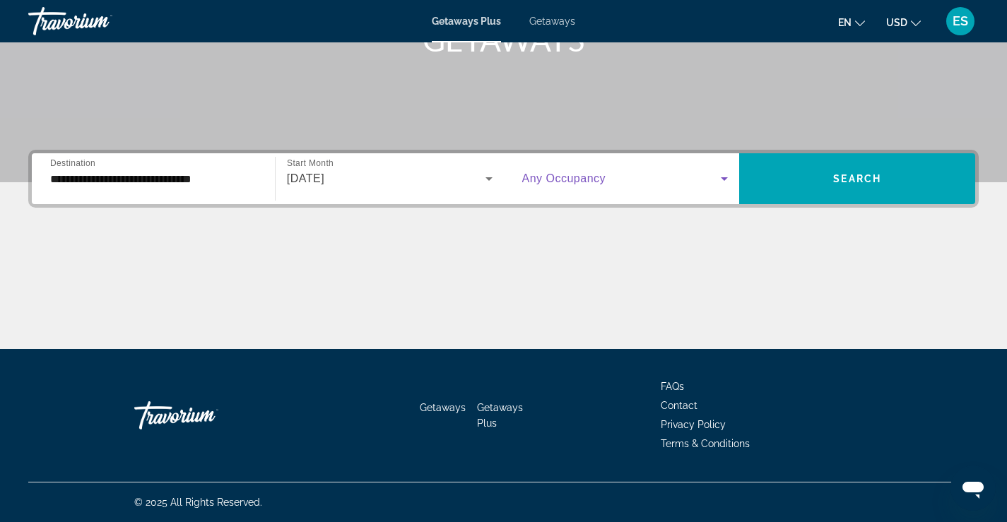
click at [610, 180] on span "Search widget" at bounding box center [621, 178] width 199 height 17
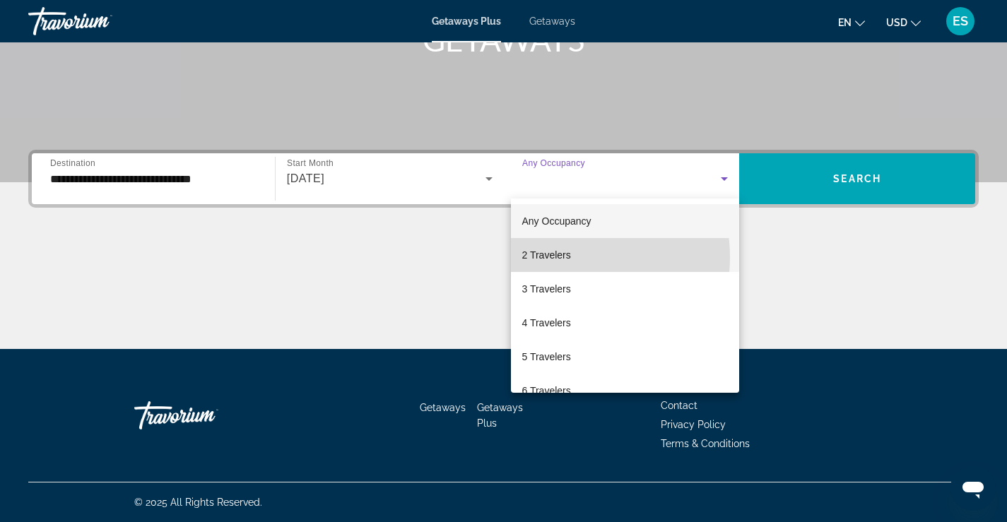
drag, startPoint x: 562, startPoint y: 257, endPoint x: 572, endPoint y: 253, distance: 10.8
click at [562, 257] on span "2 Travelers" at bounding box center [546, 255] width 49 height 17
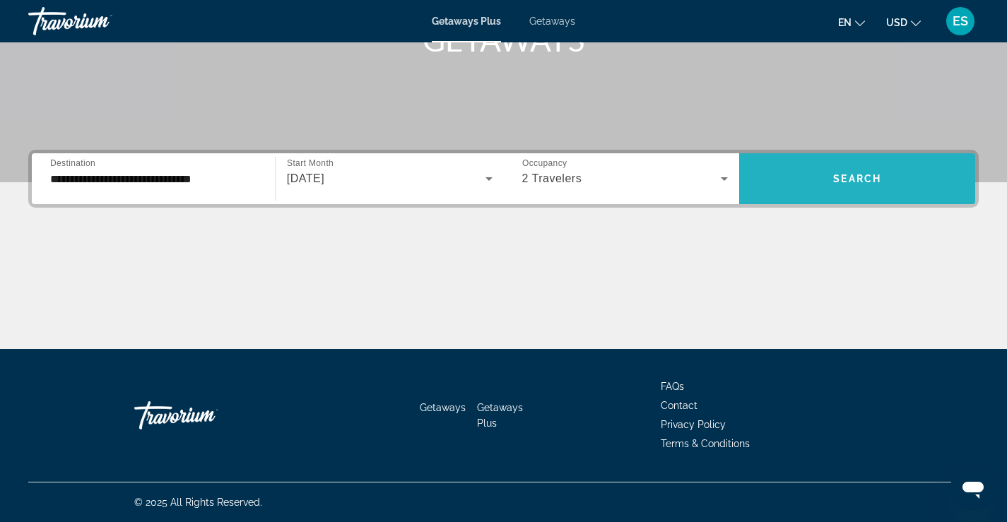
click at [793, 177] on span "Search widget" at bounding box center [857, 179] width 236 height 34
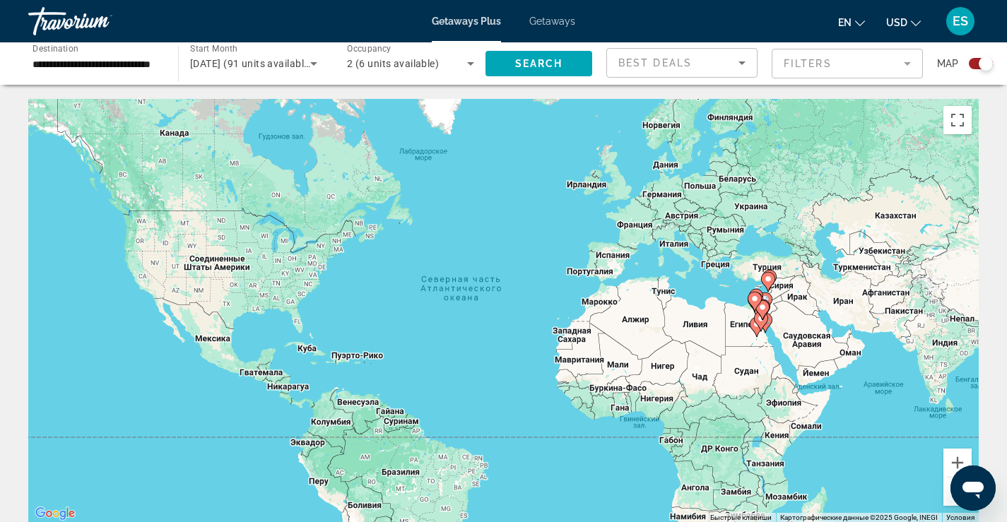
click at [759, 316] on gmp-advanced-marker "Main content" at bounding box center [763, 310] width 14 height 21
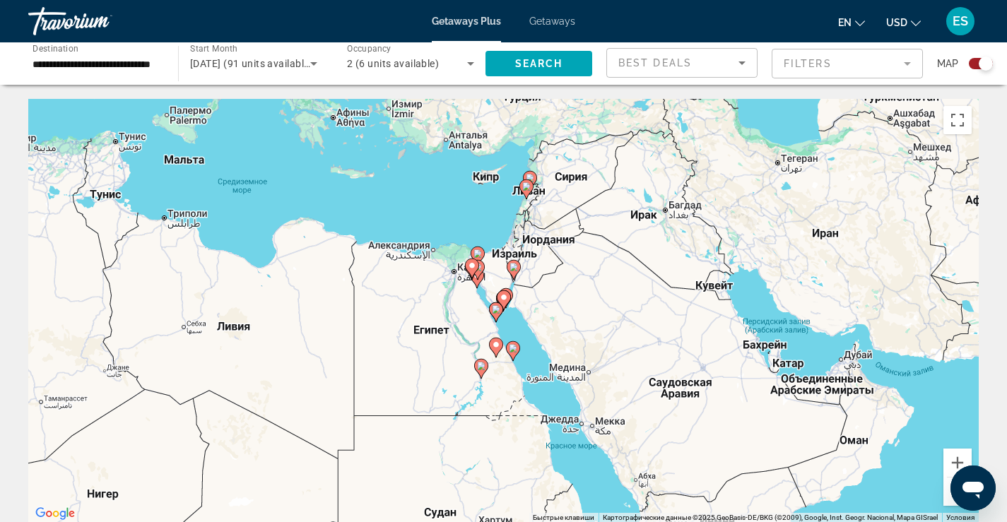
click at [501, 306] on gmp-advanced-marker "Main content" at bounding box center [504, 300] width 14 height 21
type input "**********"
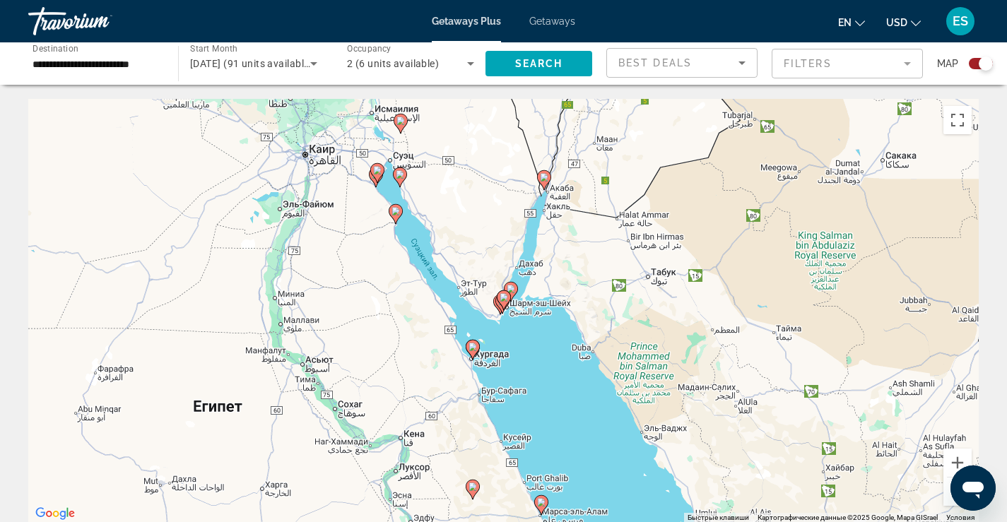
click at [502, 305] on icon "Main content" at bounding box center [503, 300] width 13 height 18
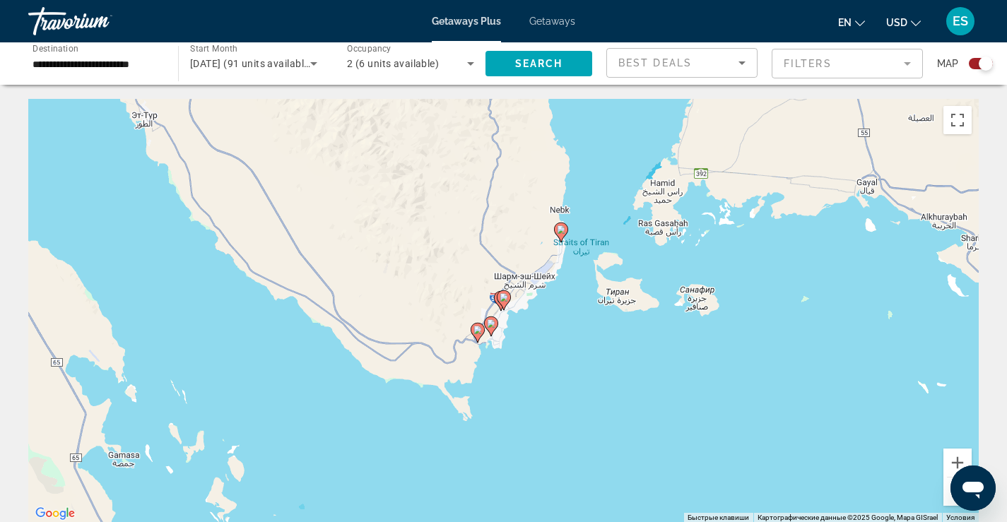
click at [474, 333] on image "Main content" at bounding box center [478, 330] width 8 height 8
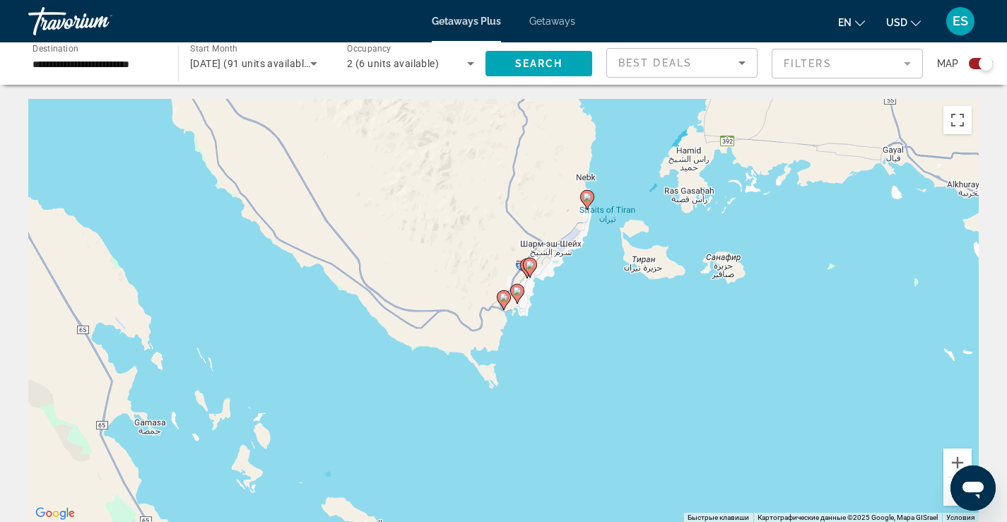
click at [504, 303] on icon "Main content" at bounding box center [503, 300] width 13 height 18
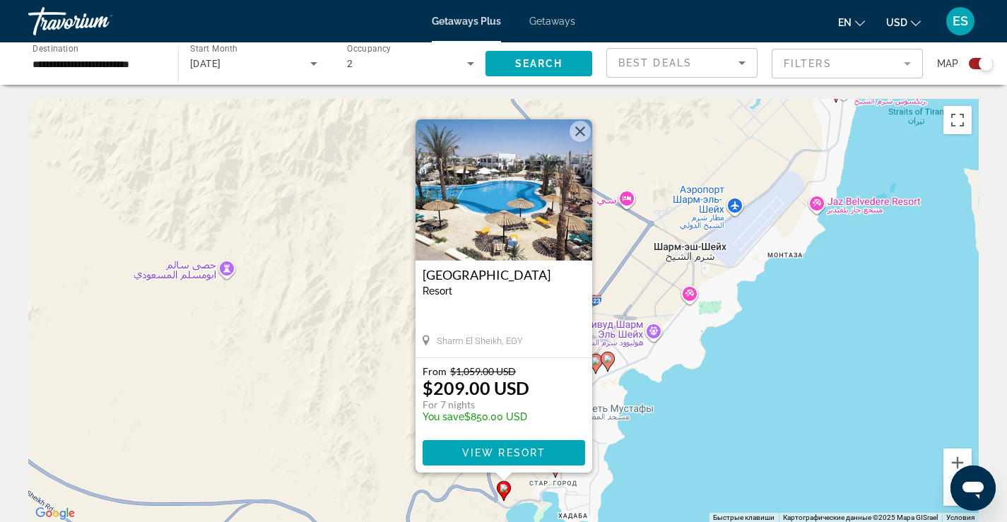
click at [578, 134] on button "Закрыть" at bounding box center [580, 131] width 21 height 21
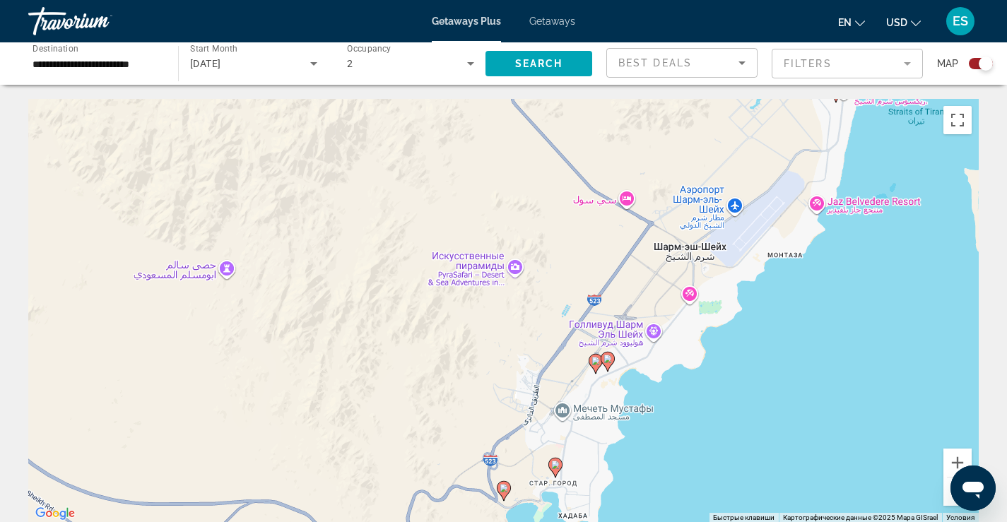
click at [554, 467] on image "Main content" at bounding box center [555, 465] width 8 height 8
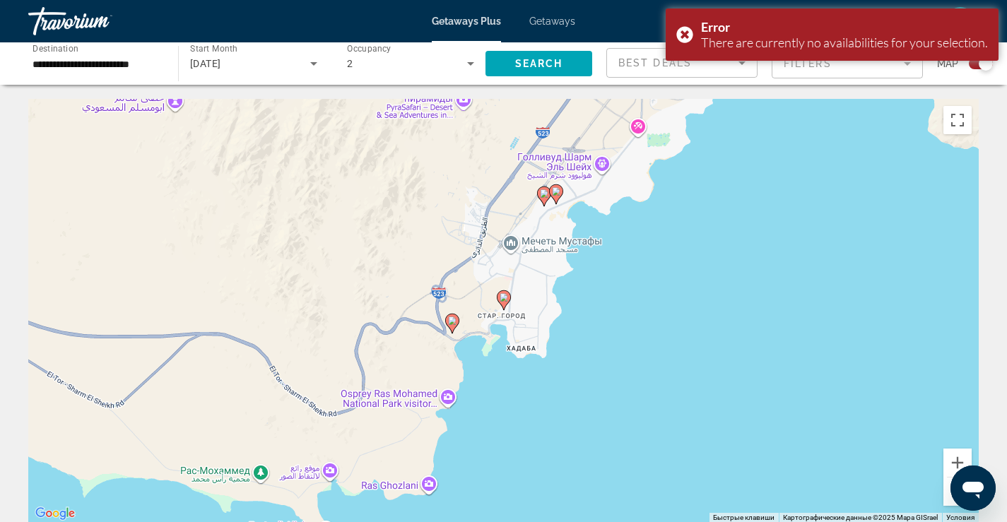
click at [507, 300] on image "Main content" at bounding box center [504, 297] width 8 height 8
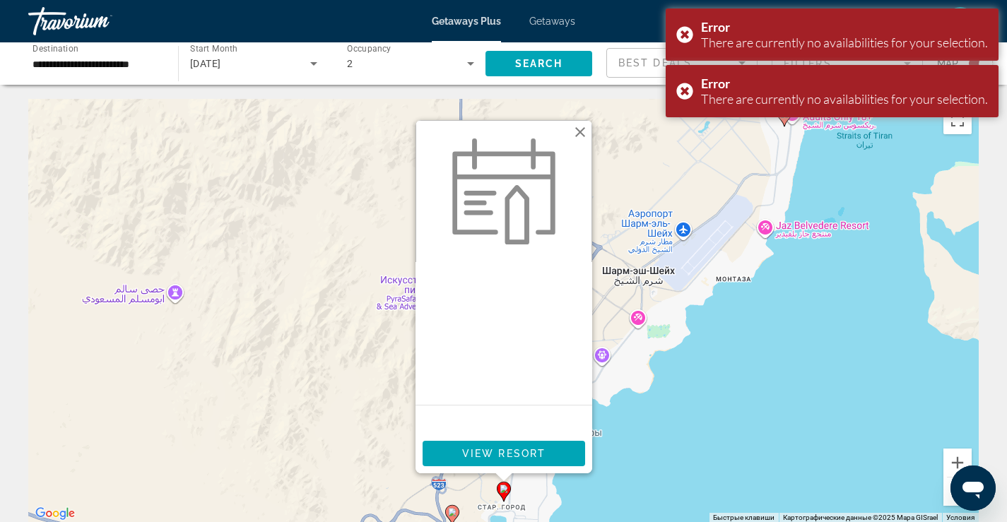
click at [580, 134] on button "Закрыть" at bounding box center [580, 132] width 21 height 21
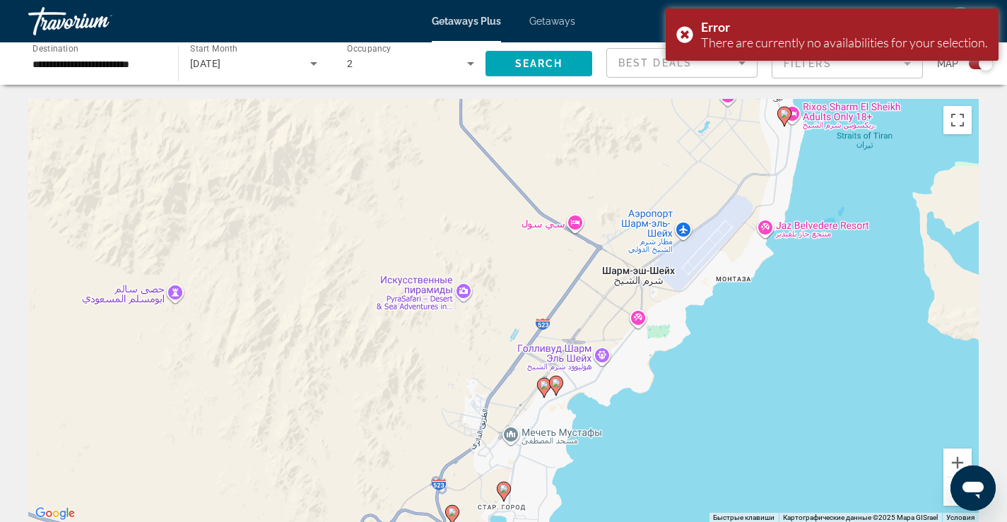
click at [544, 385] on image "Main content" at bounding box center [544, 385] width 8 height 8
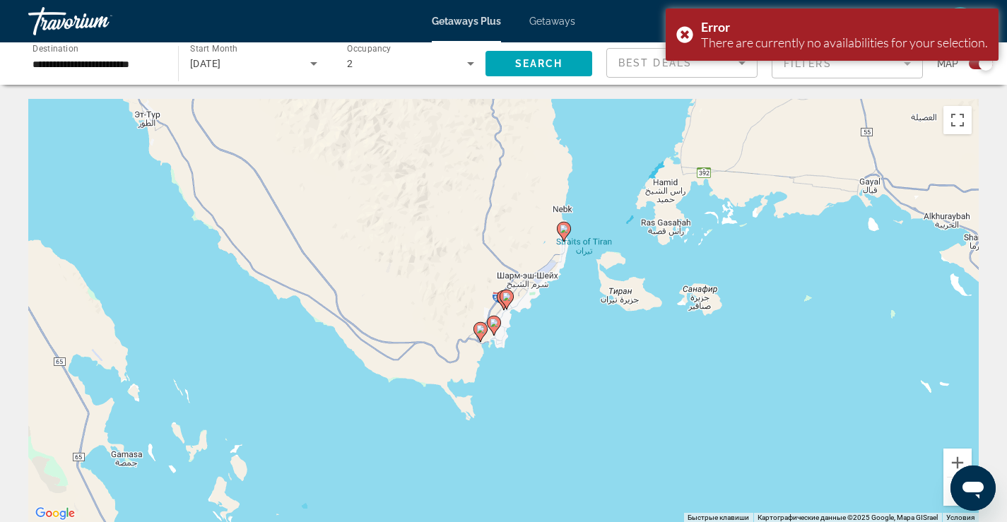
click at [503, 305] on gmp-advanced-marker "Main content" at bounding box center [507, 299] width 14 height 21
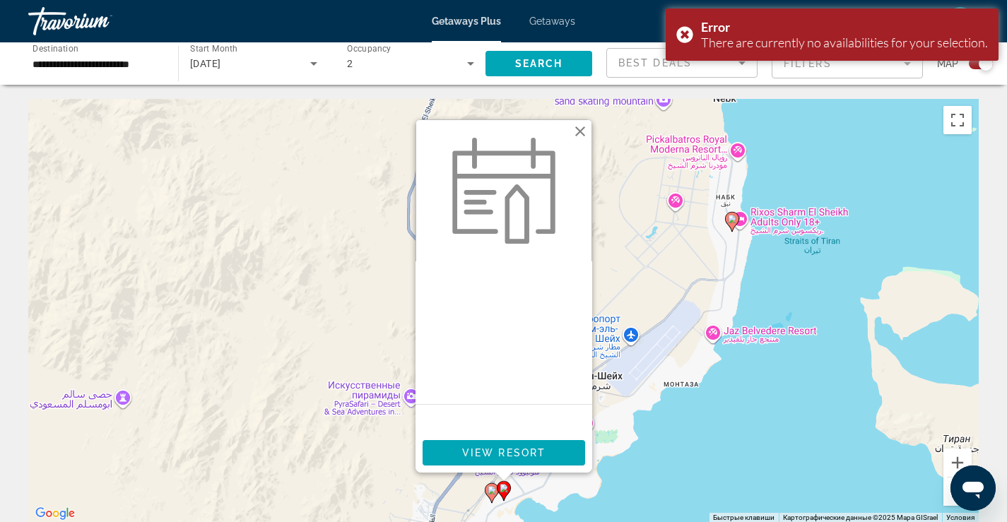
drag, startPoint x: 577, startPoint y: 131, endPoint x: 570, endPoint y: 168, distance: 37.4
click at [577, 134] on button "Закрыть" at bounding box center [580, 131] width 21 height 21
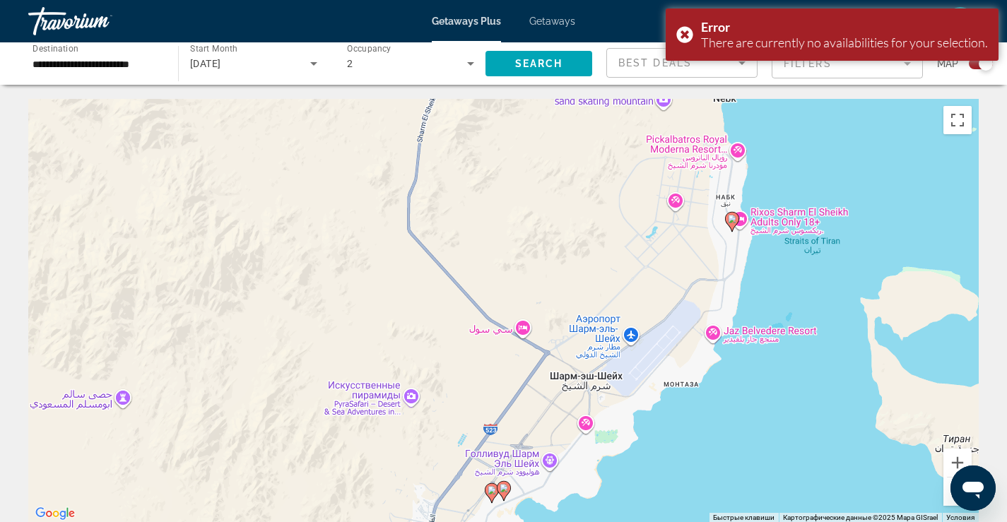
click at [493, 493] on image "Main content" at bounding box center [492, 490] width 8 height 8
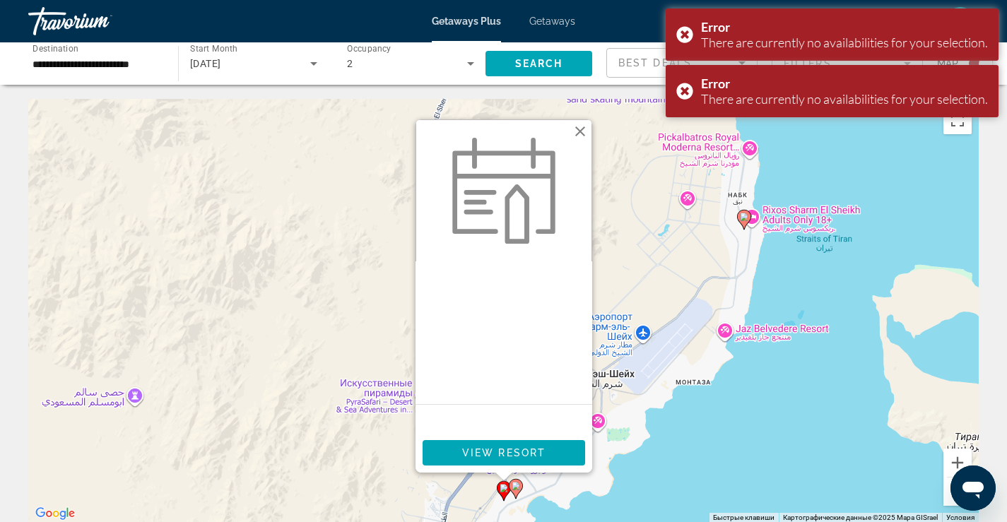
click at [581, 139] on button "Закрыть" at bounding box center [580, 131] width 21 height 21
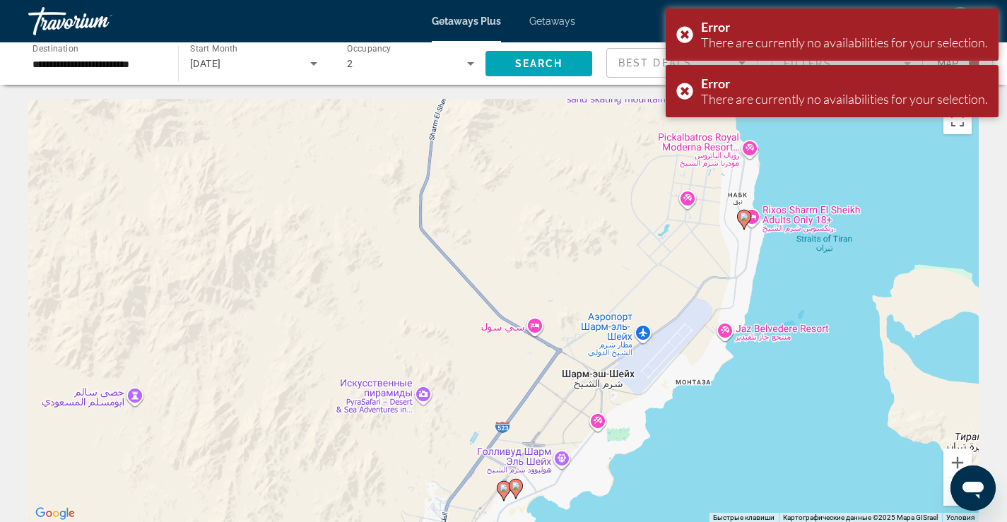
click at [747, 226] on gmp-advanced-marker "Main content" at bounding box center [744, 219] width 14 height 21
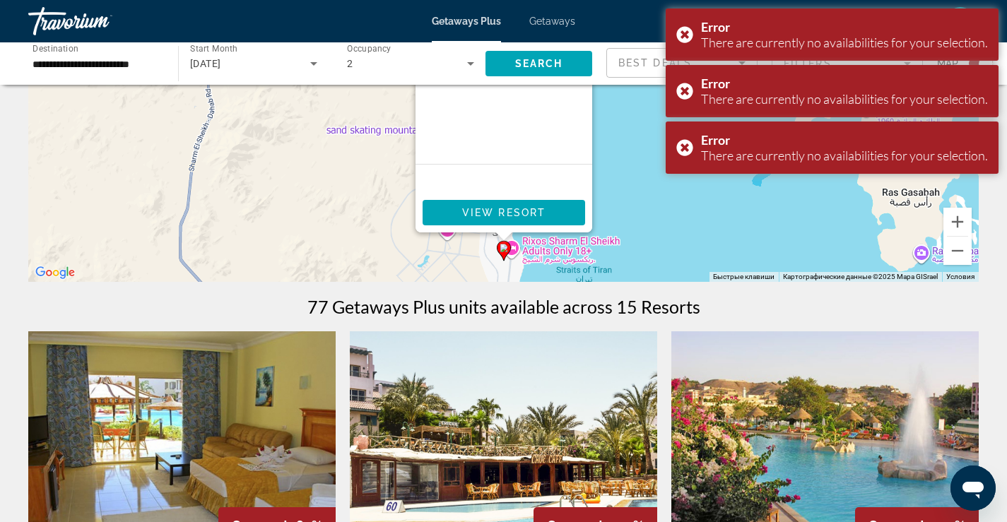
scroll to position [283, 0]
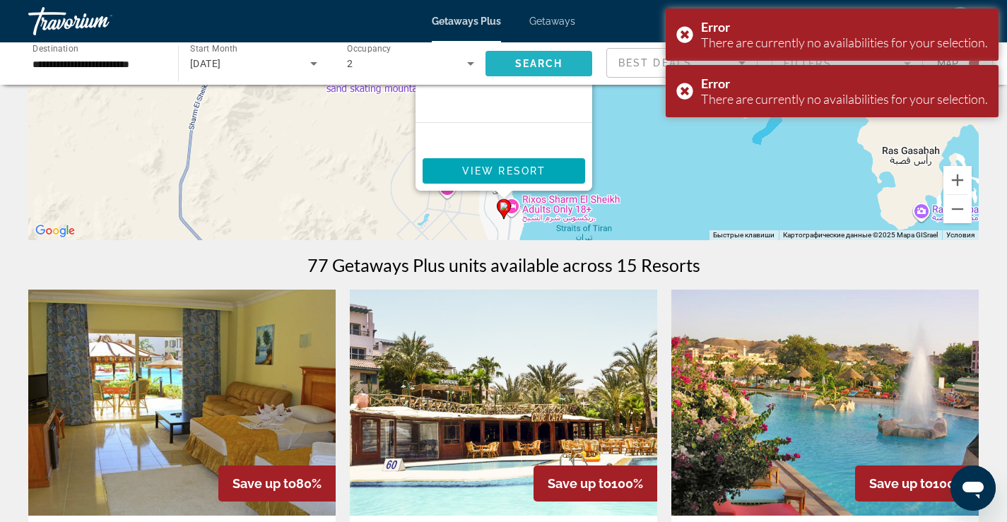
click at [534, 69] on span "Search widget" at bounding box center [539, 64] width 107 height 34
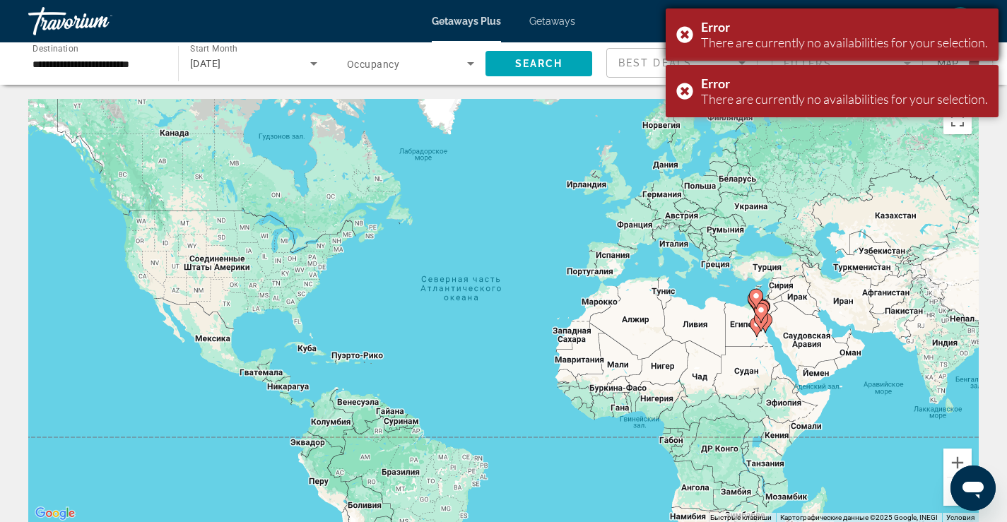
click at [976, 28] on div "Error" at bounding box center [844, 27] width 287 height 16
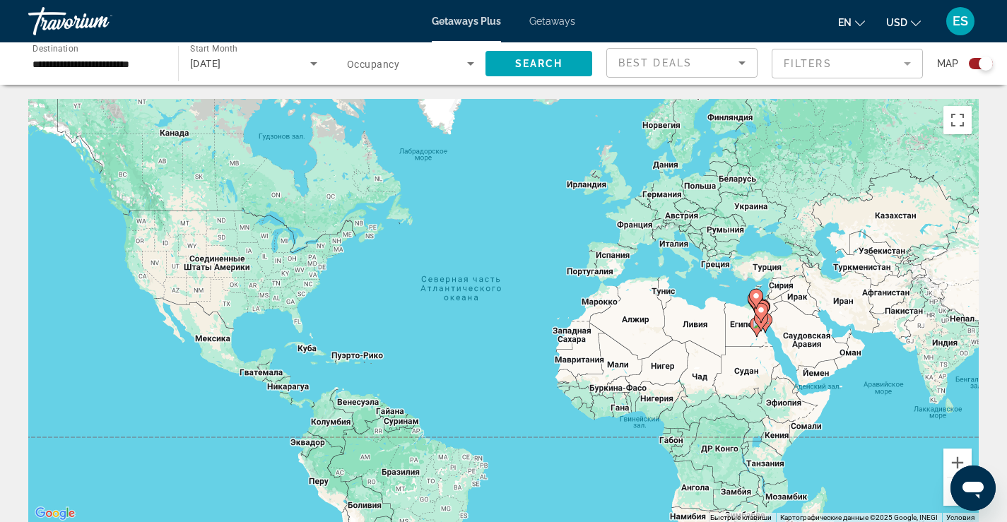
click at [759, 332] on gmp-advanced-marker "Main content" at bounding box center [761, 321] width 14 height 21
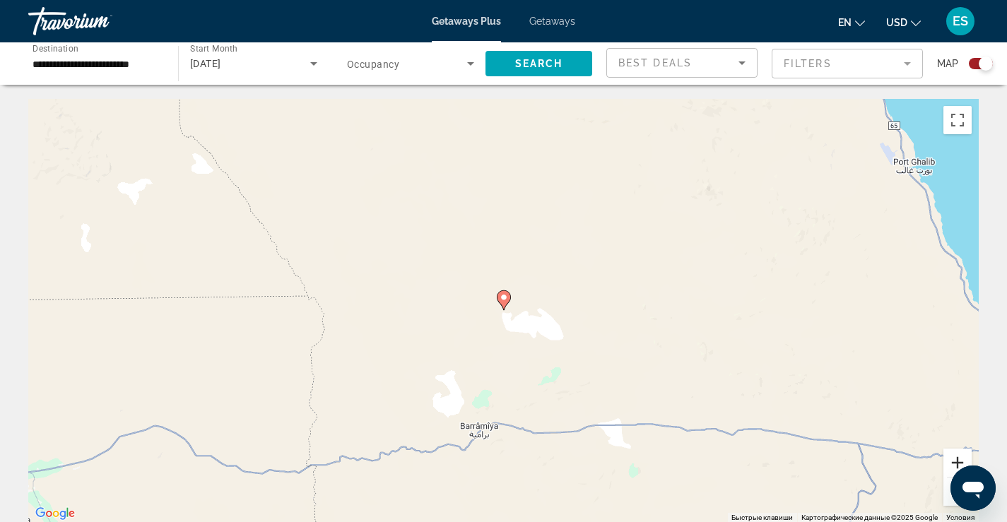
click at [954, 464] on button "Увеличить" at bounding box center [958, 463] width 28 height 28
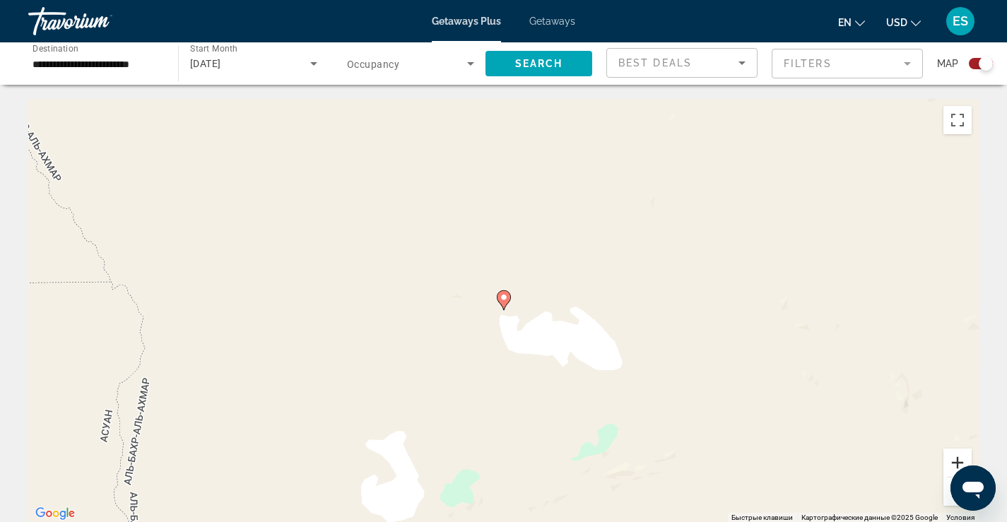
click at [953, 464] on button "Увеличить" at bounding box center [958, 463] width 28 height 28
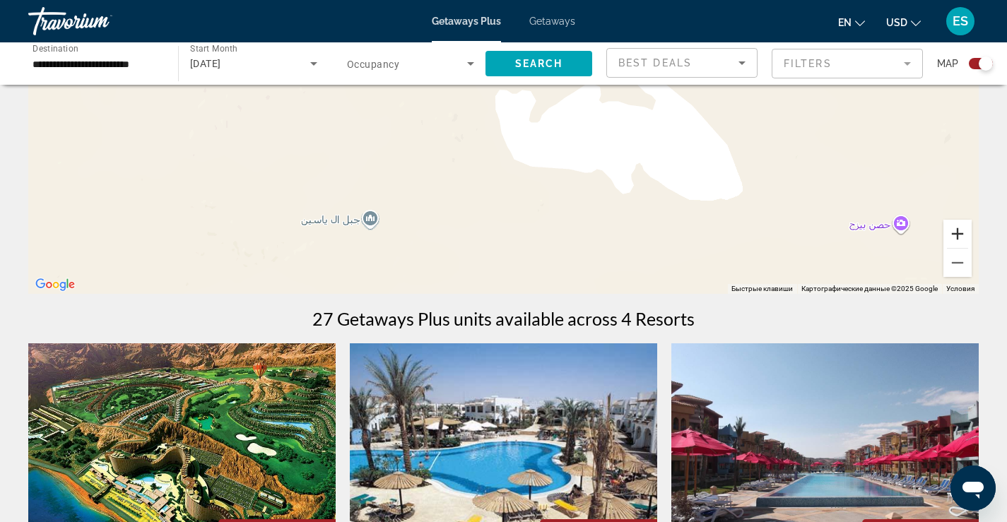
scroll to position [283, 0]
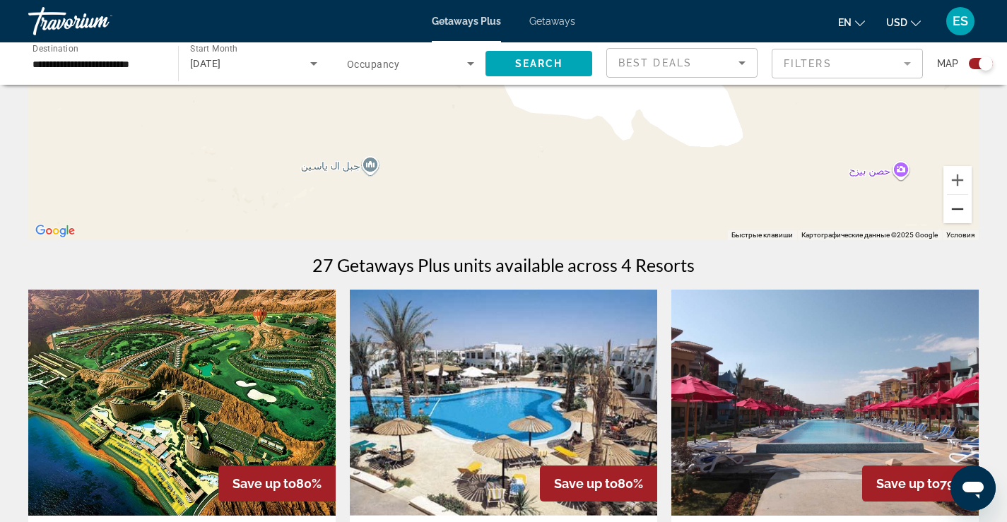
click at [959, 209] on button "Уменьшить" at bounding box center [958, 209] width 28 height 28
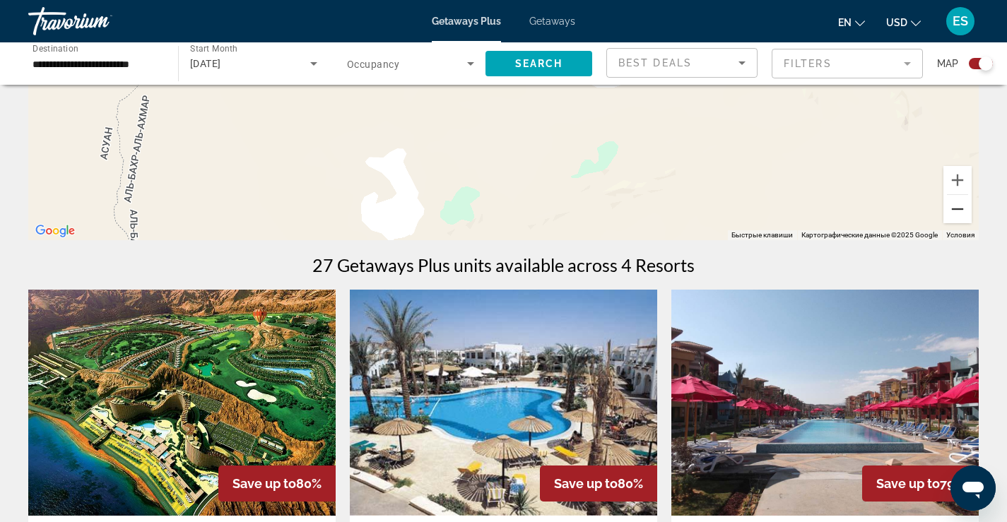
click at [959, 209] on button "Уменьшить" at bounding box center [958, 209] width 28 height 28
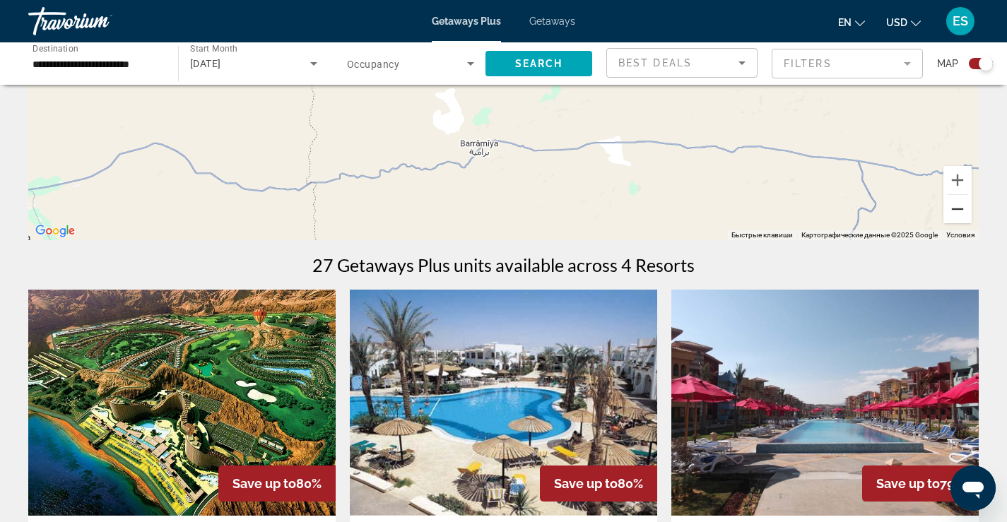
click at [959, 209] on button "Уменьшить" at bounding box center [958, 209] width 28 height 28
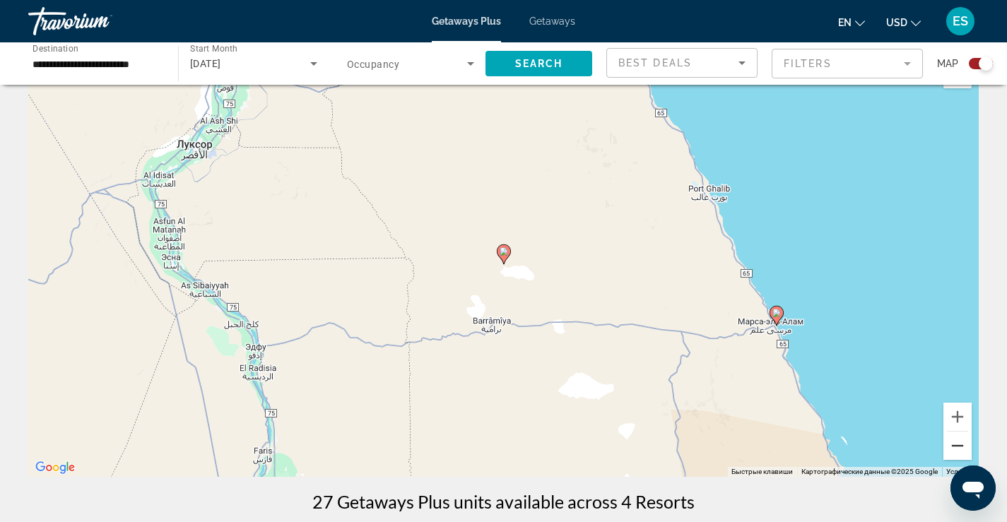
scroll to position [71, 0]
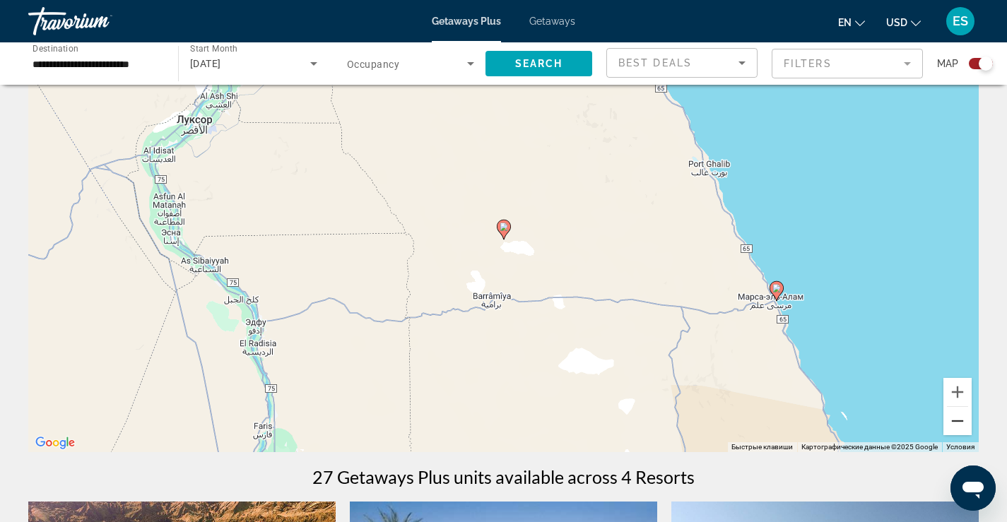
click at [960, 420] on button "Уменьшить" at bounding box center [958, 421] width 28 height 28
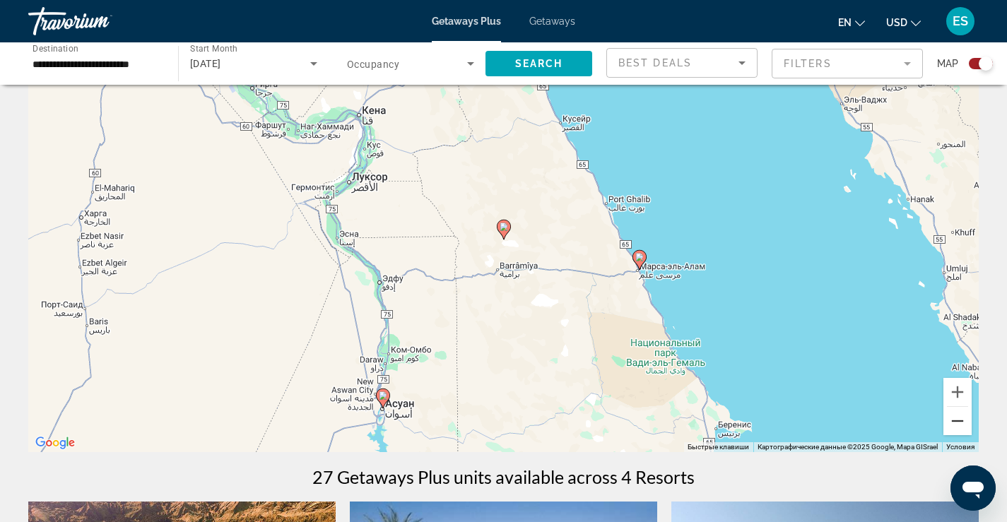
click at [958, 425] on button "Уменьшить" at bounding box center [958, 421] width 28 height 28
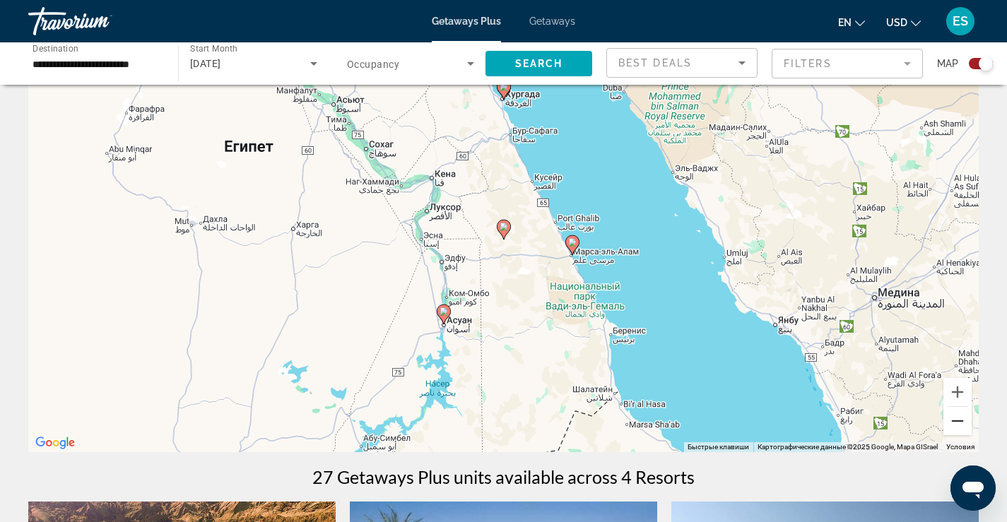
click at [958, 425] on button "Уменьшить" at bounding box center [958, 421] width 28 height 28
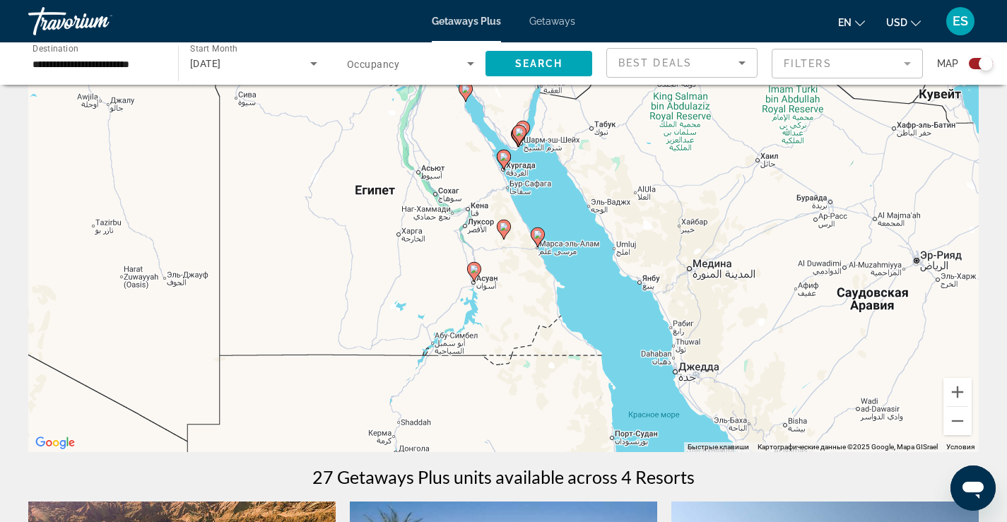
click at [520, 136] on icon "Main content" at bounding box center [519, 135] width 13 height 18
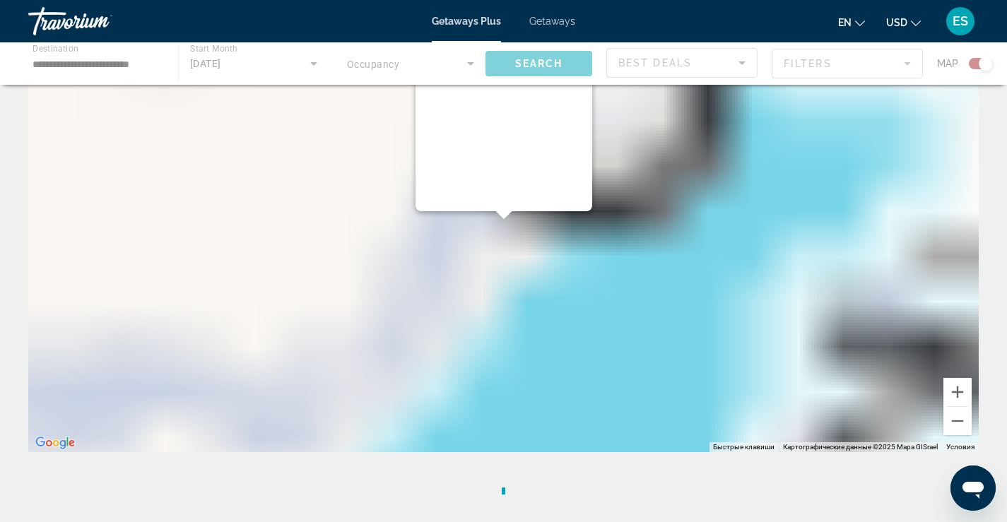
scroll to position [0, 0]
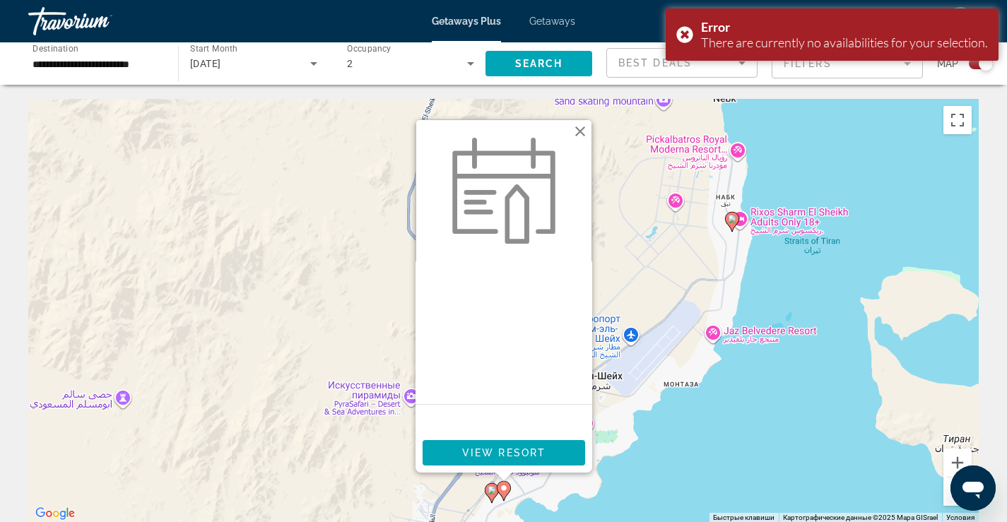
click at [580, 130] on button "Закрыть" at bounding box center [580, 131] width 21 height 21
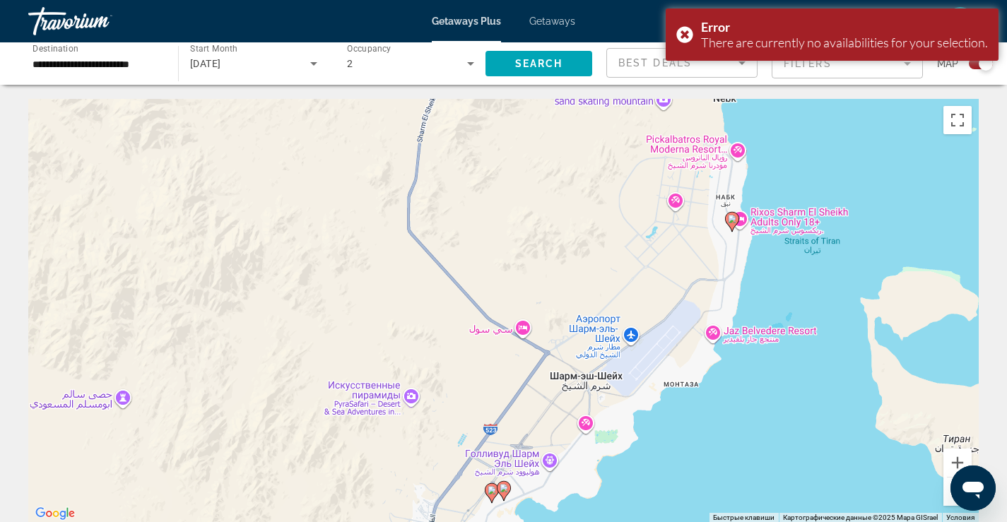
click at [730, 221] on image "Main content" at bounding box center [732, 219] width 8 height 8
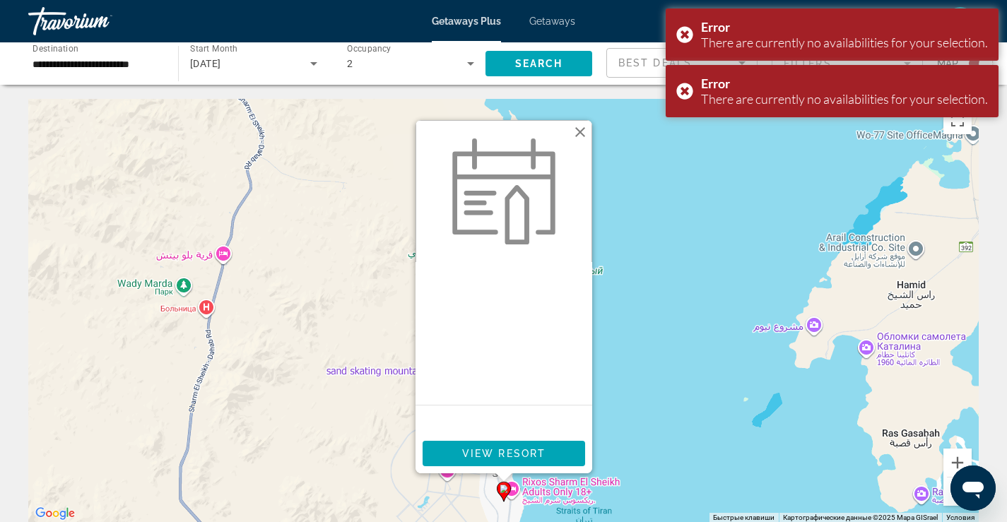
click at [576, 131] on button "Закрыть" at bounding box center [580, 132] width 21 height 21
